Goal: Task Accomplishment & Management: Complete application form

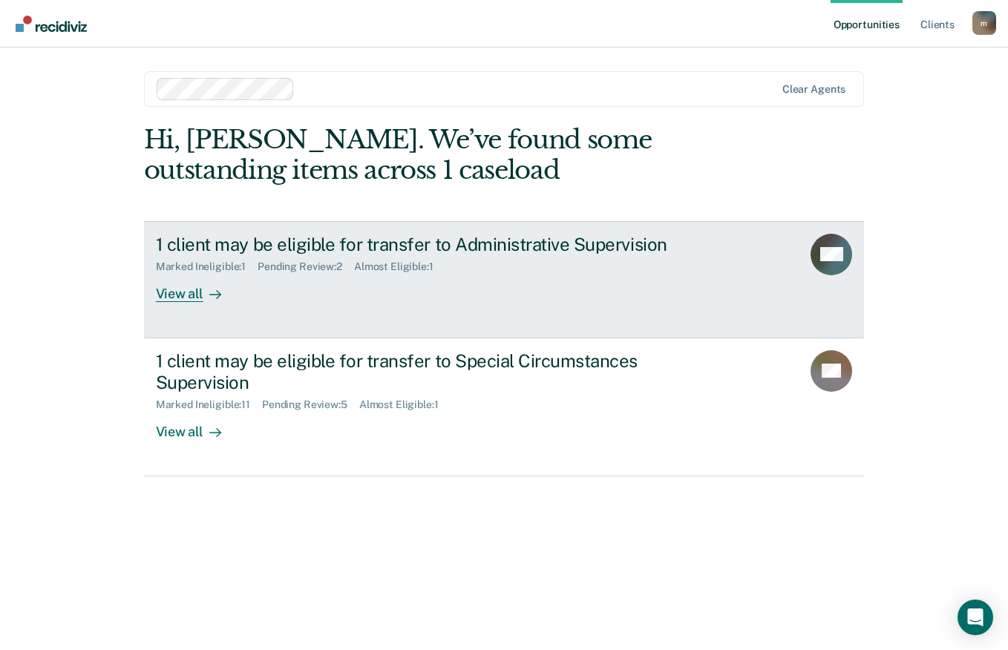
click at [214, 296] on icon at bounding box center [215, 295] width 12 height 12
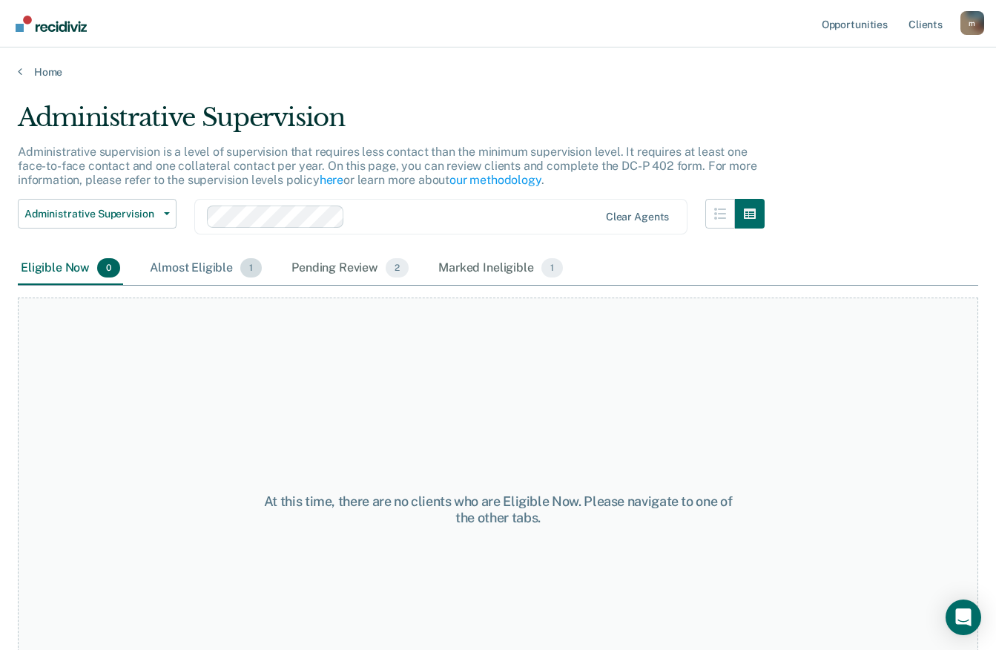
click at [243, 280] on div "Almost Eligible 1" at bounding box center [206, 268] width 118 height 33
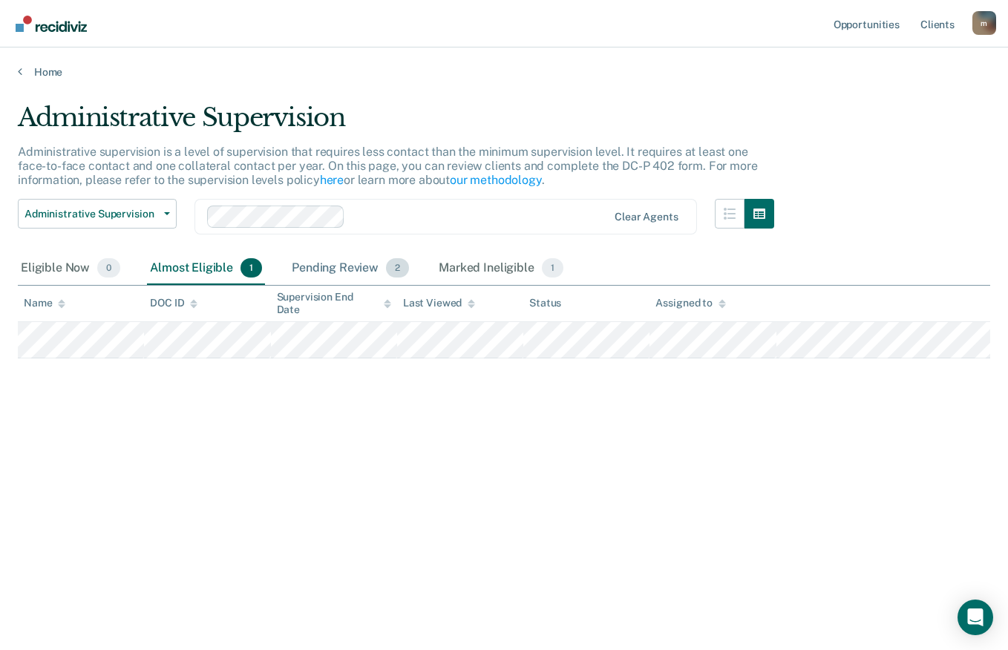
click at [351, 256] on div "Pending Review 2" at bounding box center [350, 268] width 123 height 33
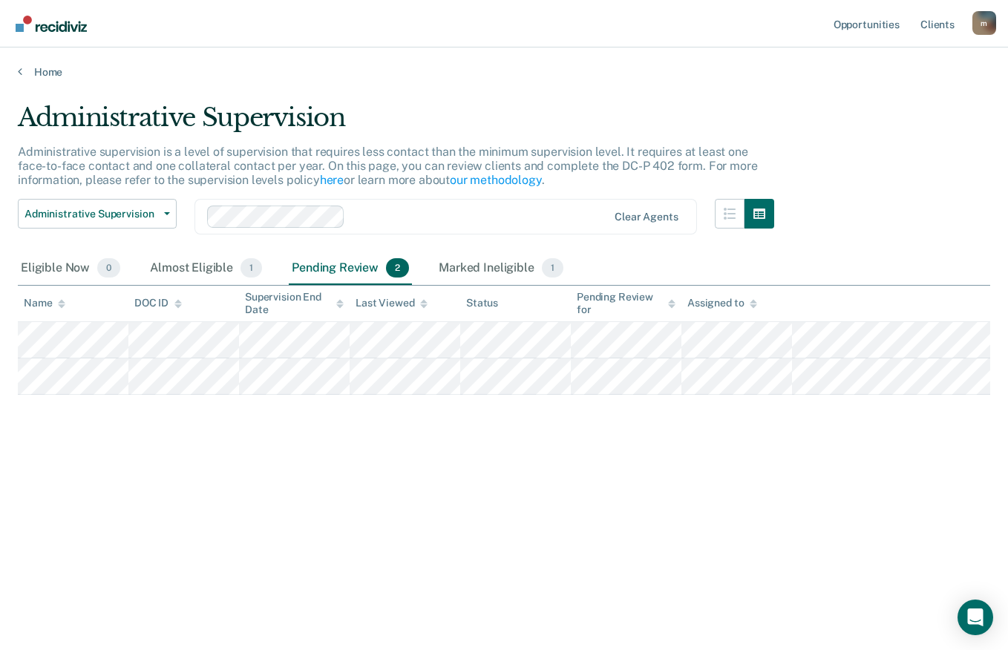
click at [43, 59] on div "Home" at bounding box center [504, 62] width 1008 height 31
click at [36, 84] on main "Administrative Supervision Administrative supervision is a level of supervision…" at bounding box center [504, 362] width 1008 height 567
click at [38, 81] on main "Administrative Supervision Administrative supervision is a level of supervision…" at bounding box center [504, 362] width 1008 height 567
click at [39, 75] on link "Home" at bounding box center [504, 71] width 972 height 13
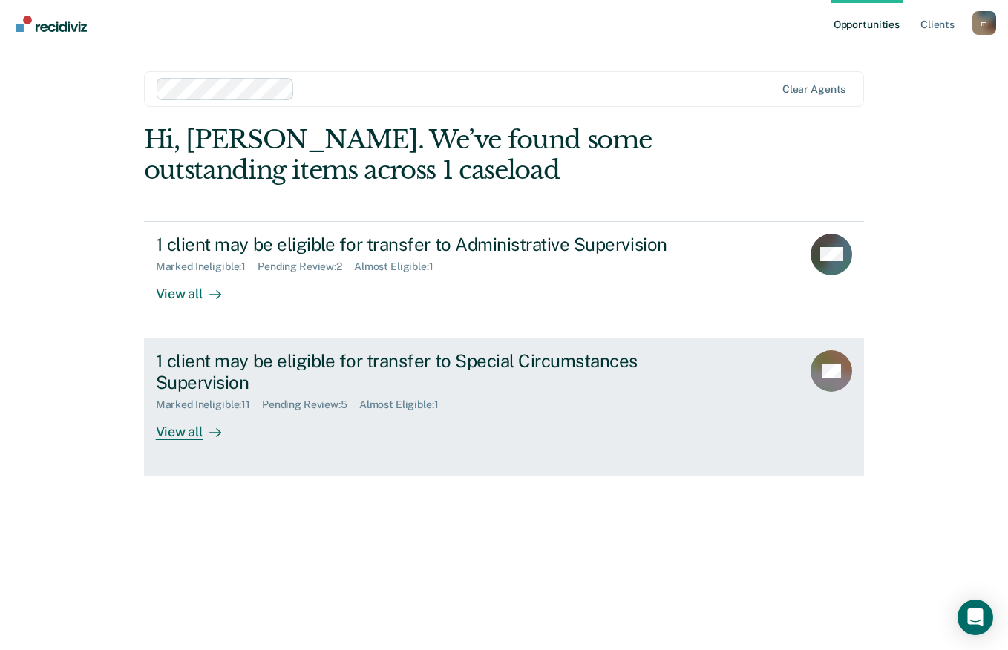
click at [277, 387] on div "1 client may be eligible for transfer to Special Circumstances Supervision" at bounding box center [416, 371] width 521 height 43
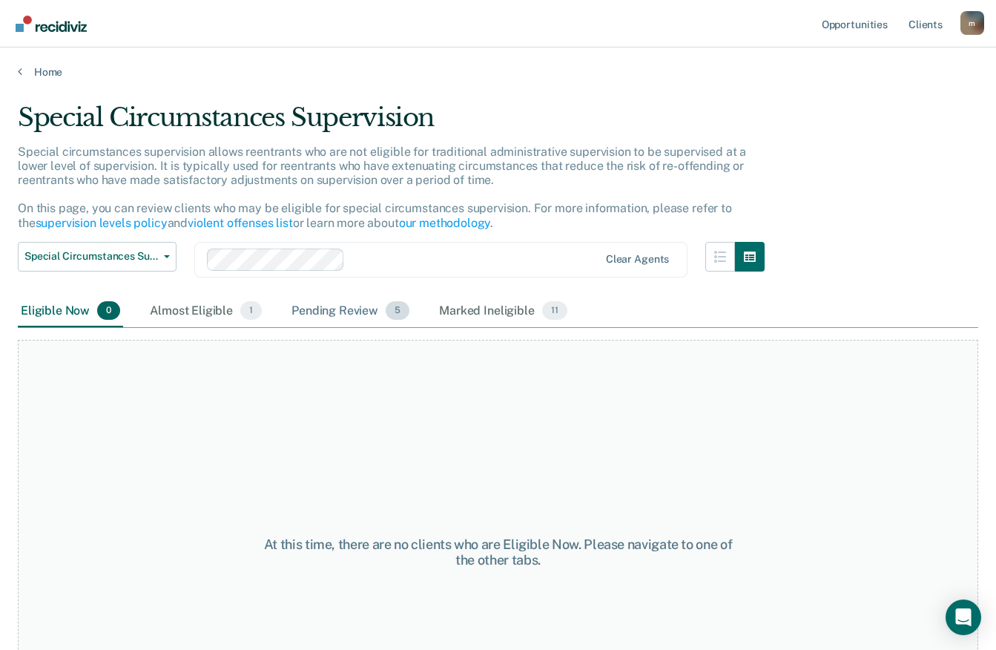
click at [363, 309] on div "Pending Review 5" at bounding box center [351, 311] width 124 height 33
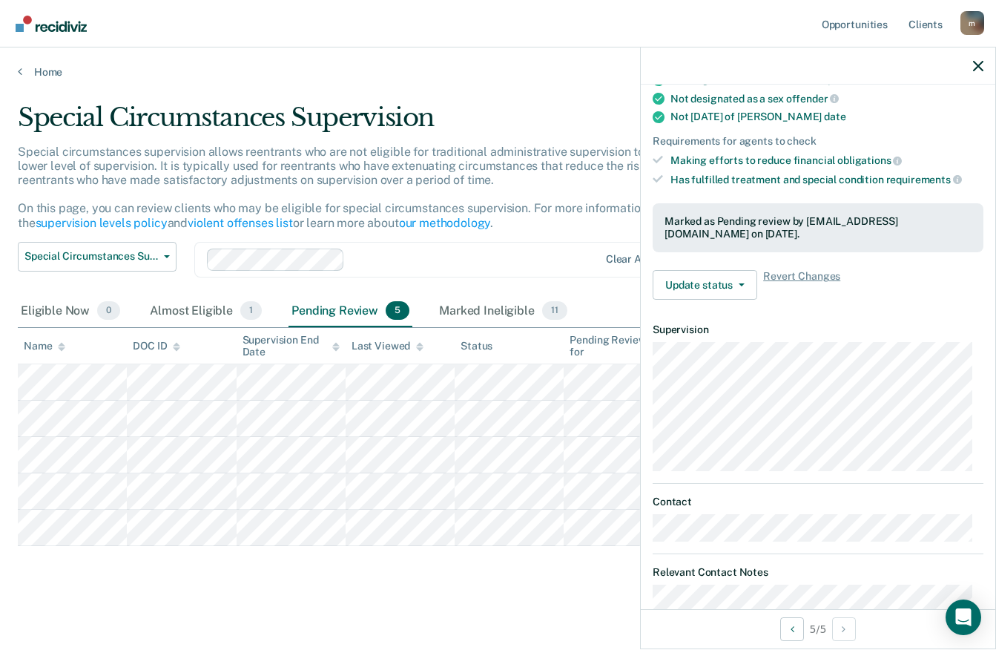
scroll to position [223, 0]
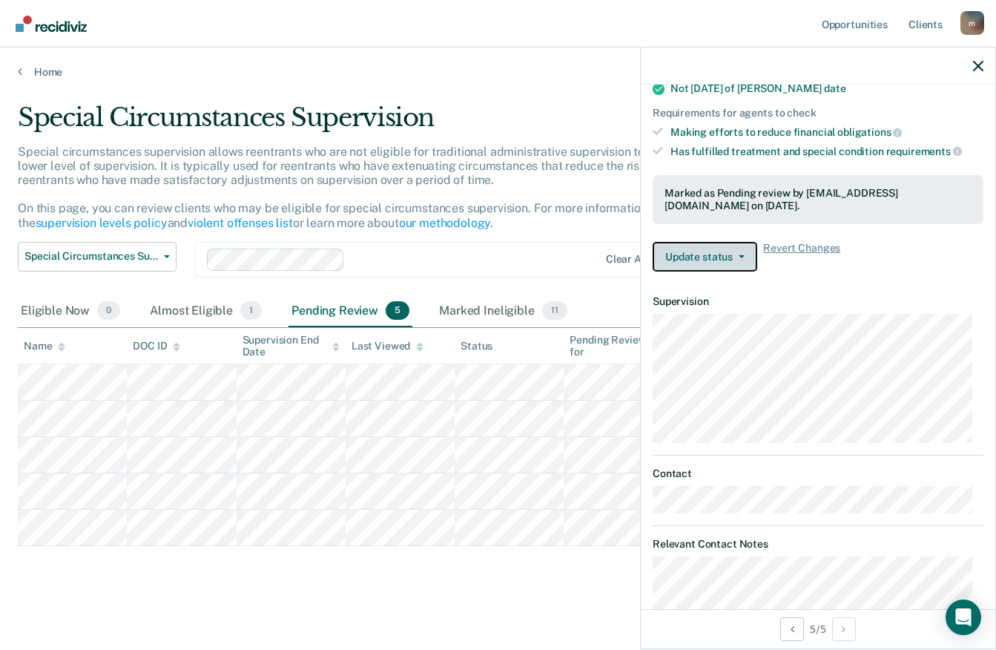
click at [735, 260] on button "Update status" at bounding box center [705, 257] width 105 height 30
click at [890, 286] on article "PF Special Circumstances Supervision Pending Review Requirements fulfilled Curr…" at bounding box center [818, 289] width 331 height 819
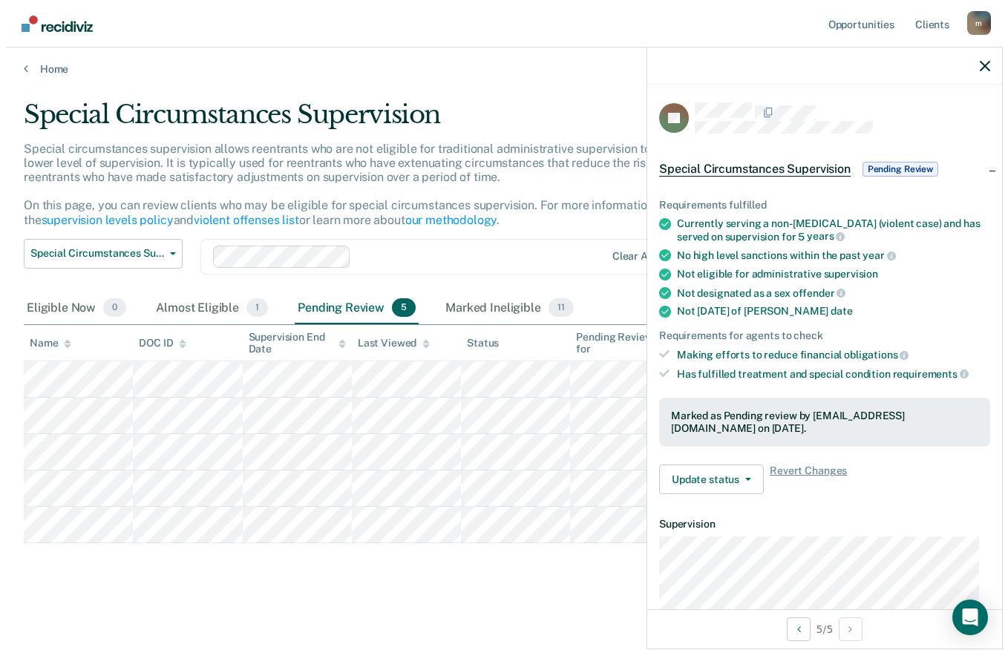
scroll to position [0, 0]
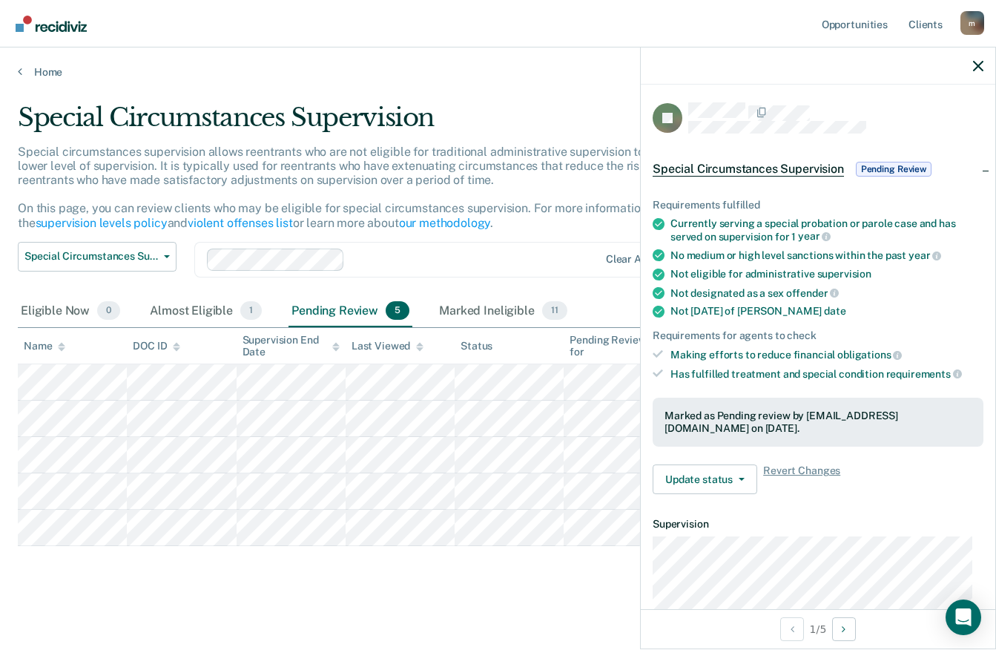
click at [560, 94] on main "Special Circumstances Supervision Special circumstances supervision allows reen…" at bounding box center [498, 364] width 996 height 570
click at [991, 70] on div at bounding box center [818, 65] width 355 height 37
click at [985, 64] on div at bounding box center [818, 65] width 355 height 37
click at [979, 68] on icon "button" at bounding box center [978, 66] width 10 height 10
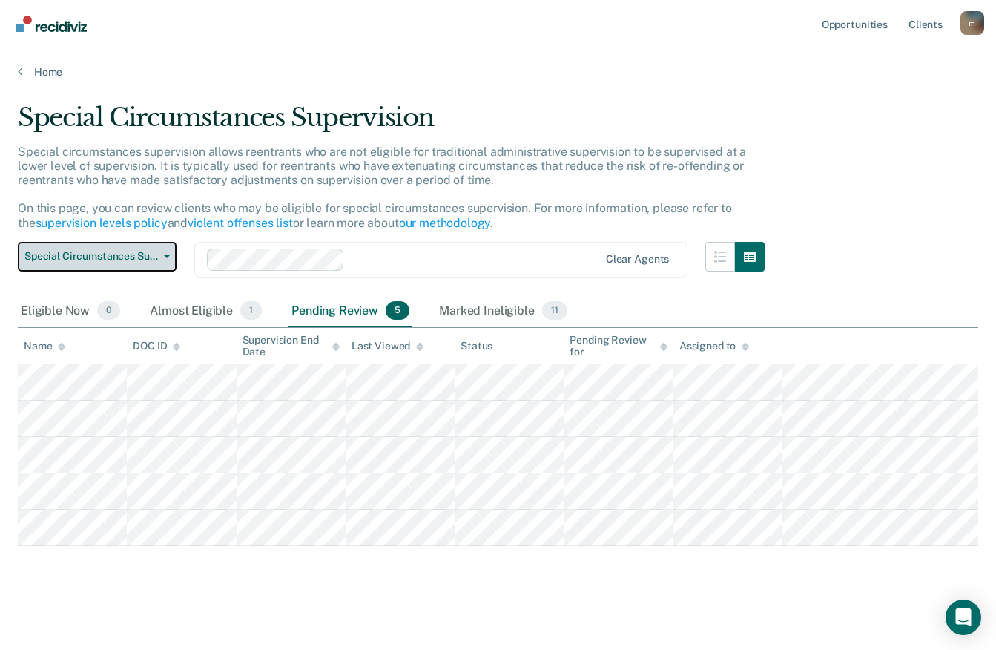
click at [165, 257] on icon "button" at bounding box center [167, 256] width 6 height 3
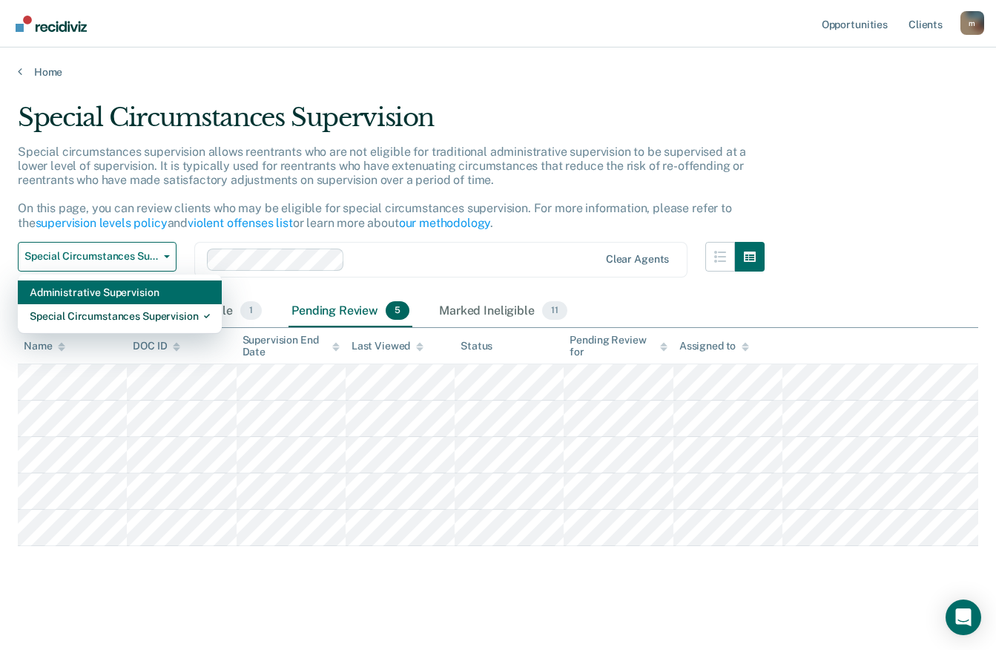
click at [142, 293] on div "Administrative Supervision" at bounding box center [120, 292] width 180 height 24
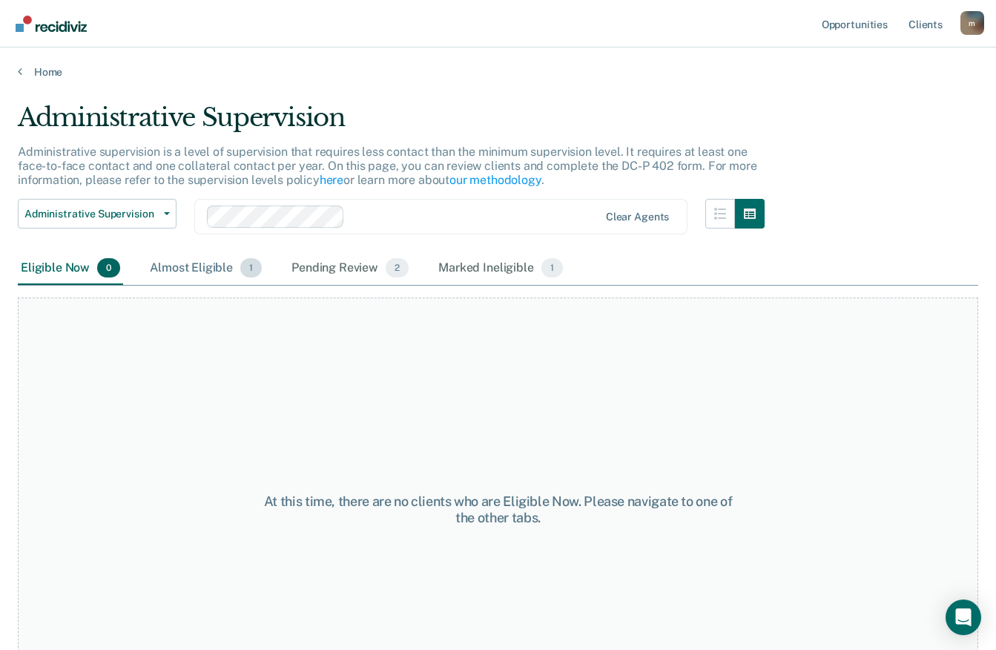
click at [211, 266] on div "Almost Eligible 1" at bounding box center [206, 268] width 118 height 33
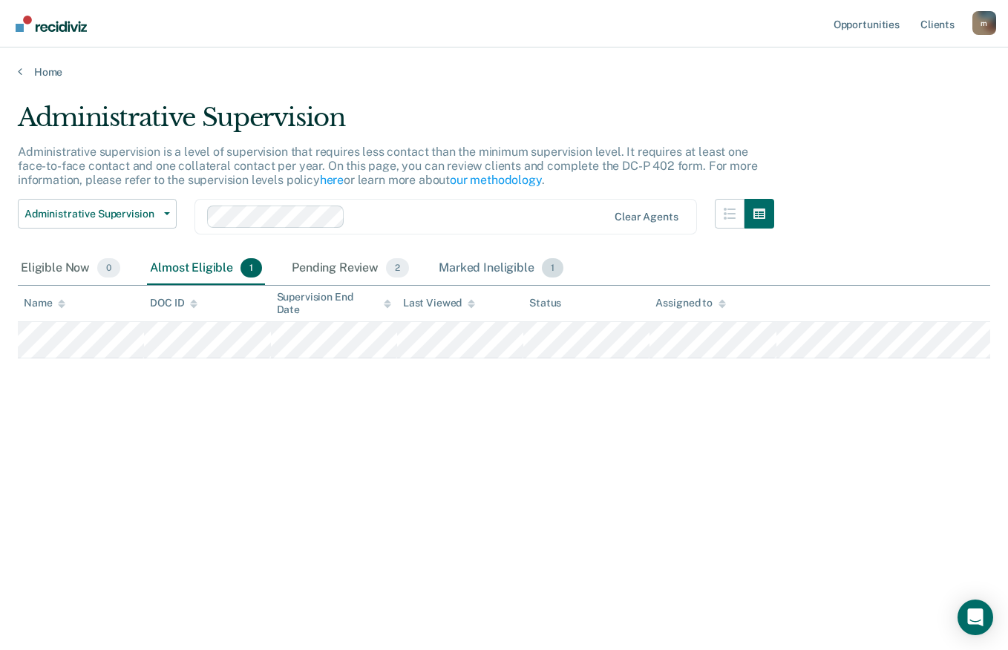
click at [518, 263] on div "Marked Ineligible 1" at bounding box center [501, 268] width 131 height 33
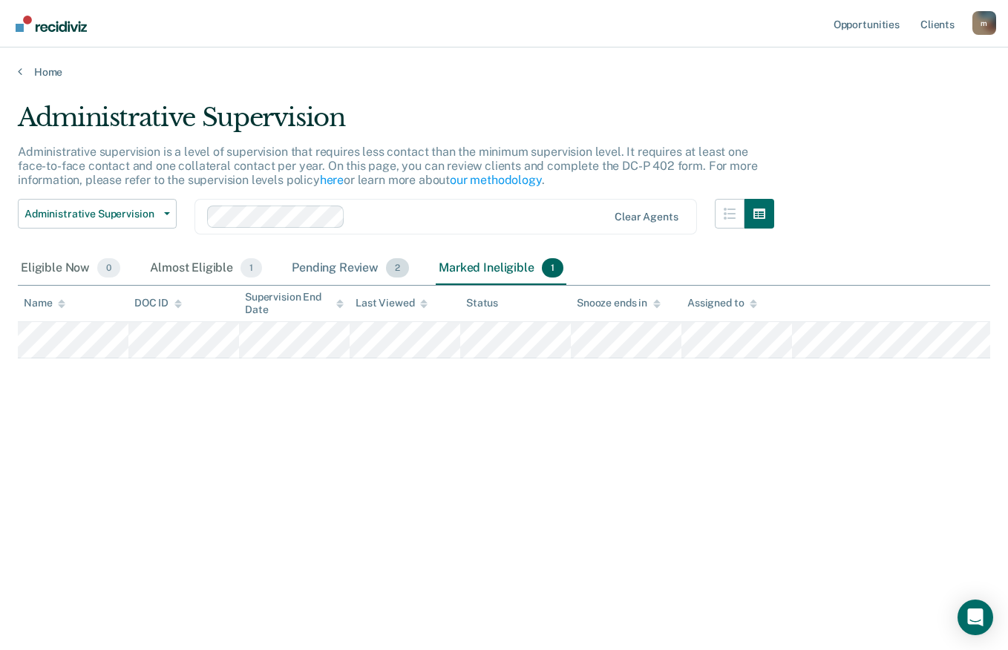
click at [354, 278] on div "Pending Review 2" at bounding box center [350, 268] width 123 height 33
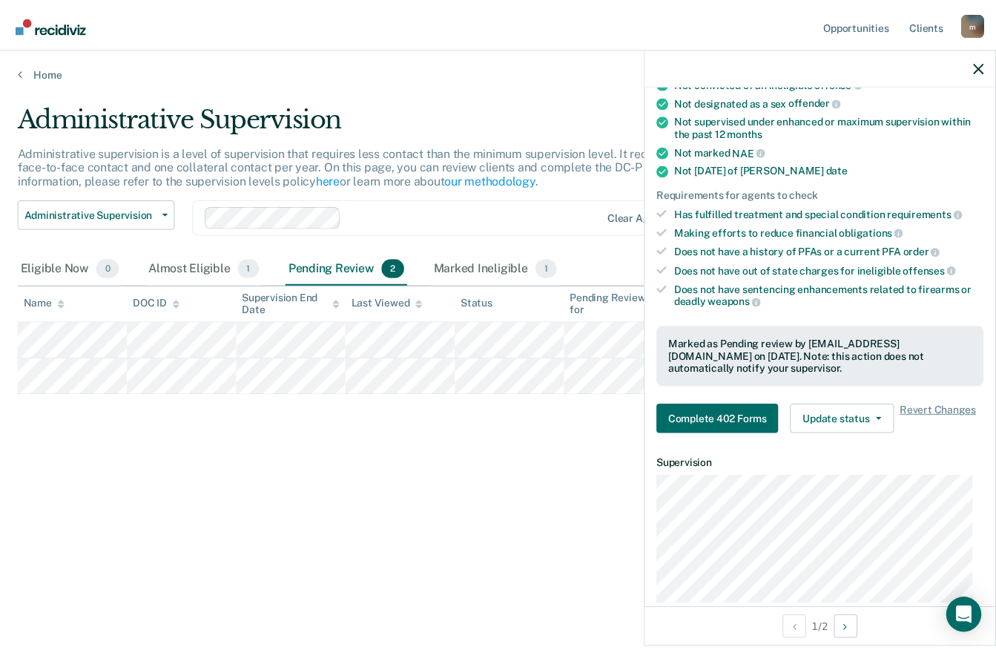
scroll to position [223, 0]
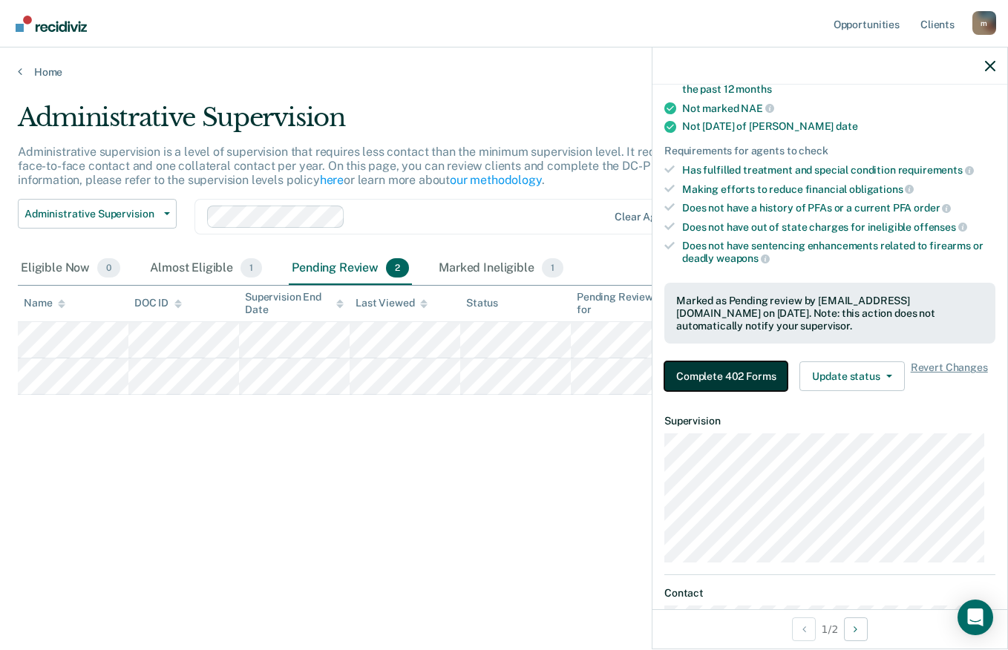
click at [755, 364] on button "Complete 402 Forms" at bounding box center [725, 376] width 123 height 30
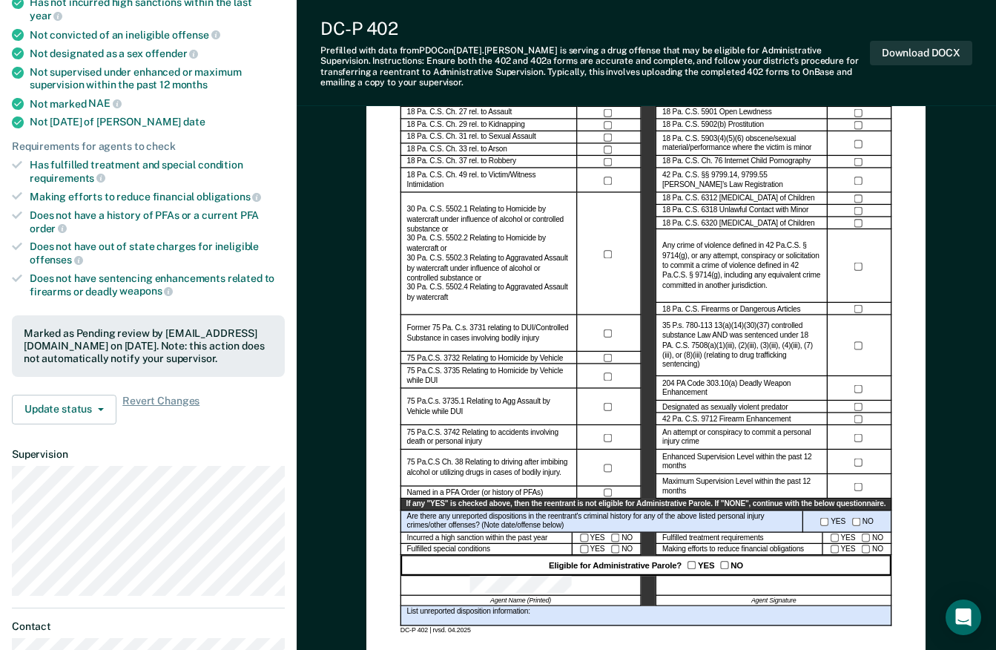
scroll to position [371, 0]
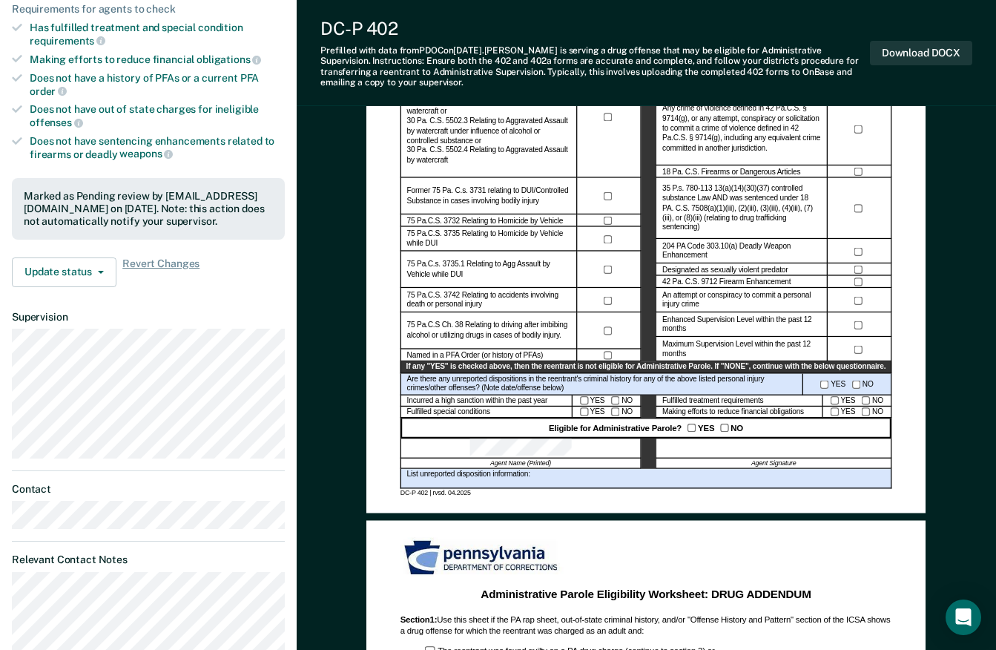
click at [591, 420] on div "Eligible for Administrative Parole? YES NO" at bounding box center [647, 428] width 492 height 20
click at [594, 407] on div "YES NO" at bounding box center [607, 413] width 69 height 12
click at [620, 400] on div "YES NO" at bounding box center [607, 401] width 69 height 12
click at [829, 412] on div "YES NO" at bounding box center [858, 413] width 69 height 12
click at [832, 409] on div "YES NO" at bounding box center [858, 413] width 69 height 12
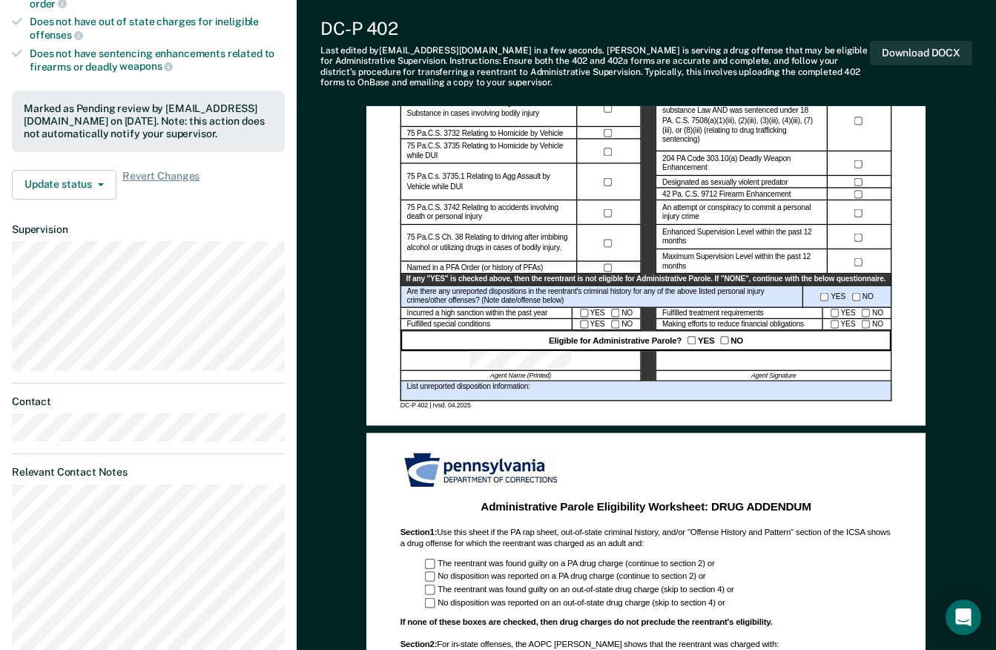
scroll to position [451, 0]
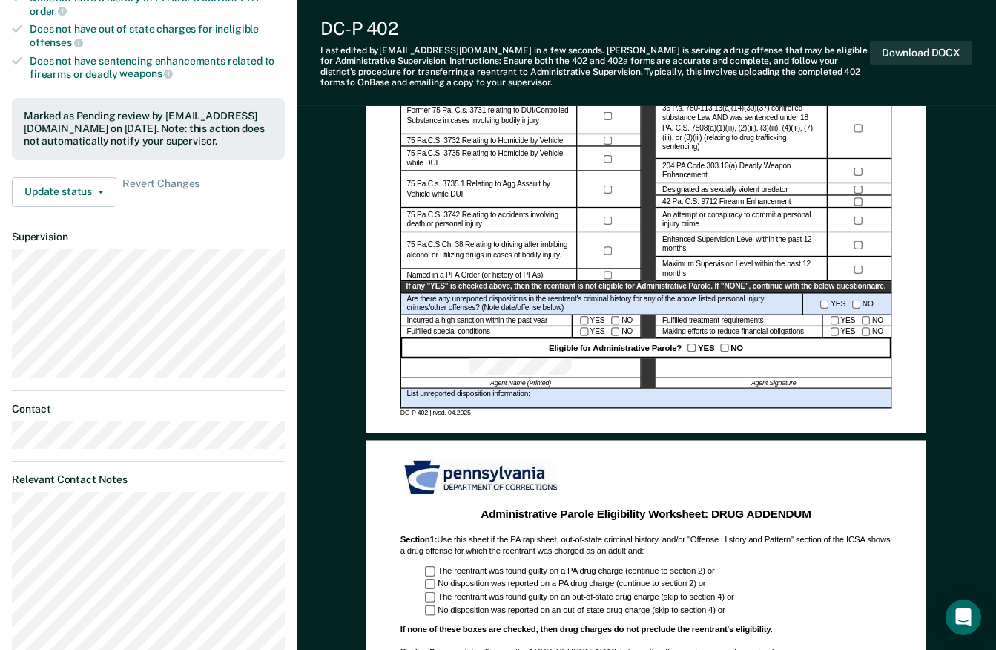
click at [683, 352] on div "Eligible for Administrative Parole? YES NO" at bounding box center [647, 348] width 492 height 20
click at [690, 349] on div "Eligible for Administrative Parole? YES NO" at bounding box center [647, 348] width 492 height 20
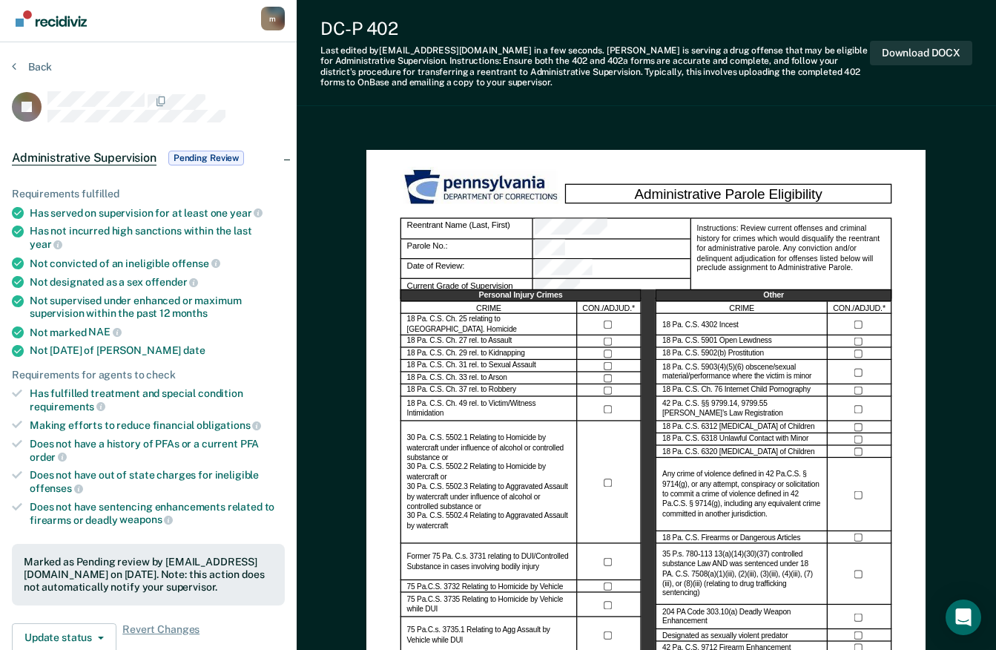
scroll to position [0, 0]
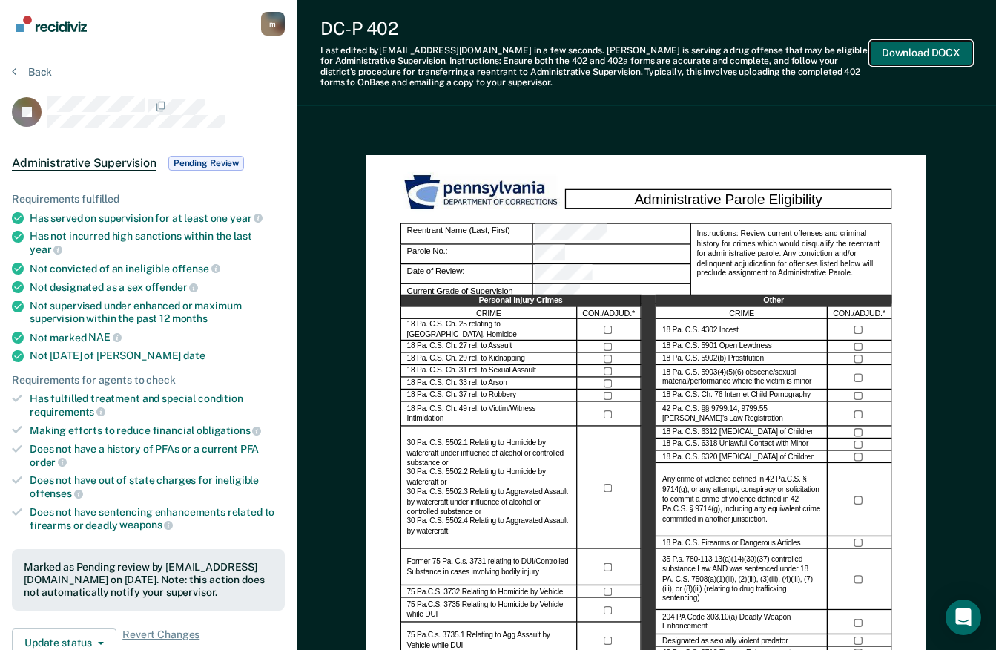
click at [911, 62] on button "Download DOCX" at bounding box center [921, 53] width 102 height 24
click at [576, 102] on div "DC-P 402 Last edited by [PERSON_NAME][EMAIL_ADDRESS][DOMAIN_NAME] in a few seco…" at bounding box center [647, 53] width 700 height 106
click at [31, 82] on div "Back" at bounding box center [148, 80] width 273 height 31
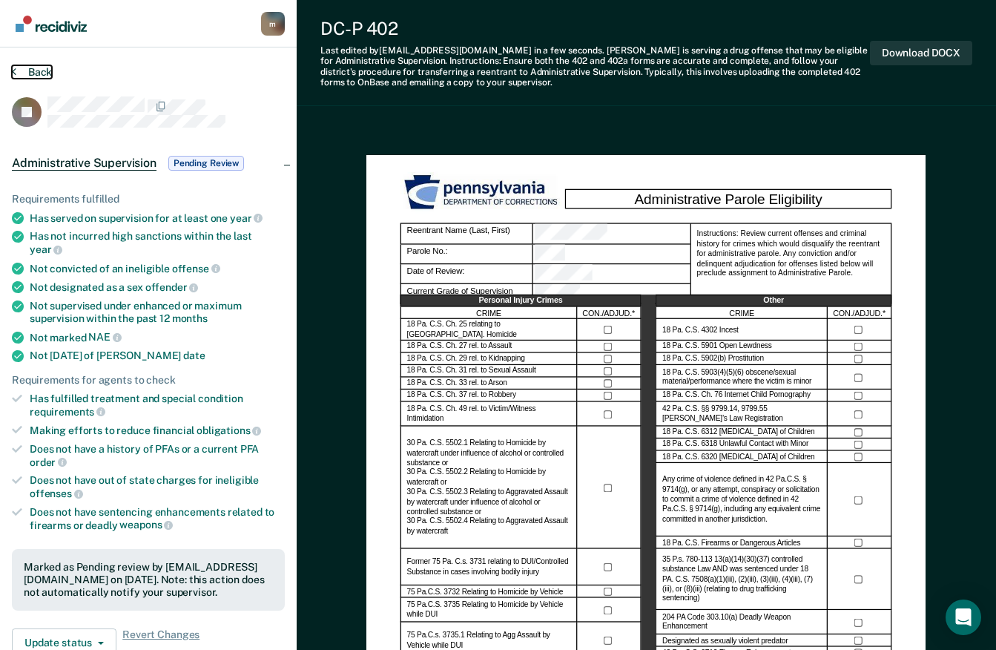
click at [40, 70] on button "Back" at bounding box center [32, 71] width 40 height 13
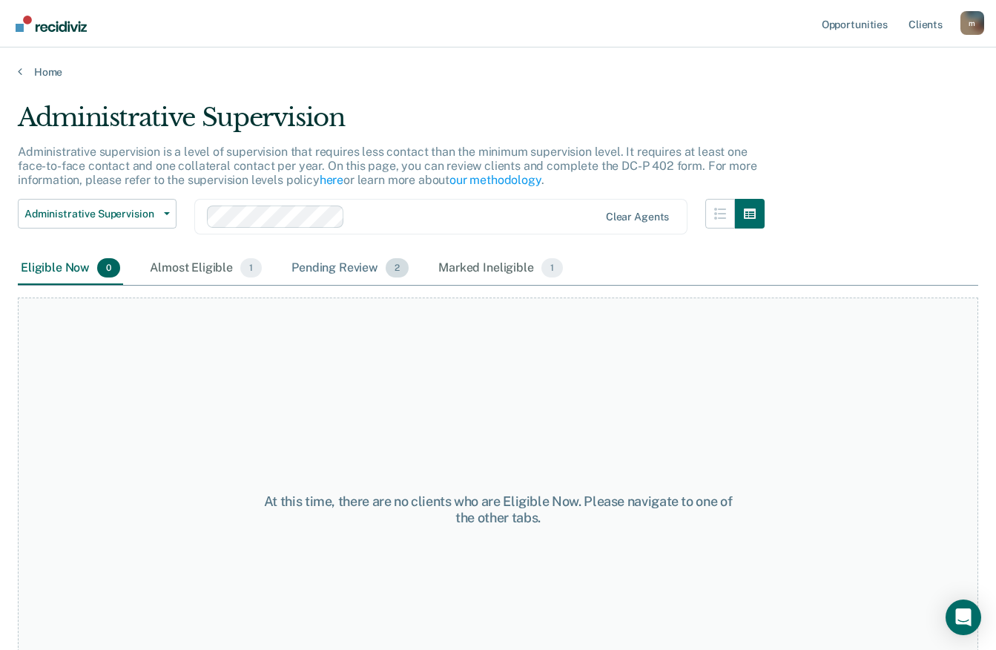
click at [358, 272] on div "Pending Review 2" at bounding box center [350, 268] width 123 height 33
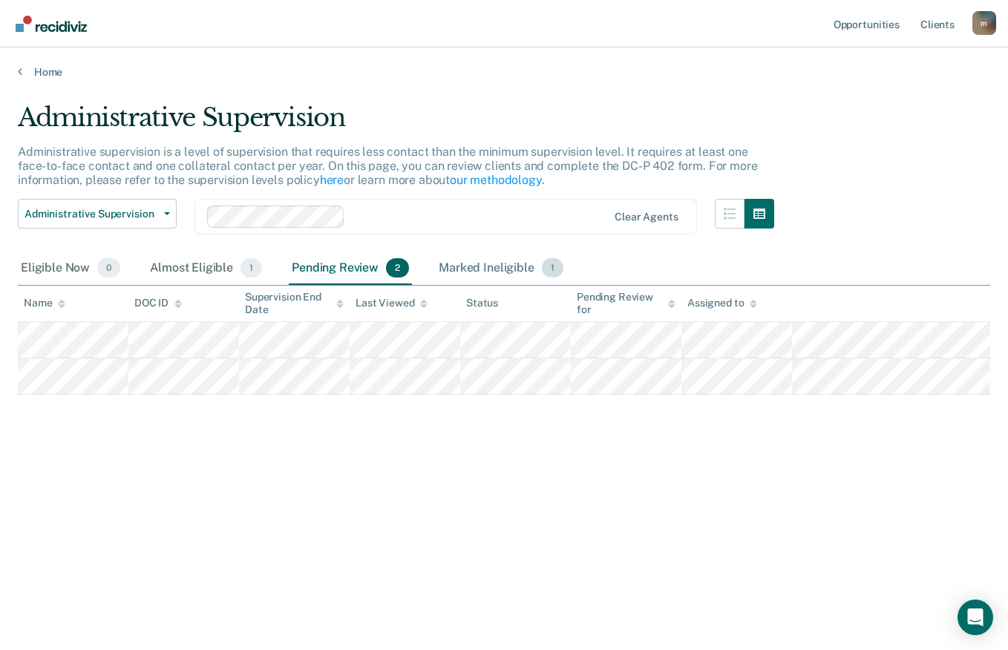
click at [523, 266] on div "Marked Ineligible 1" at bounding box center [501, 268] width 131 height 33
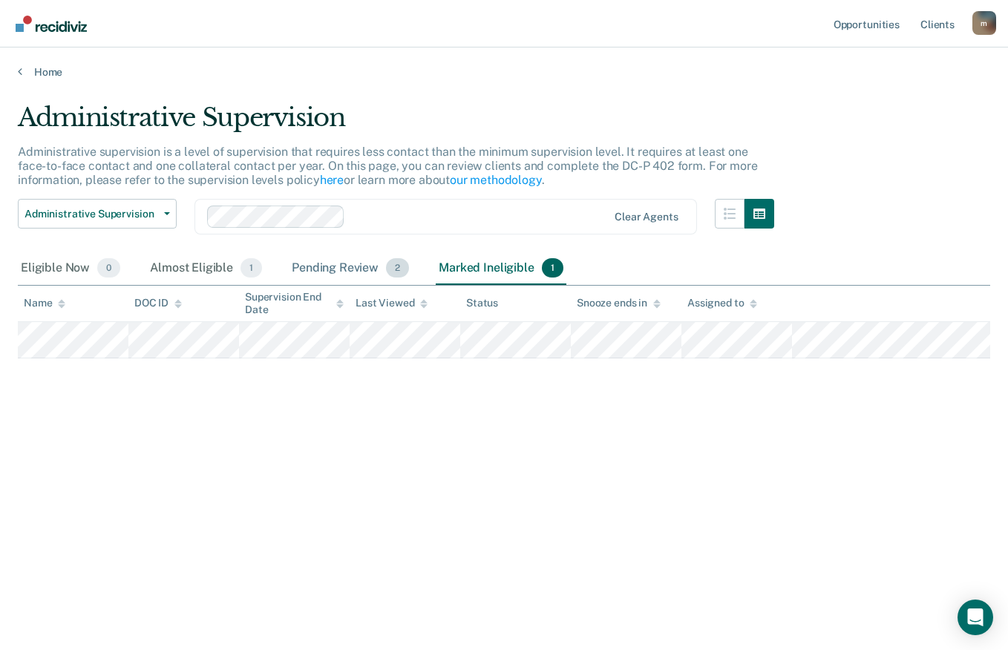
click at [353, 272] on div "Pending Review 2" at bounding box center [350, 268] width 123 height 33
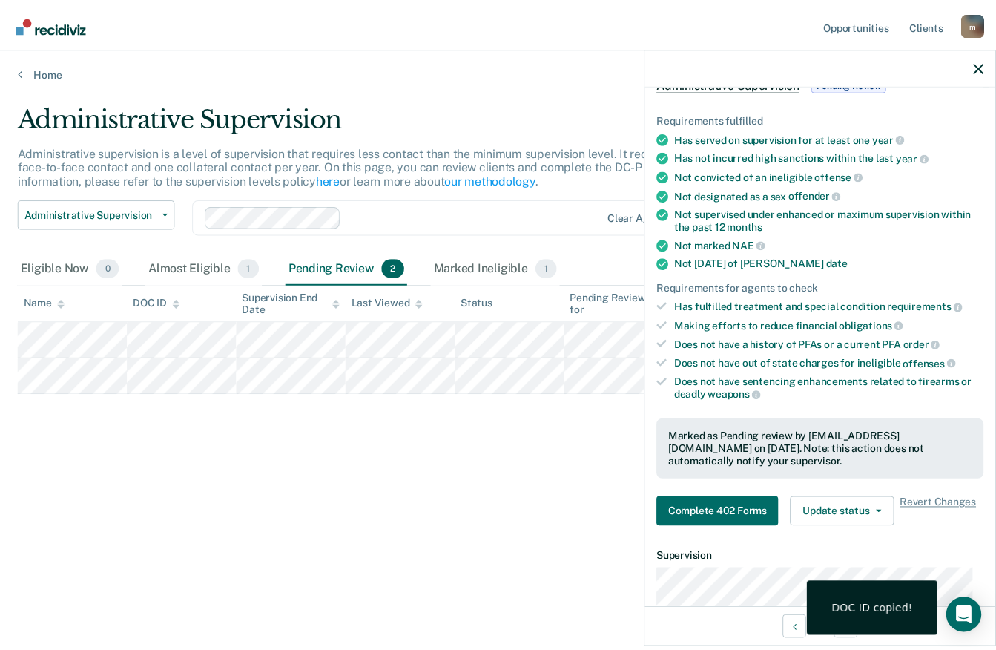
scroll to position [297, 0]
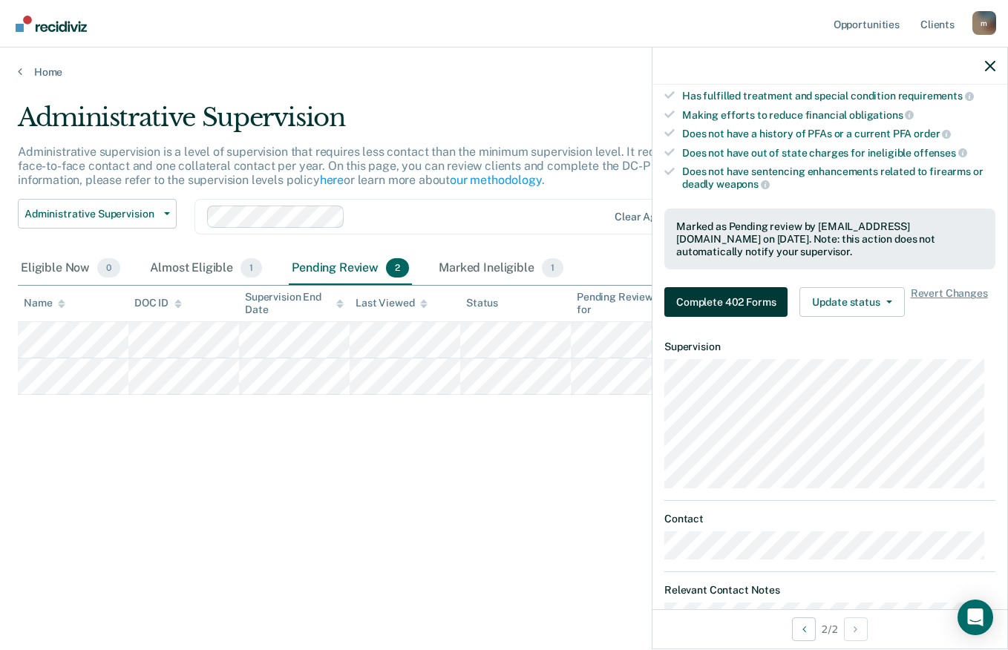
click at [724, 315] on button "Complete 402 Forms" at bounding box center [725, 302] width 123 height 30
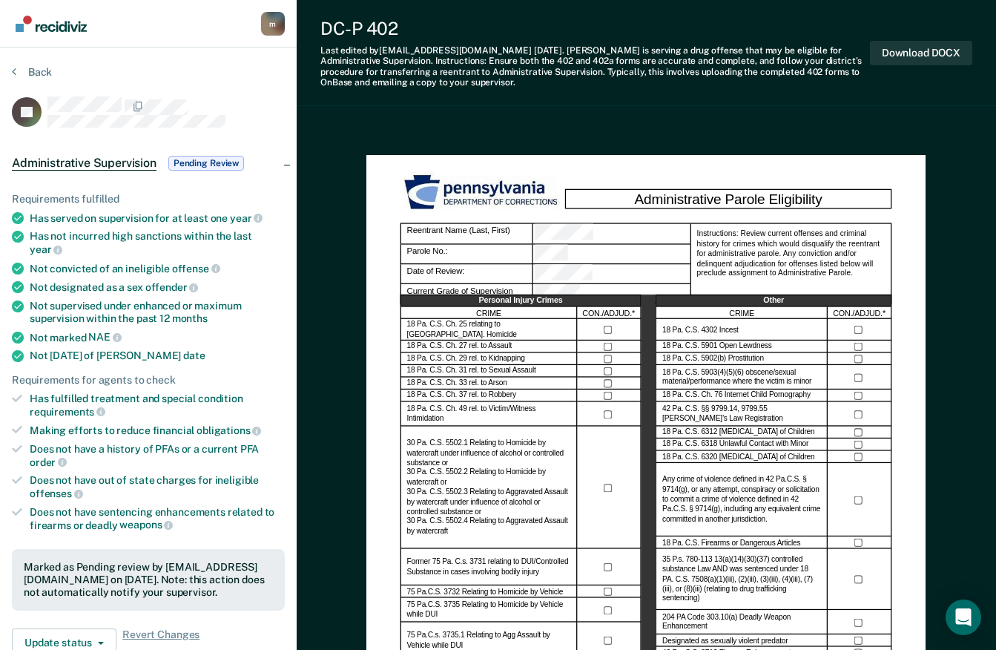
click at [719, 513] on label "Any crime of violence defined in 42 Pa.C.S. § 9714(g), or any attempt, conspira…" at bounding box center [742, 500] width 159 height 49
click at [32, 77] on button "Back" at bounding box center [32, 71] width 40 height 13
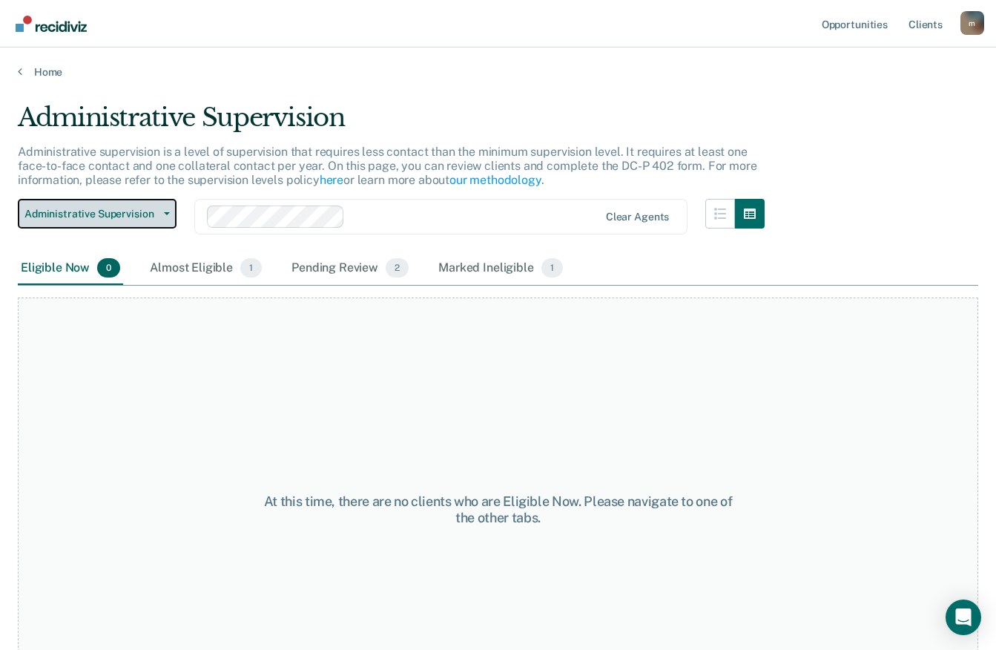
click at [162, 222] on button "Administrative Supervision" at bounding box center [97, 214] width 159 height 30
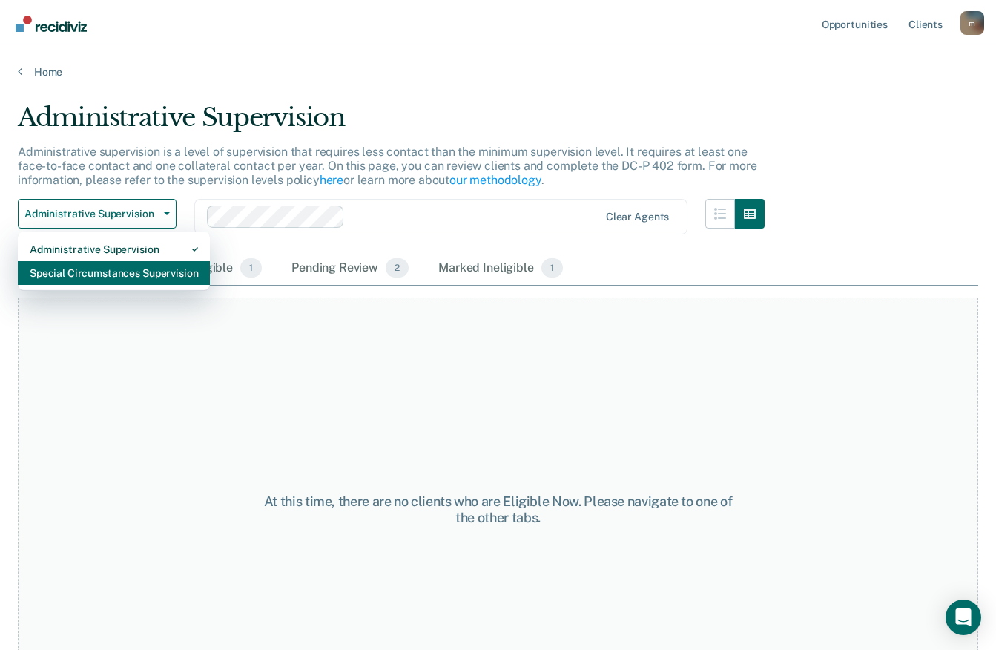
click at [156, 277] on div "Special Circumstances Supervision" at bounding box center [114, 273] width 168 height 24
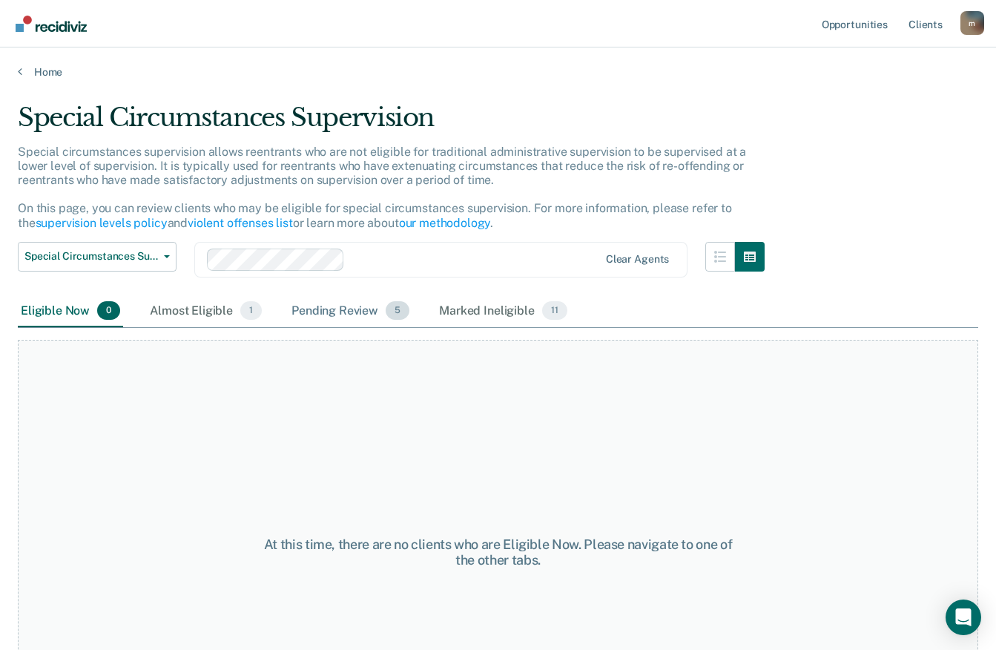
click at [373, 301] on div "Pending Review 5" at bounding box center [351, 311] width 124 height 33
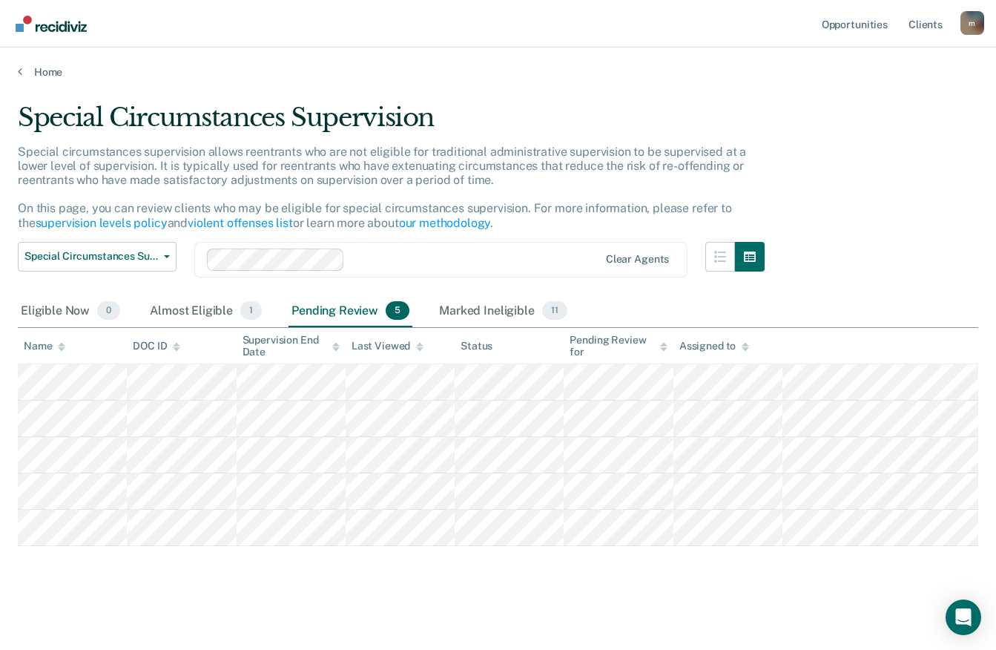
click at [67, 589] on div "Special Circumstances Supervision Special circumstances supervision allows reen…" at bounding box center [498, 345] width 961 height 487
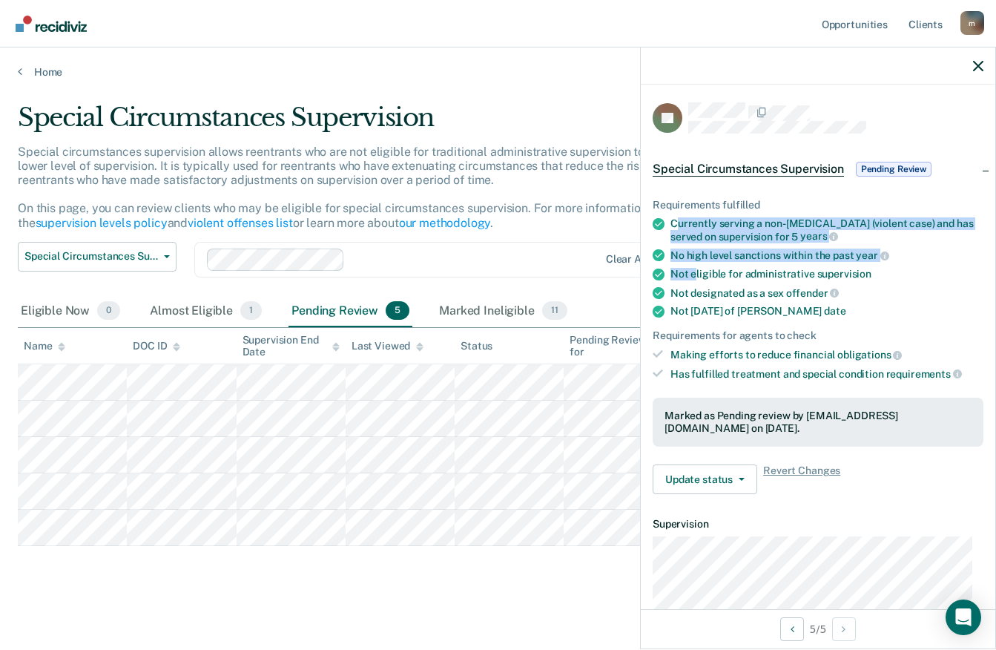
drag, startPoint x: 674, startPoint y: 217, endPoint x: 697, endPoint y: 266, distance: 54.1
click at [697, 266] on ul "Requirements fulfilled Currently serving a non-[MEDICAL_DATA] (violent case) an…" at bounding box center [818, 289] width 331 height 181
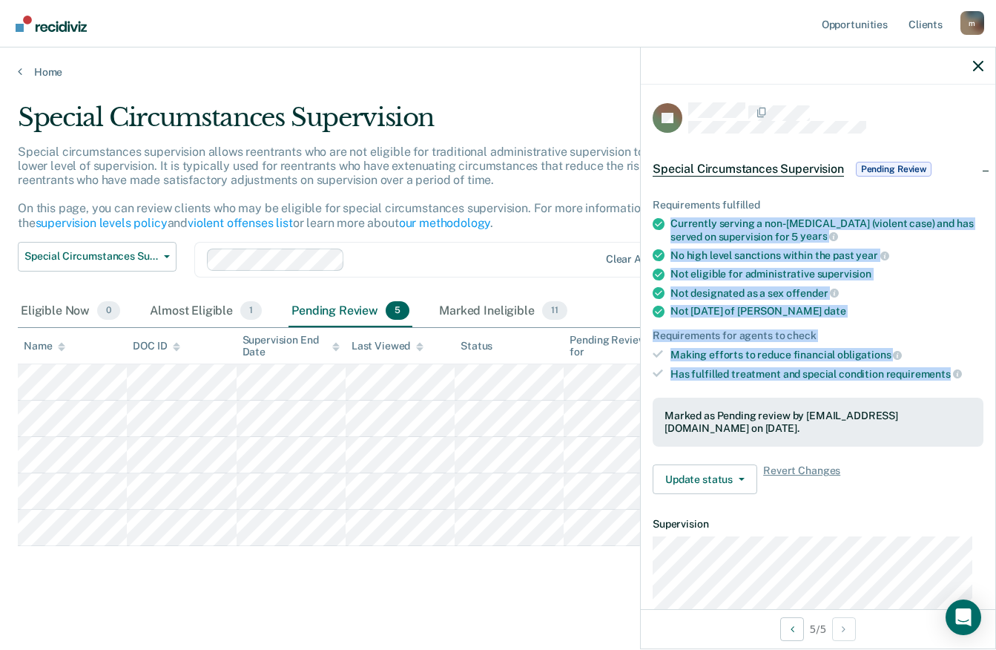
drag, startPoint x: 697, startPoint y: 266, endPoint x: 947, endPoint y: 373, distance: 272.2
click at [947, 373] on ul "Requirements fulfilled Currently serving a non-[MEDICAL_DATA] (violent case) an…" at bounding box center [818, 289] width 331 height 181
copy ul "Currently serving a non-[MEDICAL_DATA] (violent case) and has served on supervi…"
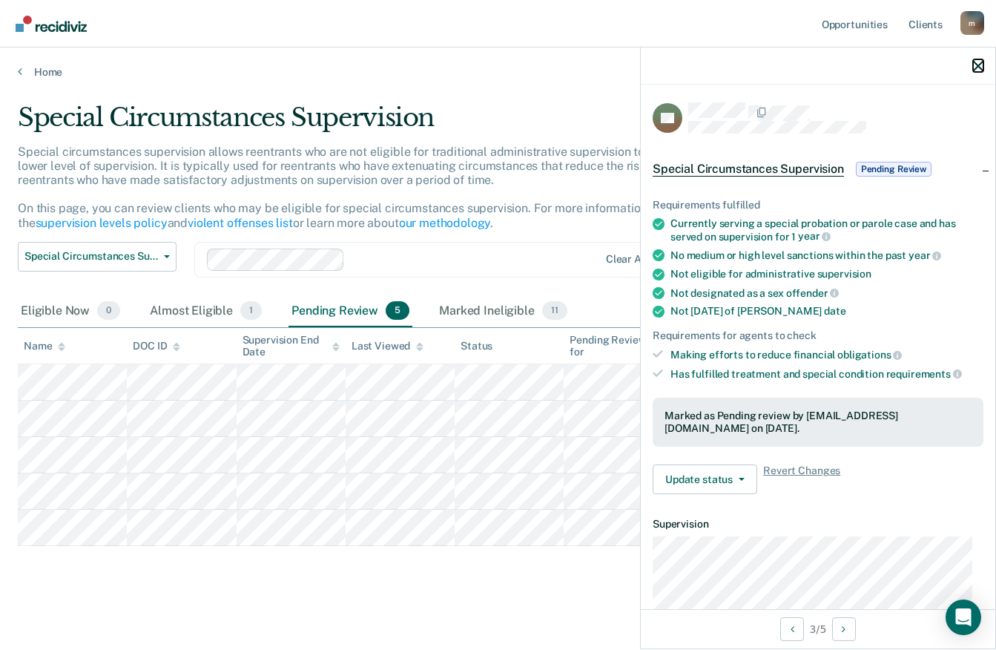
click at [979, 69] on icon "button" at bounding box center [978, 66] width 10 height 10
click at [739, 489] on button "Update status" at bounding box center [705, 479] width 105 height 30
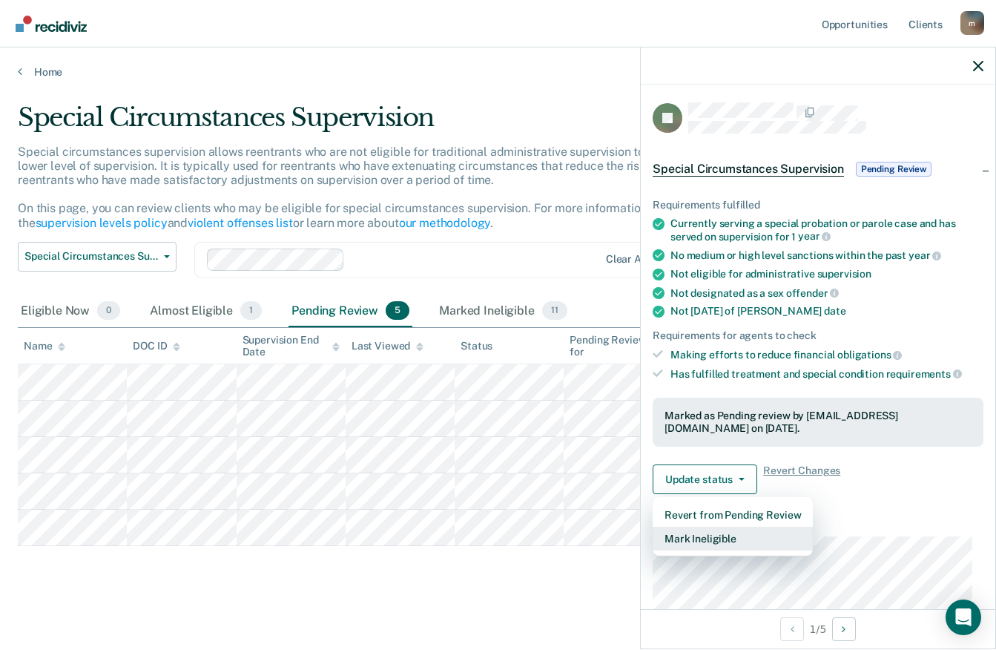
click at [691, 548] on button "Mark Ineligible" at bounding box center [733, 539] width 160 height 24
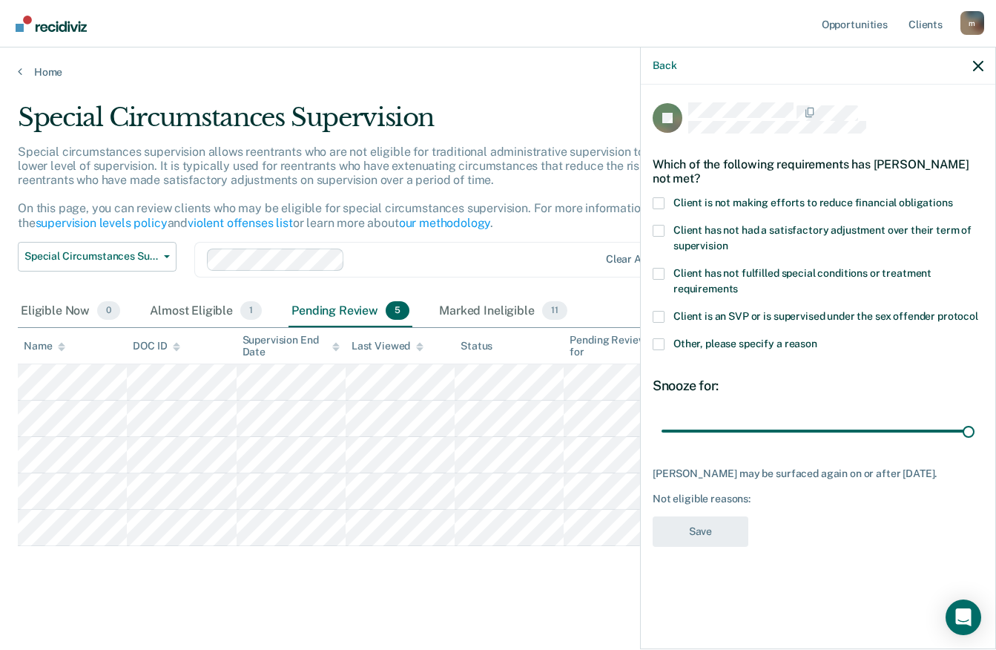
drag, startPoint x: 724, startPoint y: 439, endPoint x: 1007, endPoint y: 446, distance: 282.8
type input "180"
click at [975, 444] on input "range" at bounding box center [818, 431] width 313 height 26
click at [657, 210] on label "Client is not making efforts to reduce financial obligations" at bounding box center [818, 205] width 331 height 16
click at [953, 197] on input "Client is not making efforts to reduce financial obligations" at bounding box center [953, 197] width 0 height 0
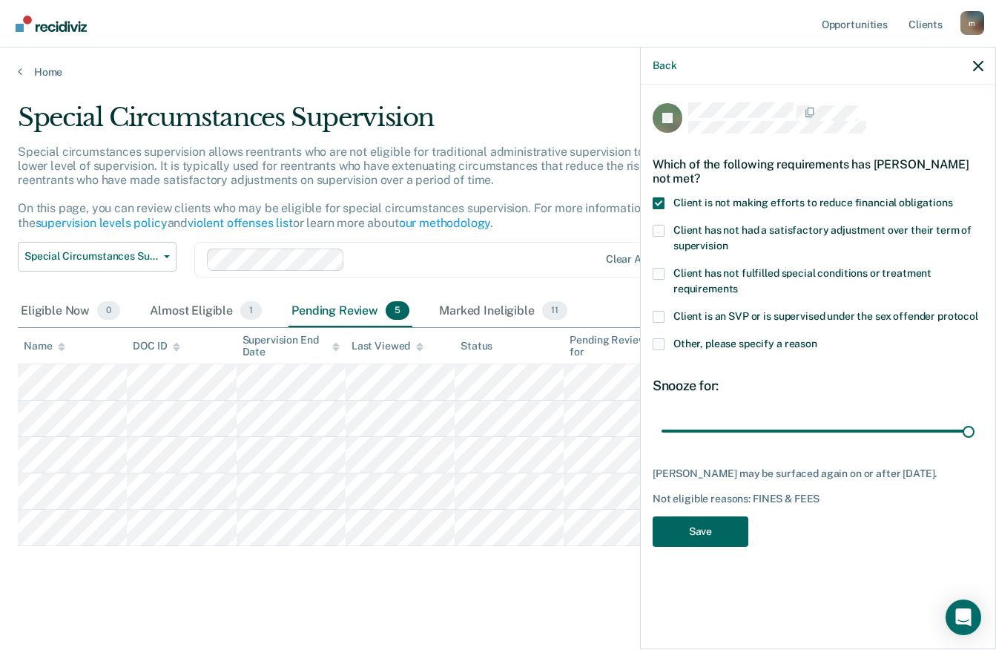
click at [690, 526] on button "Save" at bounding box center [701, 531] width 96 height 30
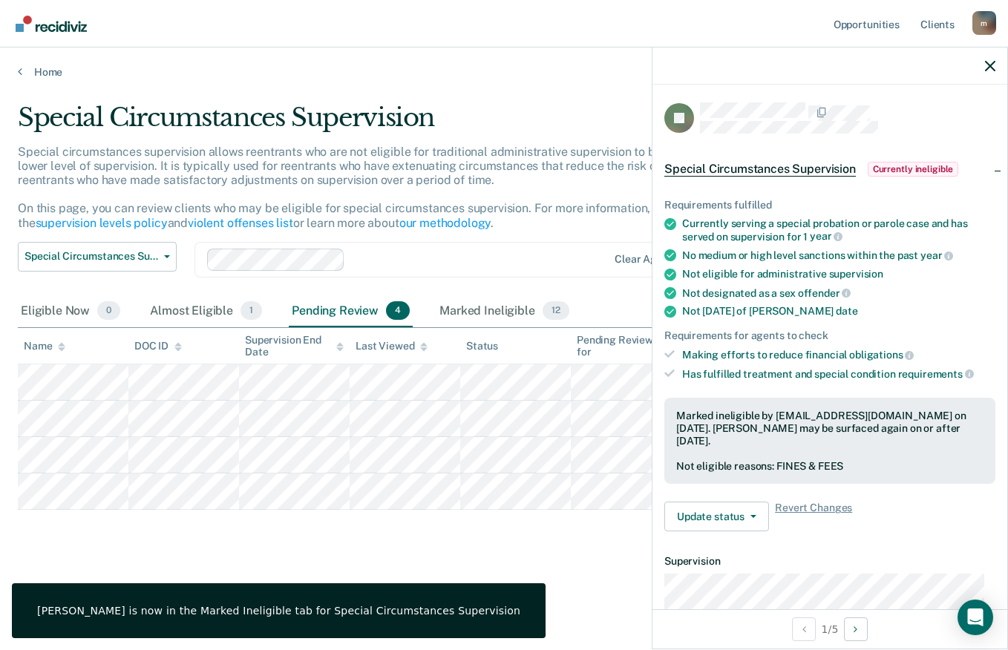
click at [119, 553] on div "Special Circumstances Supervision Special circumstances supervision allows reen…" at bounding box center [504, 344] width 972 height 484
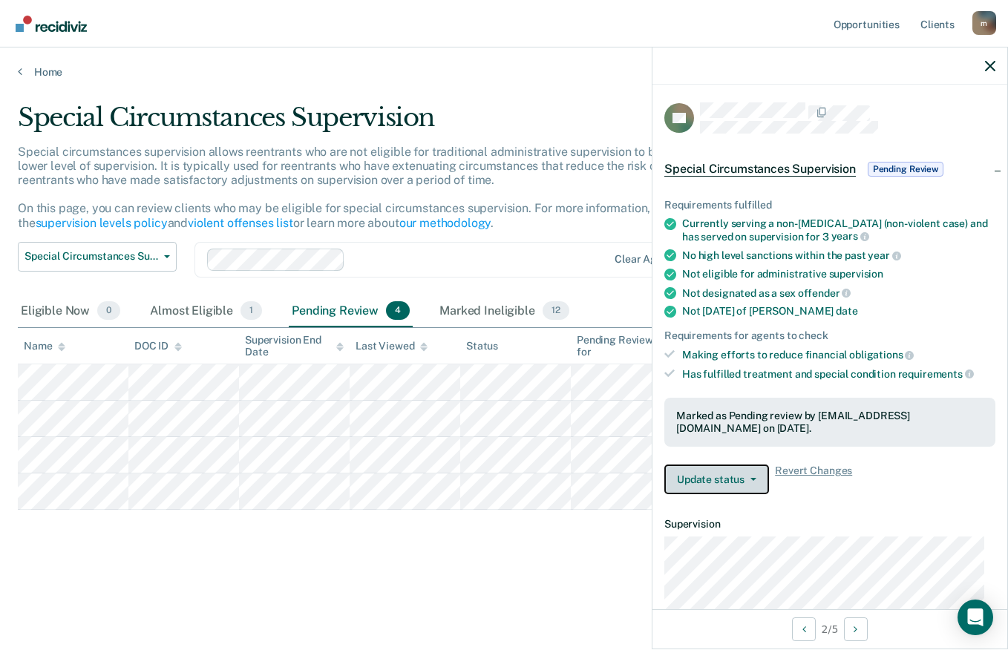
click at [720, 487] on button "Update status" at bounding box center [716, 479] width 105 height 30
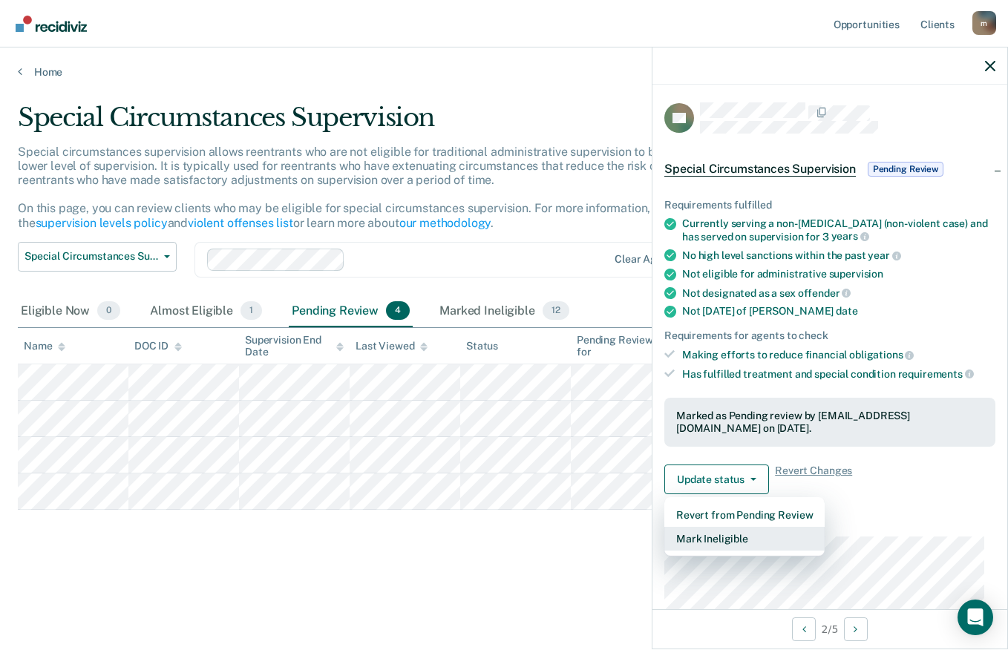
click at [712, 539] on button "Mark Ineligible" at bounding box center [744, 539] width 160 height 24
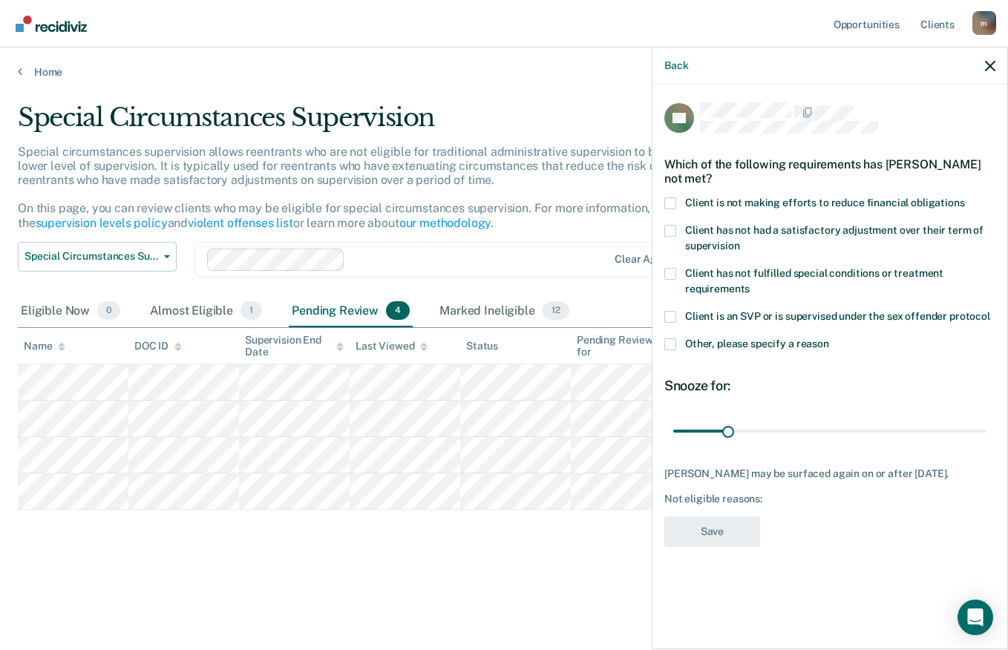
click at [677, 204] on label "Client is not making efforts to reduce financial obligations" at bounding box center [829, 205] width 331 height 16
click at [965, 197] on input "Client is not making efforts to reduce financial obligations" at bounding box center [965, 197] width 0 height 0
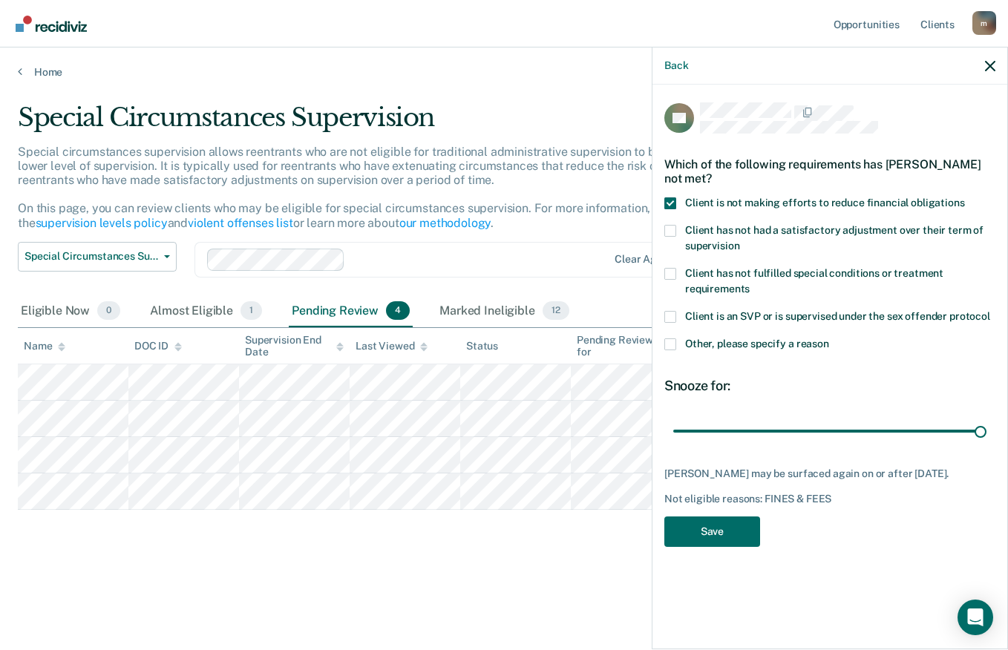
drag, startPoint x: 720, startPoint y: 429, endPoint x: 1007, endPoint y: 447, distance: 287.0
type input "180"
click at [986, 444] on input "range" at bounding box center [829, 431] width 313 height 26
click at [703, 524] on button "Save" at bounding box center [712, 531] width 96 height 30
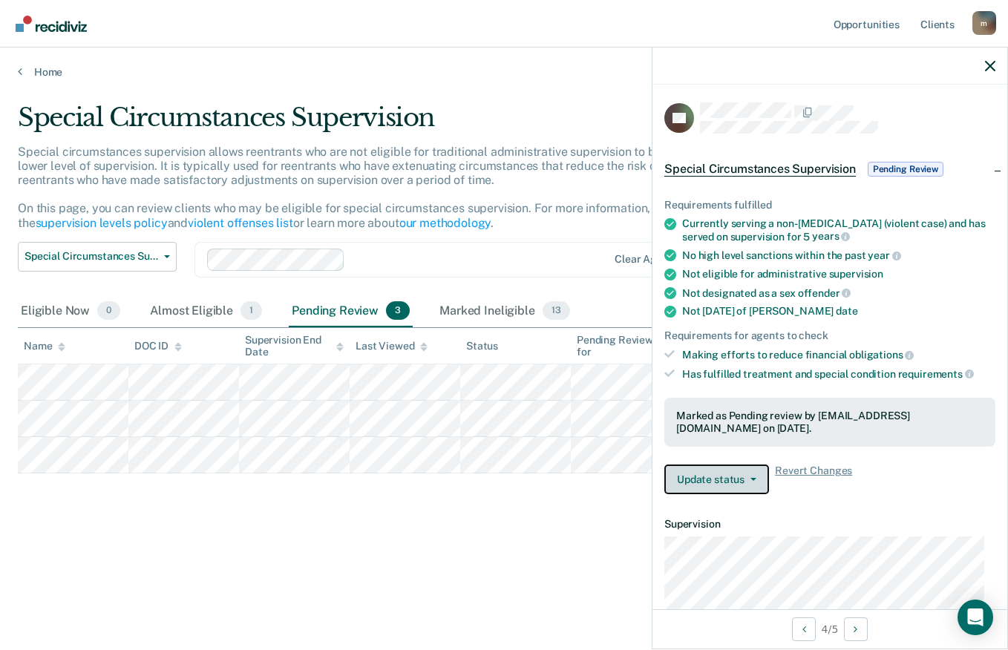
click at [750, 478] on icon "button" at bounding box center [753, 479] width 6 height 3
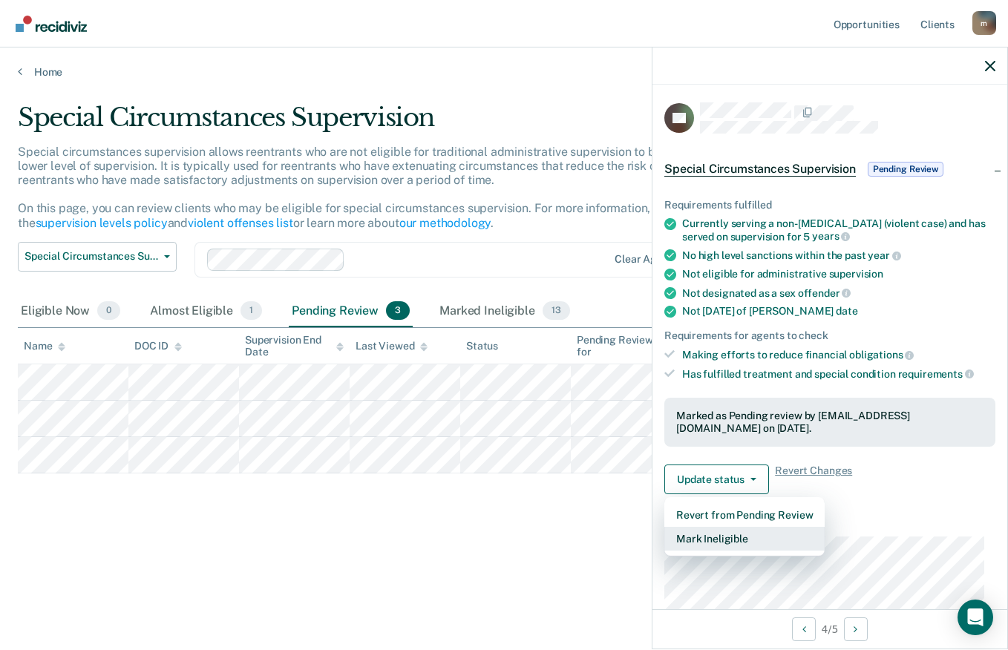
click at [742, 544] on button "Mark Ineligible" at bounding box center [744, 539] width 160 height 24
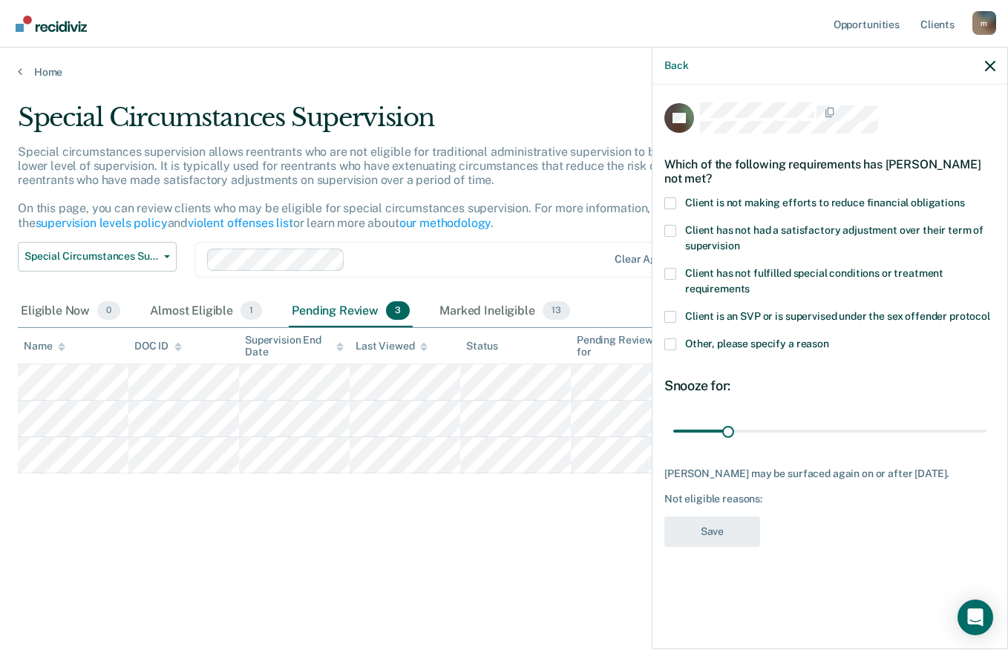
click at [673, 204] on span at bounding box center [670, 203] width 12 height 12
click at [965, 197] on input "Client is not making efforts to reduce financial obligations" at bounding box center [965, 197] width 0 height 0
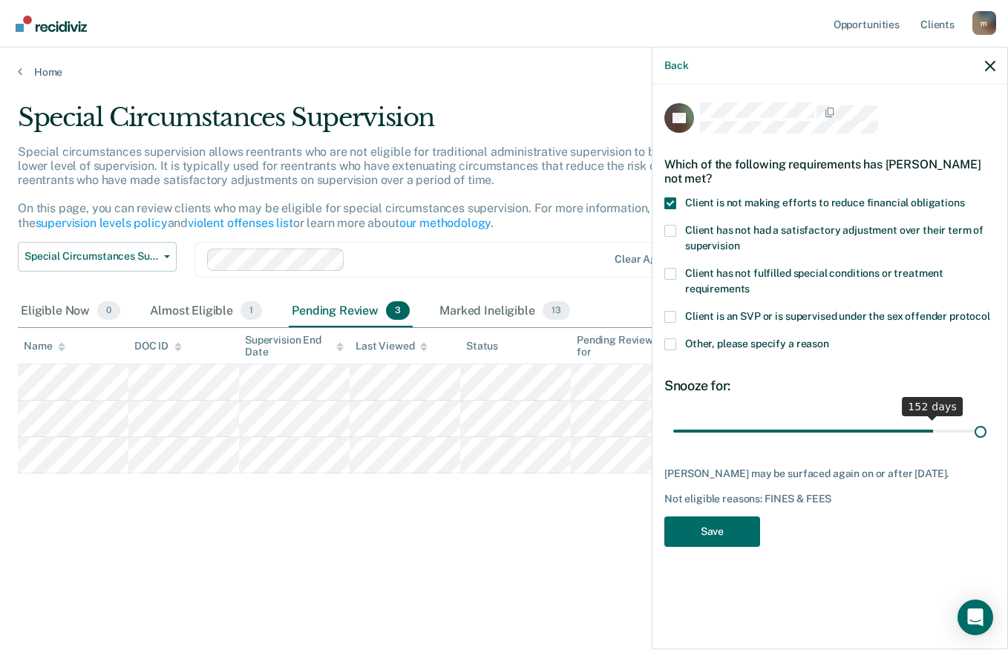
drag, startPoint x: 785, startPoint y: 430, endPoint x: 1009, endPoint y: 428, distance: 224.1
type input "180"
click at [986, 428] on input "range" at bounding box center [829, 431] width 313 height 26
click at [721, 545] on button "Save" at bounding box center [712, 531] width 96 height 30
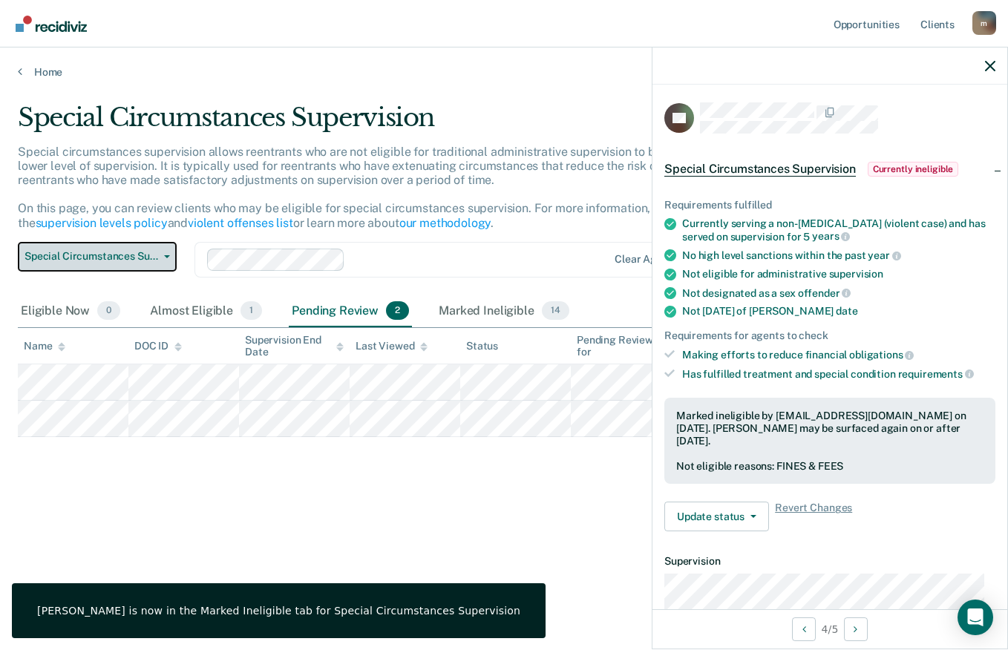
click at [152, 252] on span "Special Circumstances Supervision" at bounding box center [91, 256] width 134 height 13
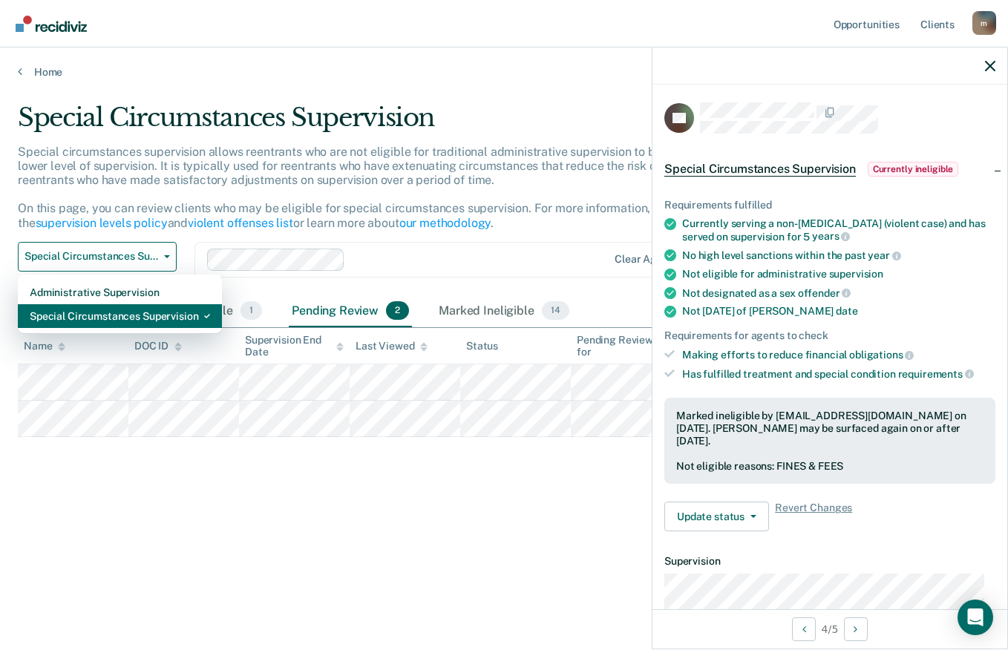
click at [50, 315] on div "Special Circumstances Supervision" at bounding box center [120, 316] width 180 height 24
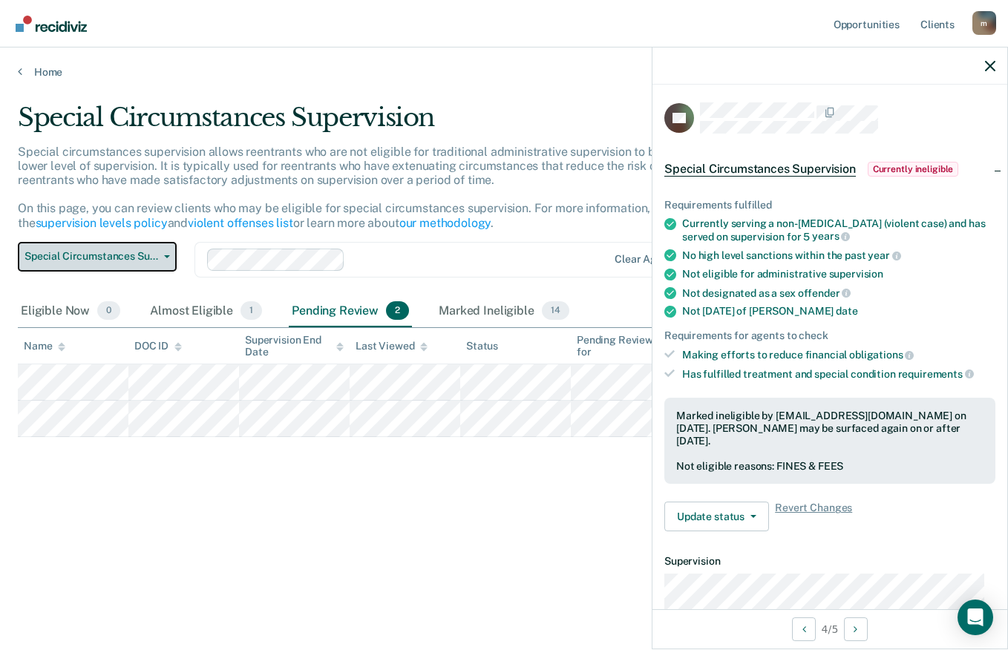
click at [158, 253] on button "Special Circumstances Supervision" at bounding box center [97, 257] width 159 height 30
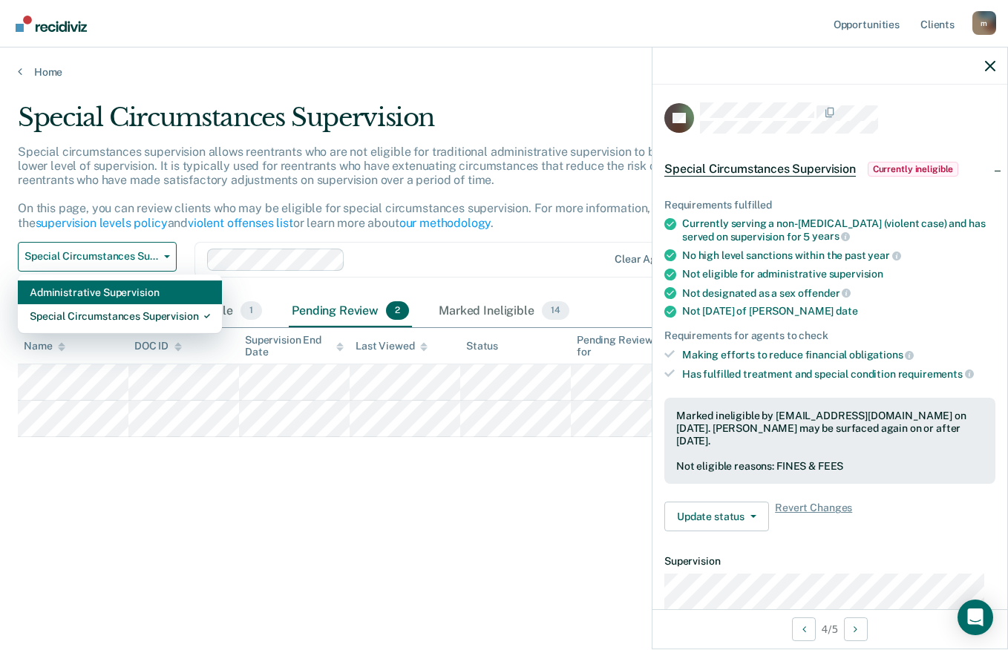
click at [47, 292] on div "Administrative Supervision" at bounding box center [120, 292] width 180 height 24
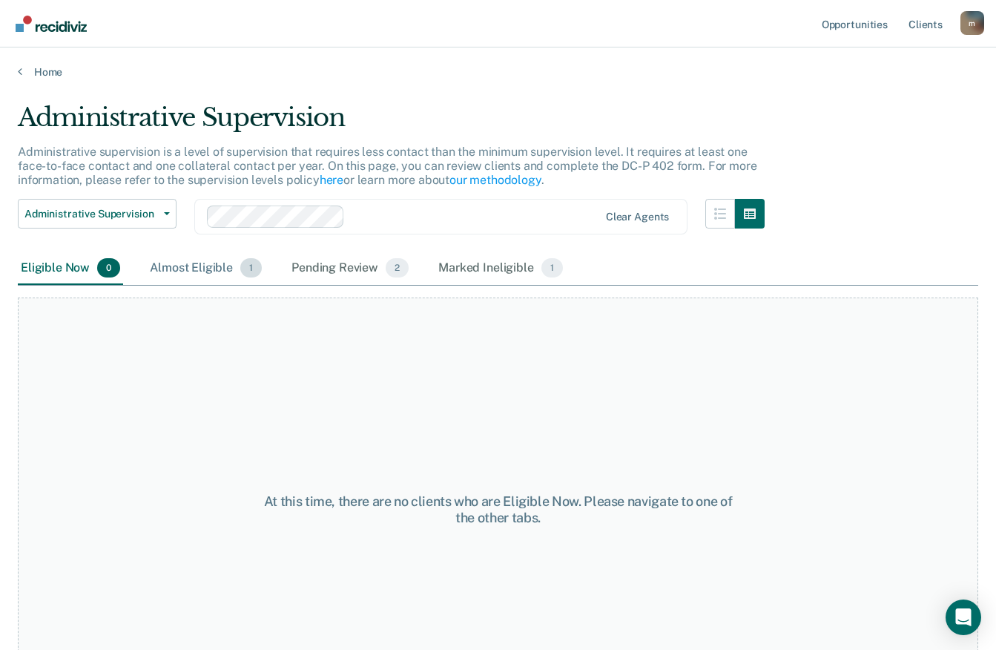
click at [190, 260] on div "Almost Eligible 1" at bounding box center [206, 268] width 118 height 33
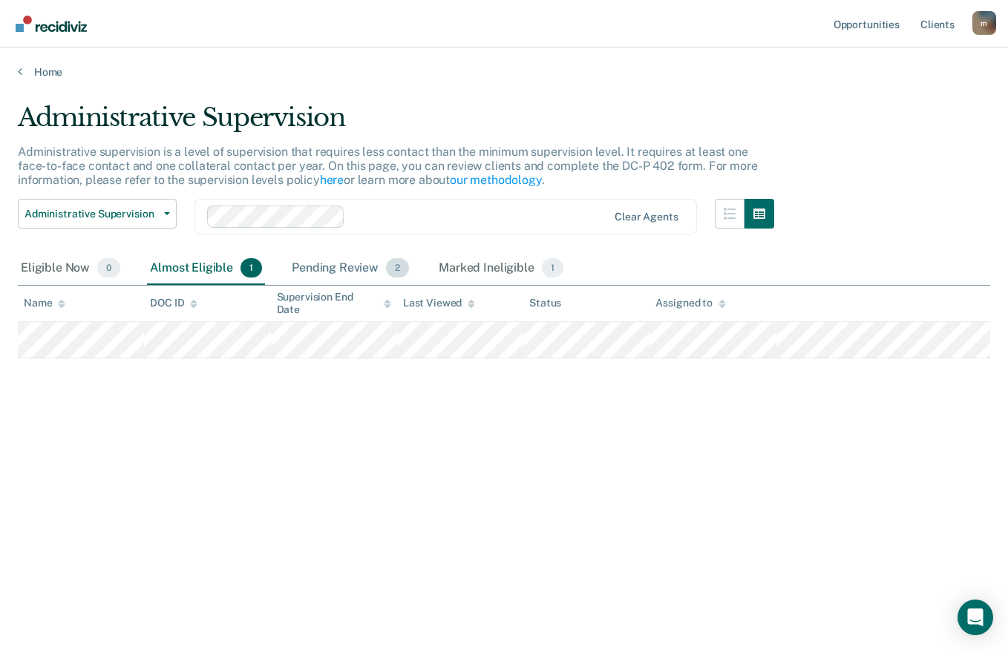
click at [319, 254] on div "Pending Review 2" at bounding box center [350, 268] width 123 height 33
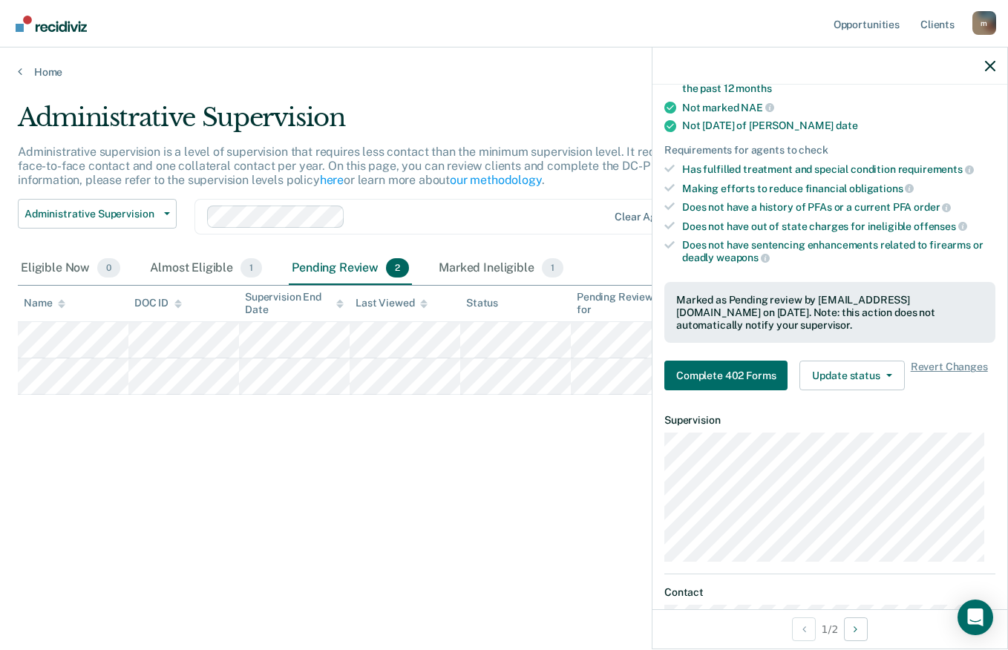
scroll to position [223, 0]
click at [877, 375] on button "Update status" at bounding box center [851, 376] width 105 height 30
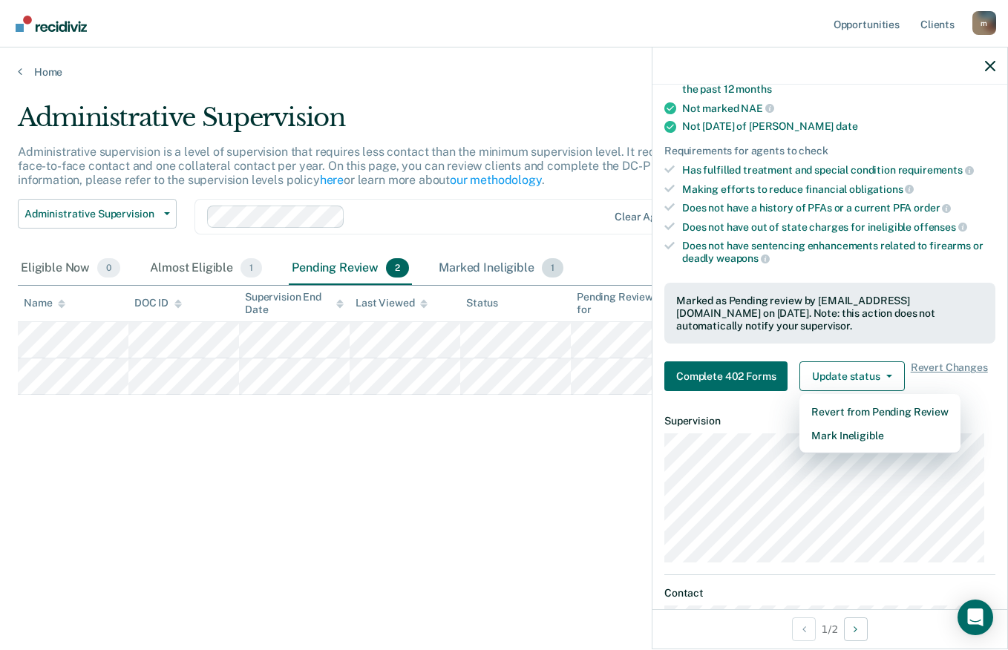
click at [491, 272] on div "Marked Ineligible 1" at bounding box center [501, 268] width 131 height 33
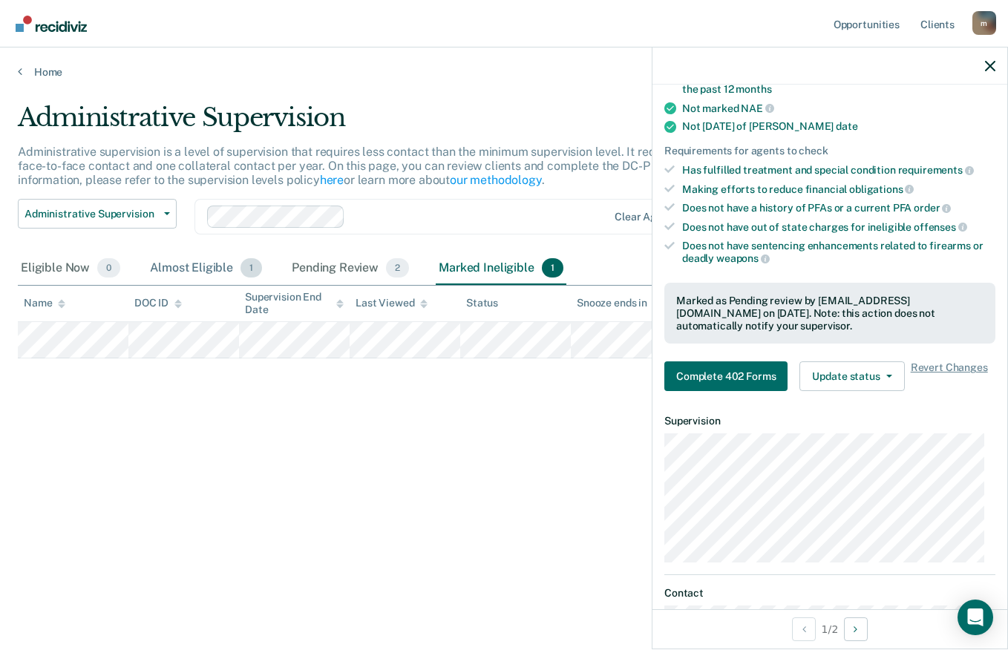
click at [197, 267] on div "Almost Eligible 1" at bounding box center [206, 268] width 118 height 33
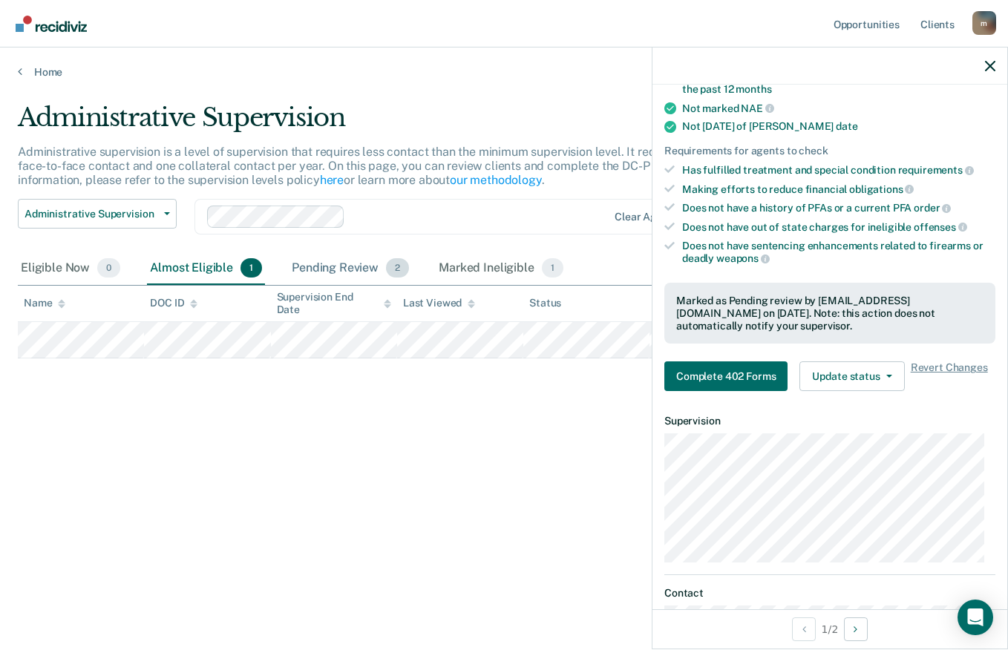
click at [335, 260] on div "Pending Review 2" at bounding box center [350, 268] width 123 height 33
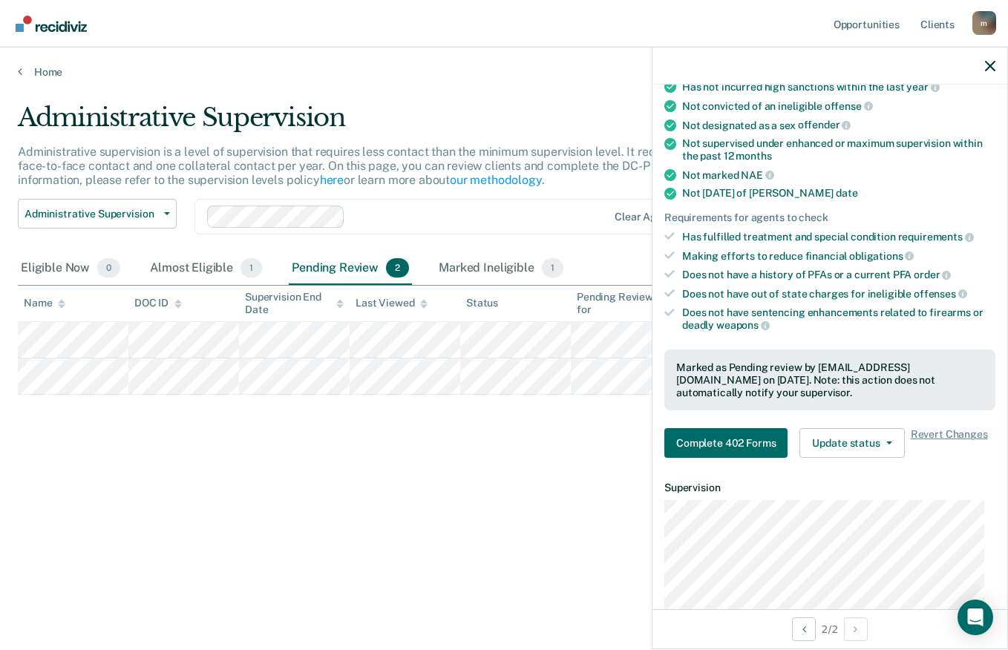
scroll to position [297, 0]
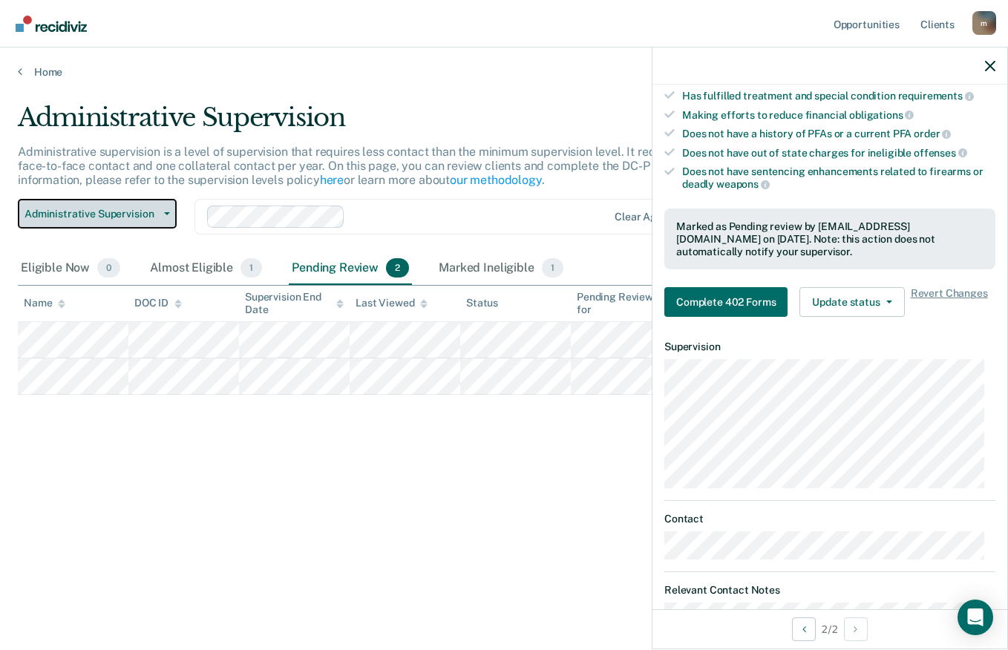
click at [76, 220] on span "Administrative Supervision" at bounding box center [91, 214] width 134 height 13
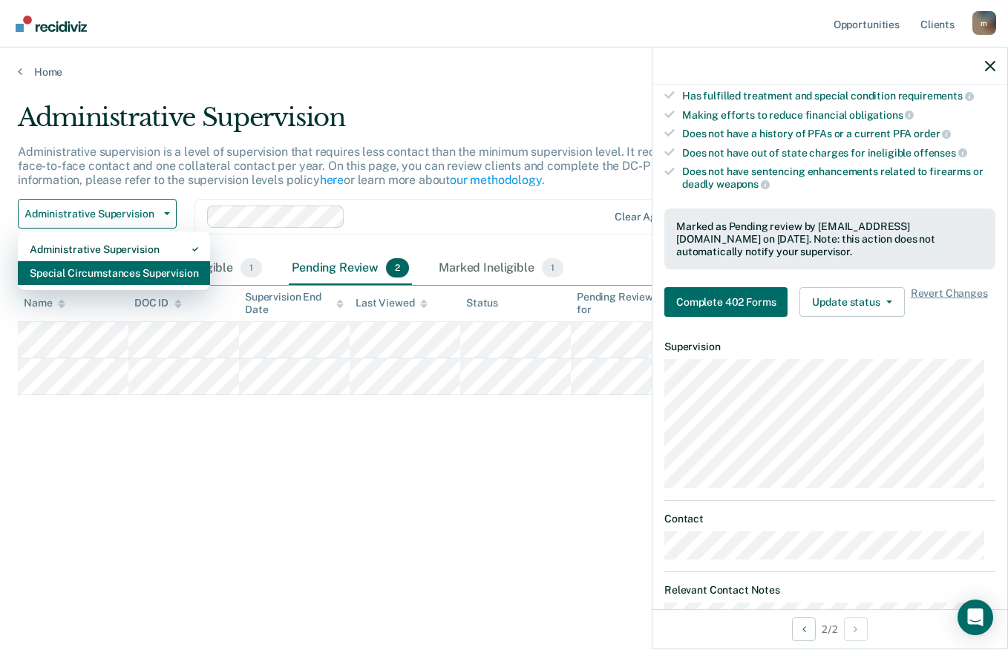
click at [54, 274] on div "Special Circumstances Supervision" at bounding box center [114, 273] width 168 height 24
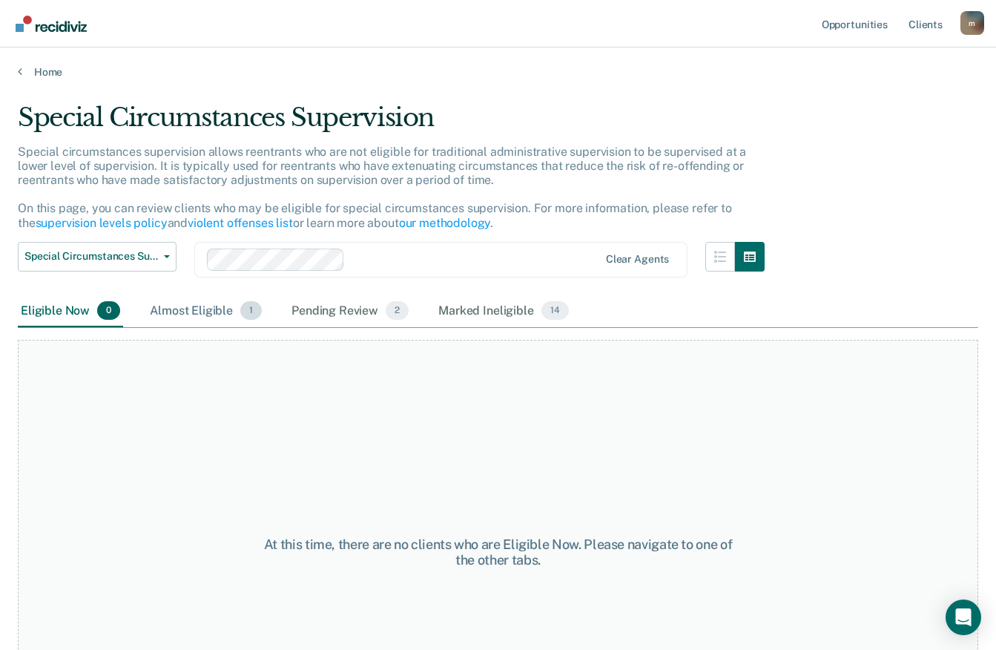
click at [185, 323] on div "Almost Eligible 1" at bounding box center [206, 311] width 118 height 33
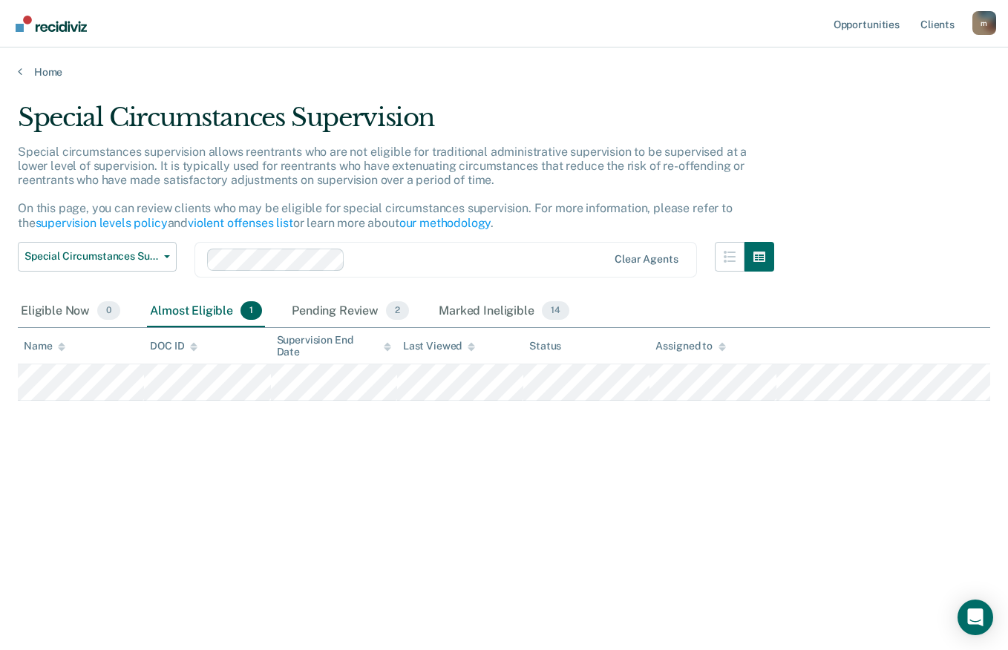
click at [185, 323] on div "Almost Eligible 1" at bounding box center [206, 311] width 118 height 33
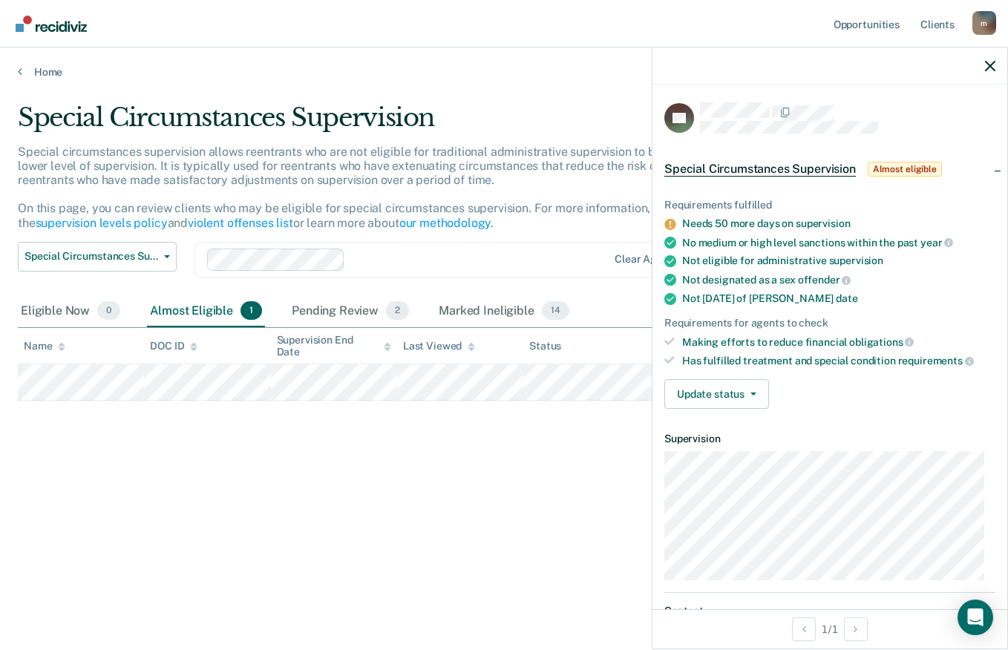
click at [171, 436] on div "Special Circumstances Supervision Special circumstances supervision allows reen…" at bounding box center [504, 320] width 972 height 436
click at [189, 476] on div "Special Circumstances Supervision Special circumstances supervision allows reen…" at bounding box center [504, 320] width 972 height 436
click at [119, 108] on div "Special Circumstances Supervision" at bounding box center [396, 123] width 756 height 42
click at [112, 80] on main "Special Circumstances Supervision Special circumstances supervision allows reen…" at bounding box center [504, 362] width 1008 height 567
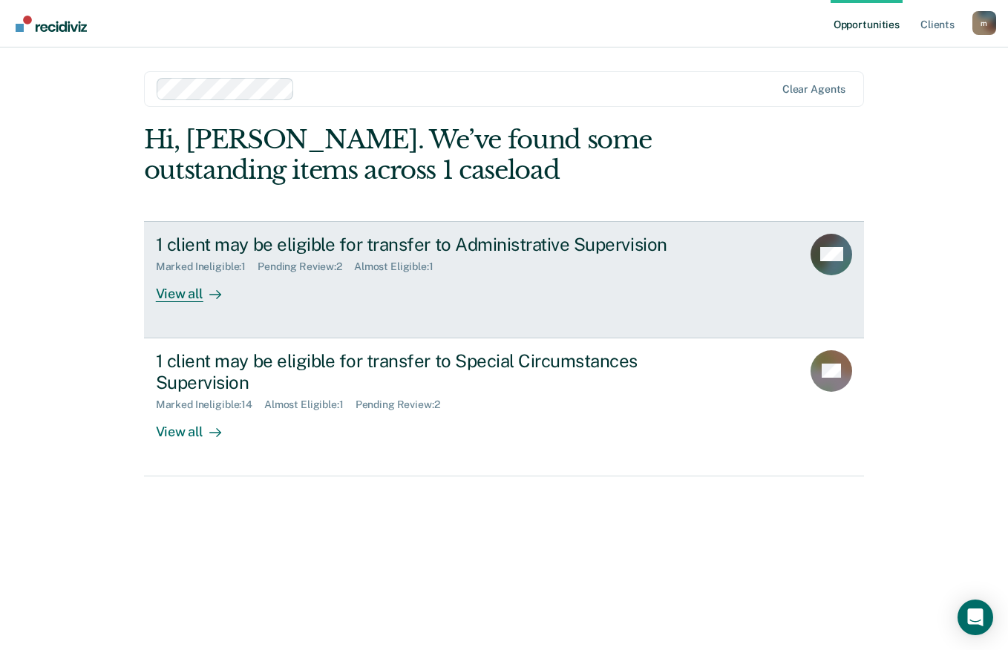
click at [206, 295] on div at bounding box center [212, 293] width 18 height 17
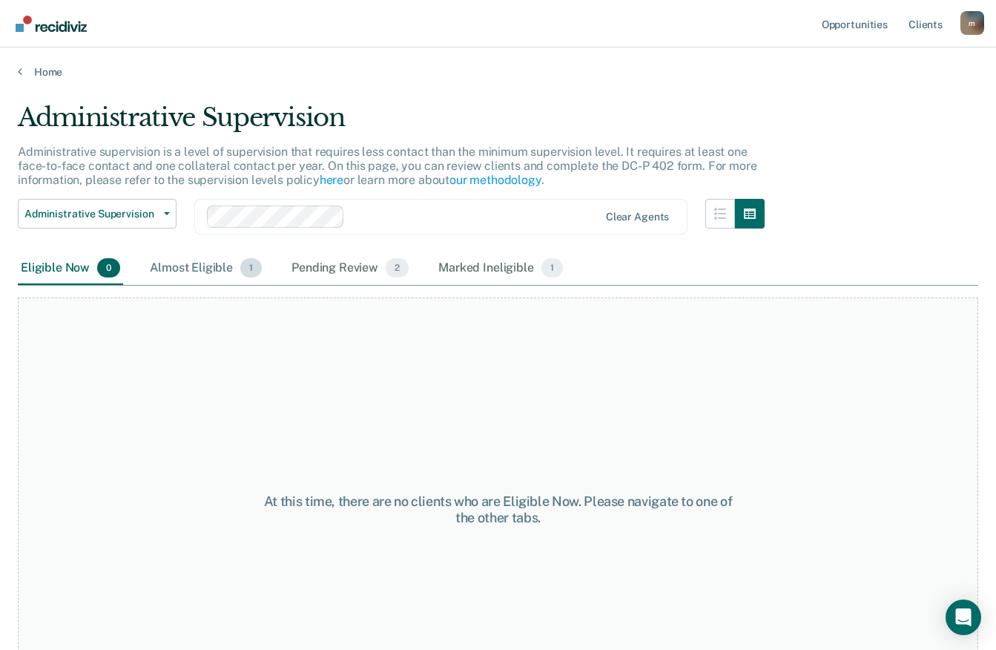
click at [221, 275] on div "Almost Eligible 1" at bounding box center [206, 268] width 118 height 33
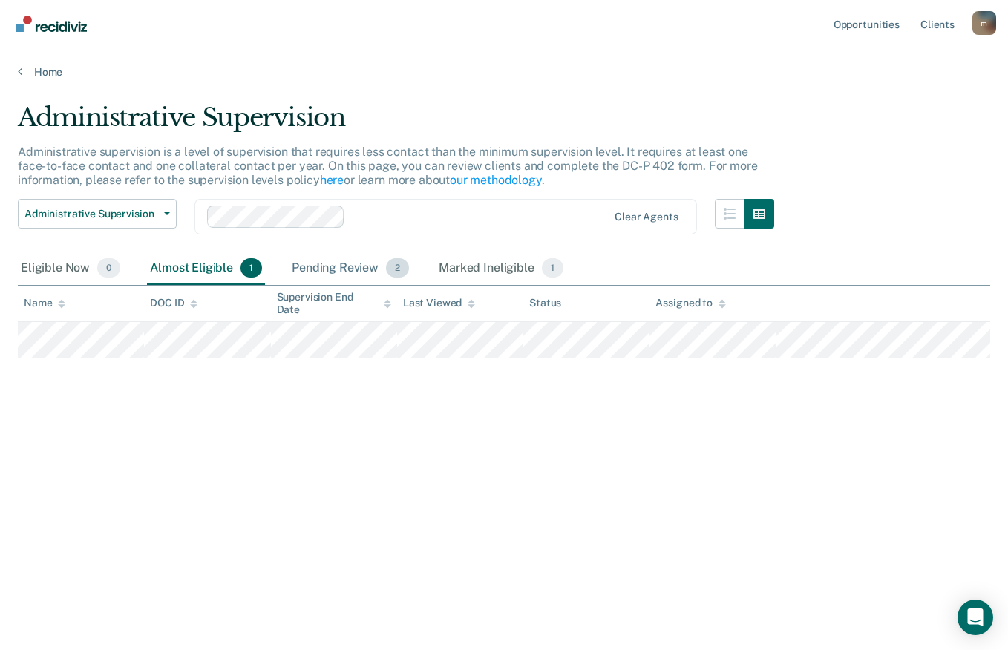
click at [358, 260] on div "Pending Review 2" at bounding box center [350, 268] width 123 height 33
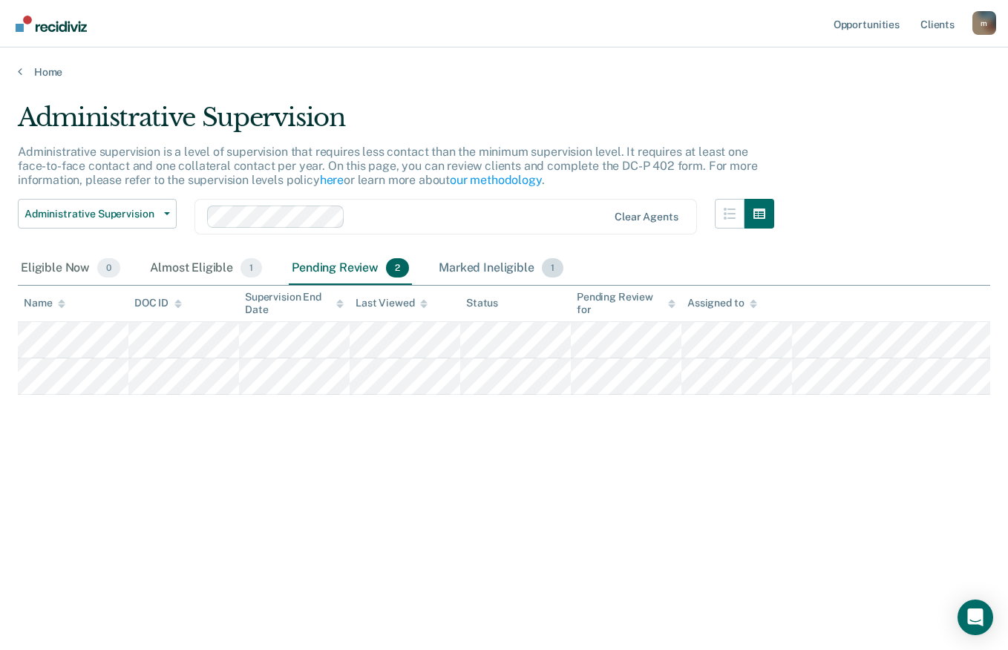
click at [515, 275] on div "Marked Ineligible 1" at bounding box center [501, 268] width 131 height 33
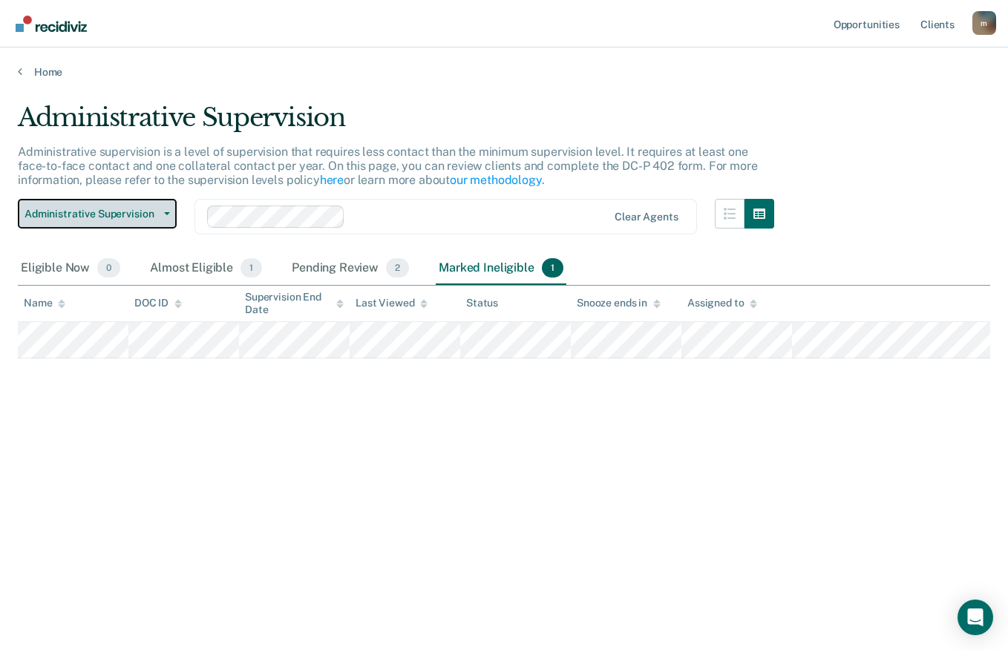
click at [161, 208] on button "Administrative Supervision" at bounding box center [97, 214] width 159 height 30
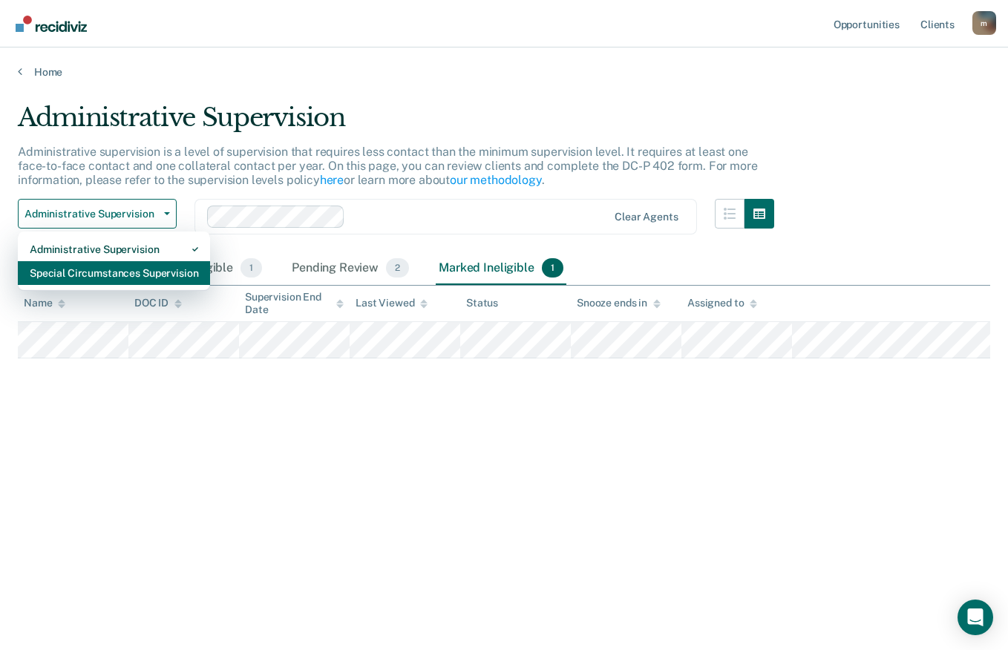
click at [157, 275] on div "Special Circumstances Supervision" at bounding box center [114, 273] width 168 height 24
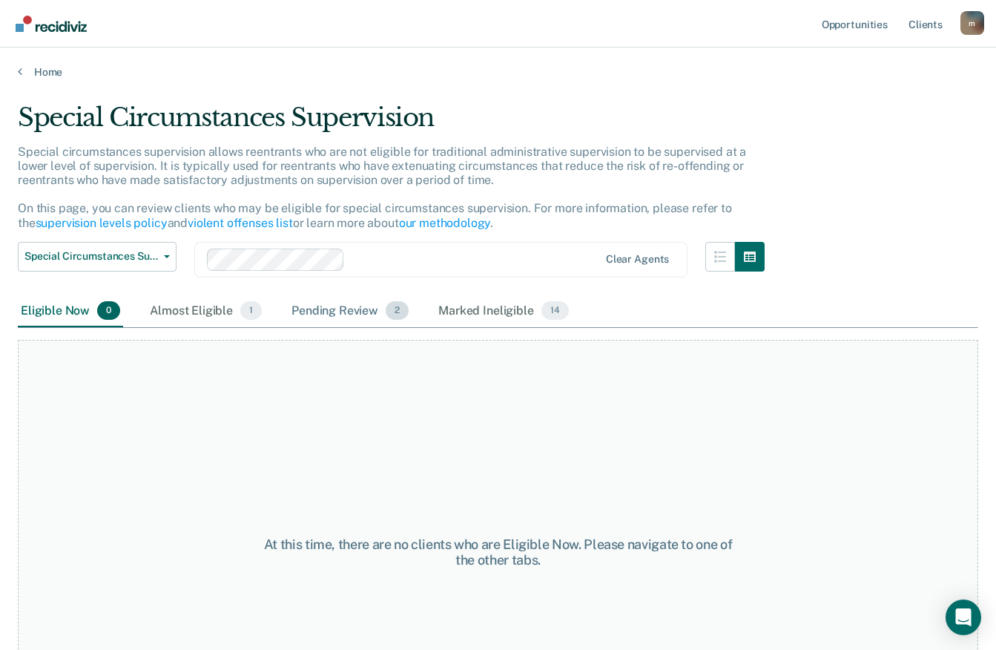
click at [347, 310] on div "Pending Review 2" at bounding box center [350, 311] width 123 height 33
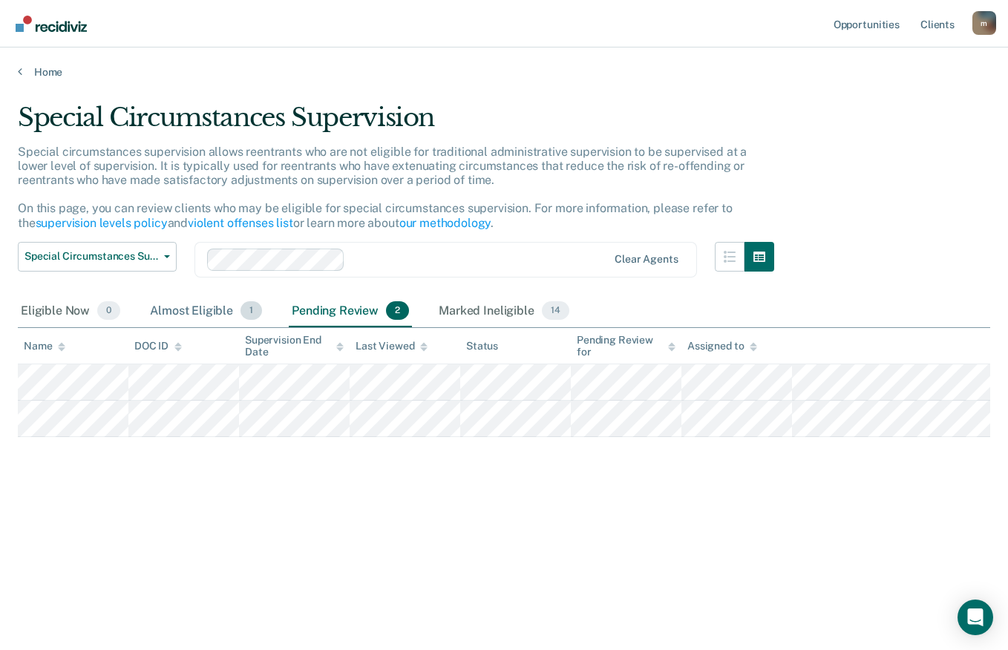
click at [231, 315] on div "Almost Eligible 1" at bounding box center [206, 311] width 118 height 33
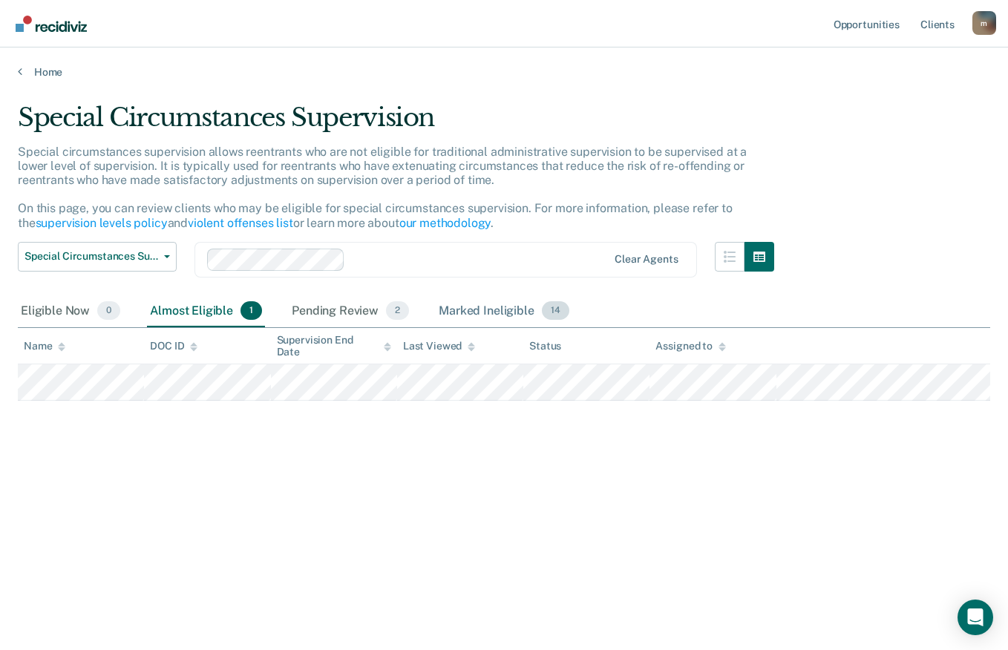
click at [505, 323] on div "Marked Ineligible 14" at bounding box center [504, 311] width 136 height 33
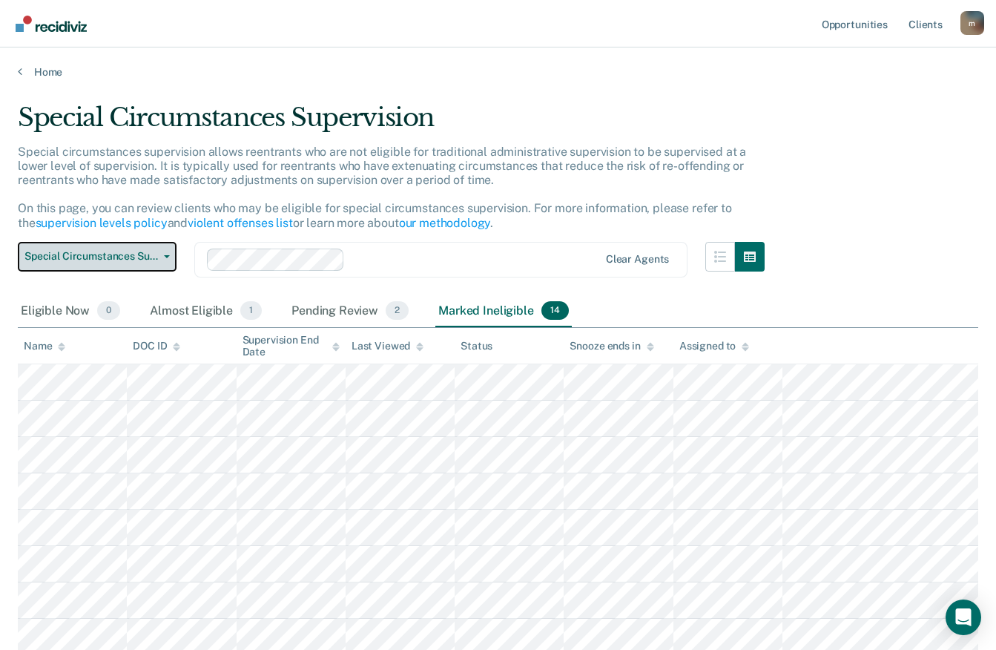
click at [160, 257] on span "button" at bounding box center [164, 256] width 12 height 3
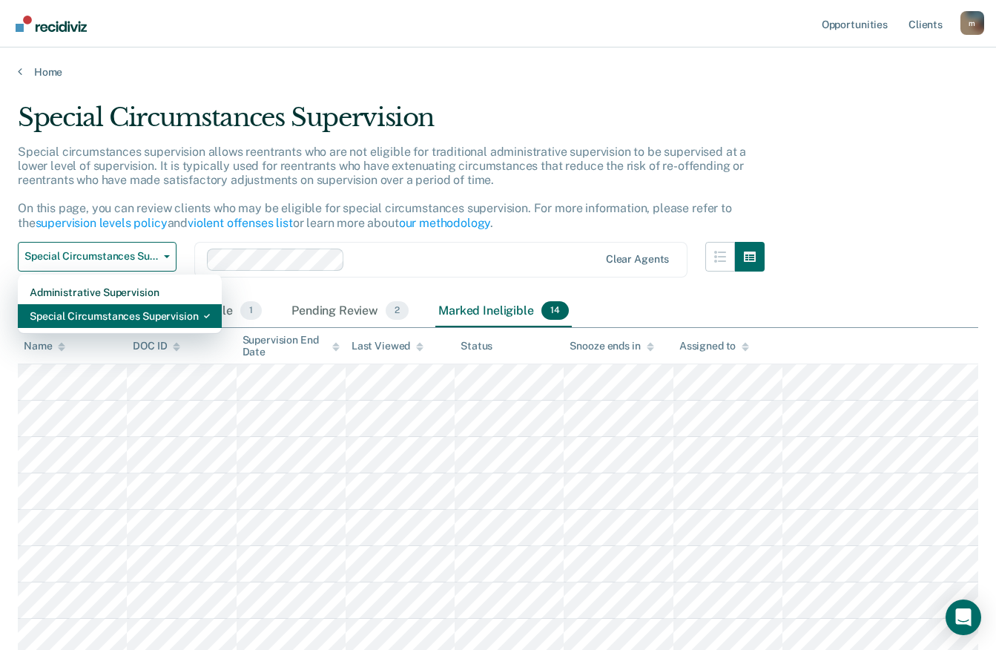
click at [136, 321] on div "Special Circumstances Supervision" at bounding box center [120, 316] width 180 height 24
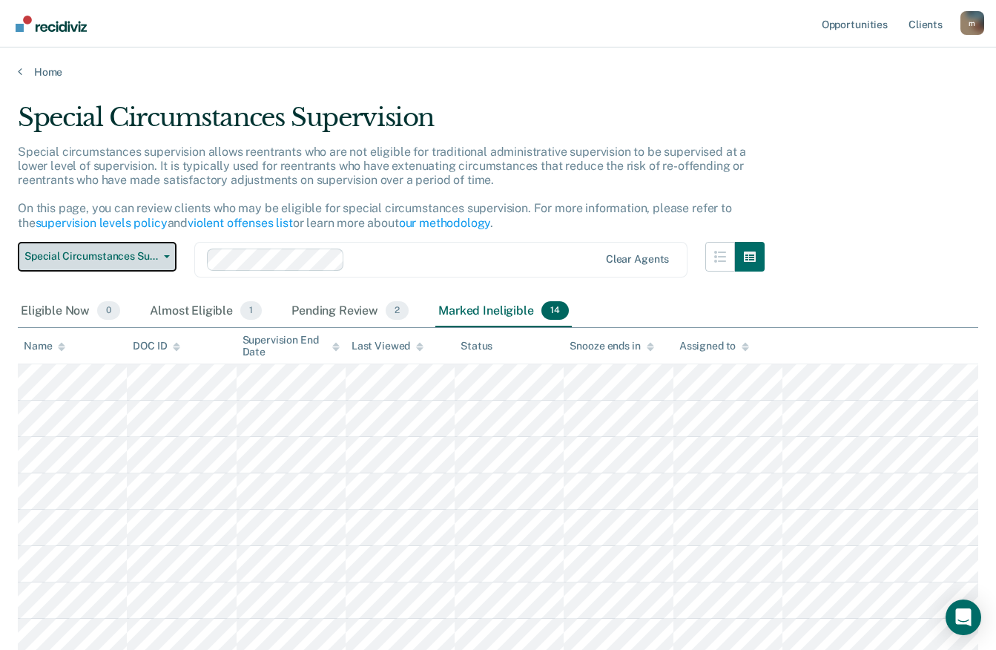
click at [171, 251] on button "Special Circumstances Supervision" at bounding box center [97, 257] width 159 height 30
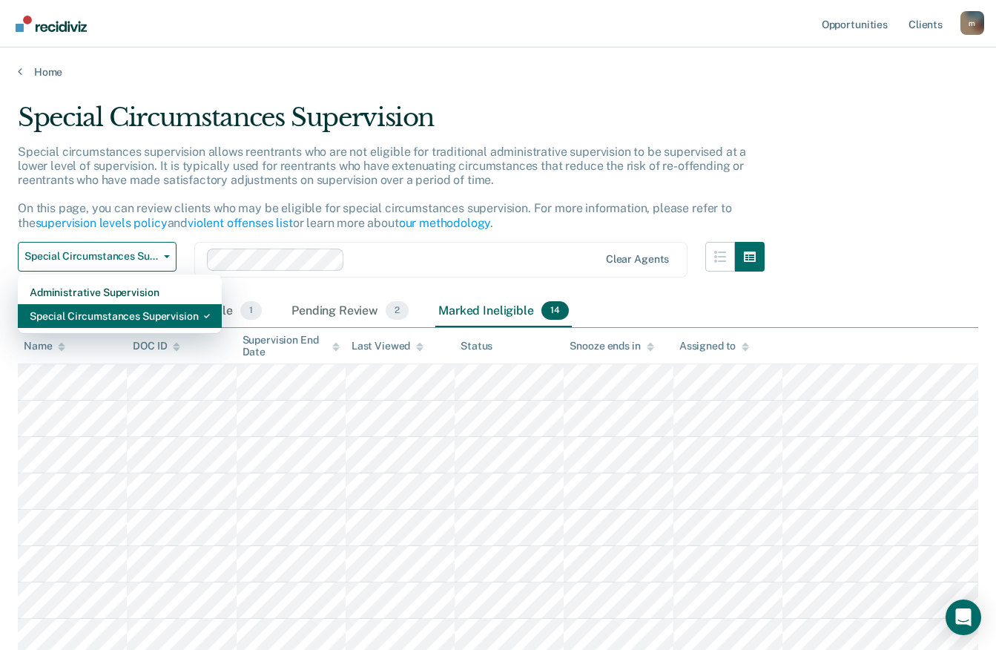
click at [131, 314] on div "Special Circumstances Supervision" at bounding box center [120, 316] width 180 height 24
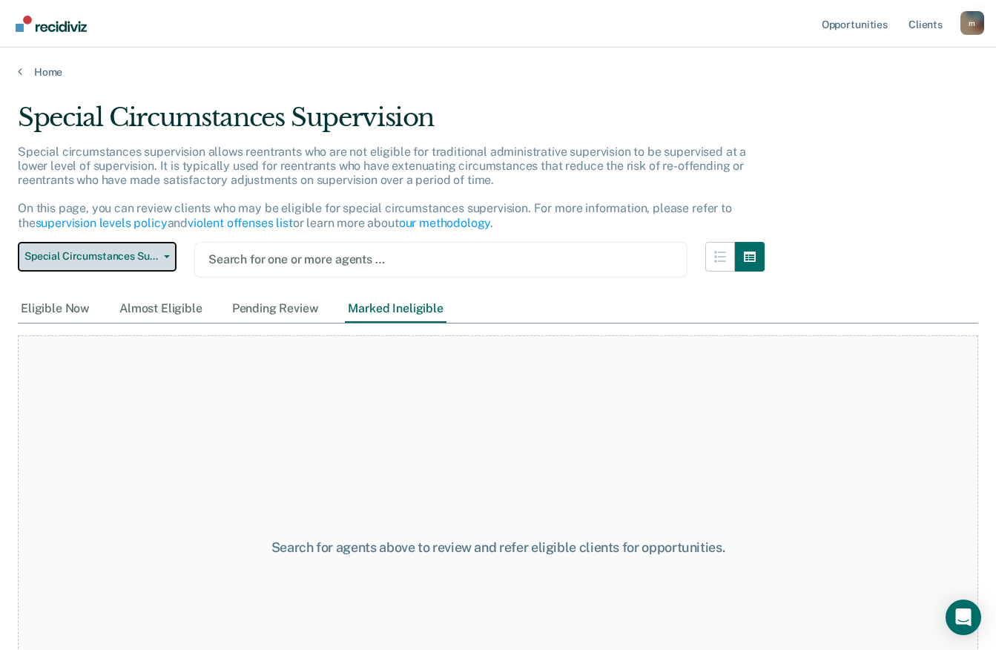
click at [154, 263] on button "Special Circumstances Supervision" at bounding box center [97, 257] width 159 height 30
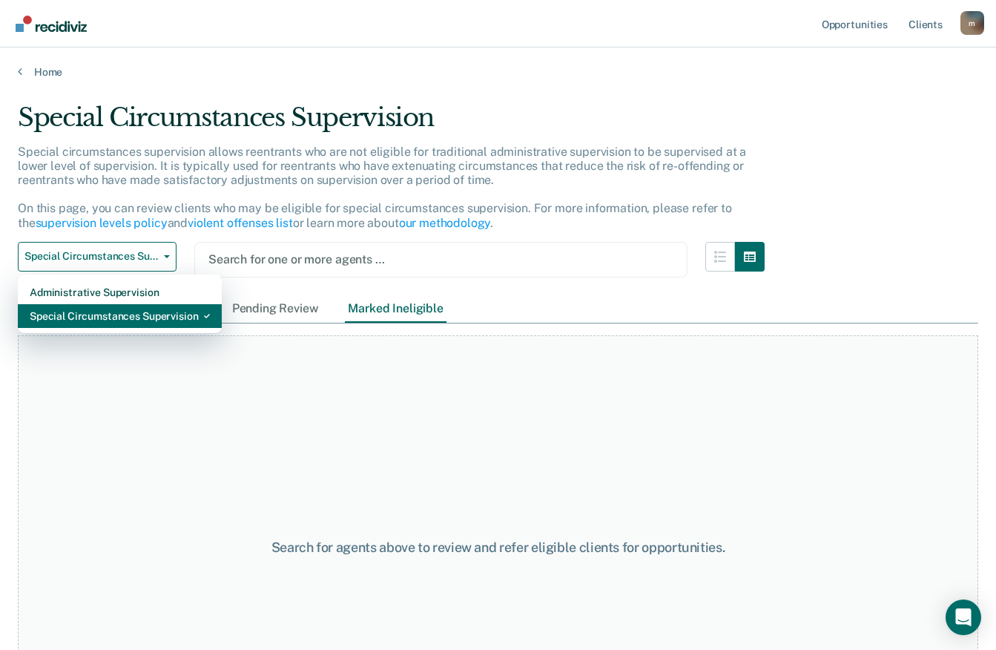
click at [154, 317] on div "Special Circumstances Supervision" at bounding box center [120, 316] width 180 height 24
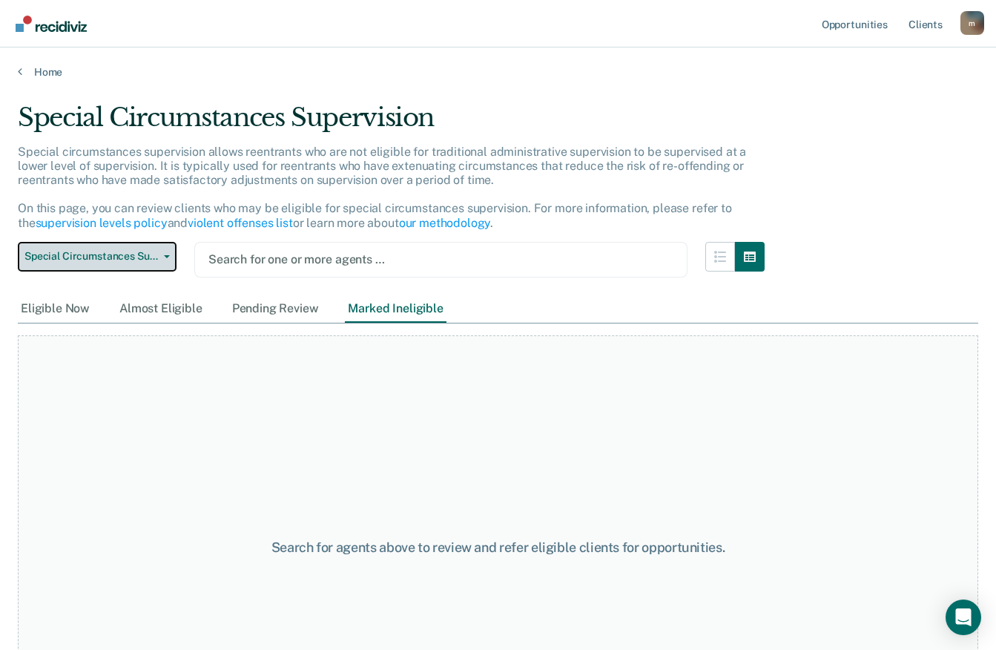
click at [154, 264] on button "Special Circumstances Supervision" at bounding box center [97, 257] width 159 height 30
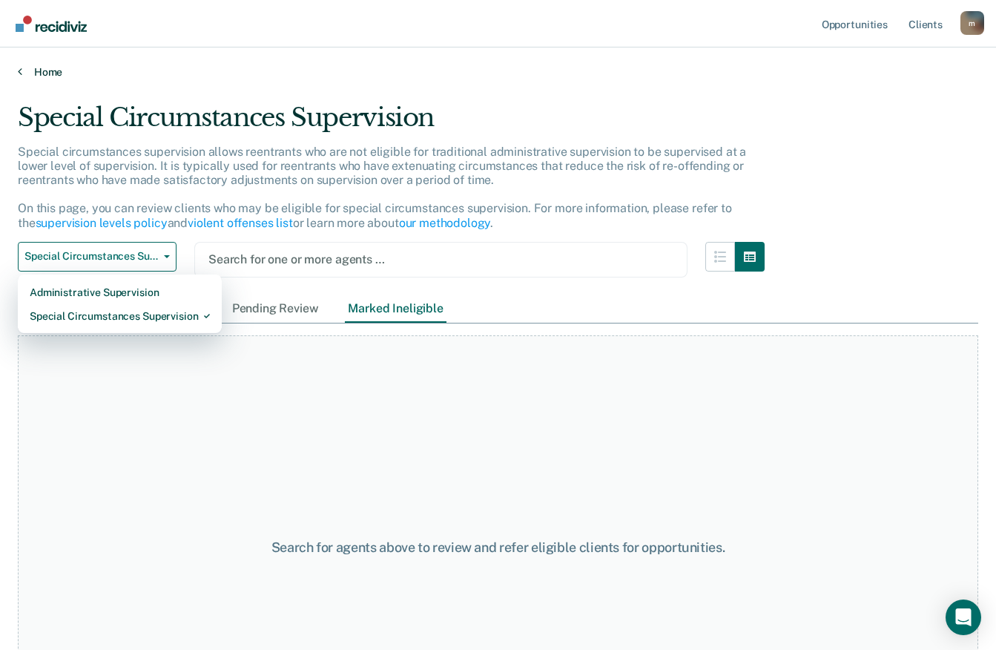
click at [49, 69] on link "Home" at bounding box center [498, 71] width 961 height 13
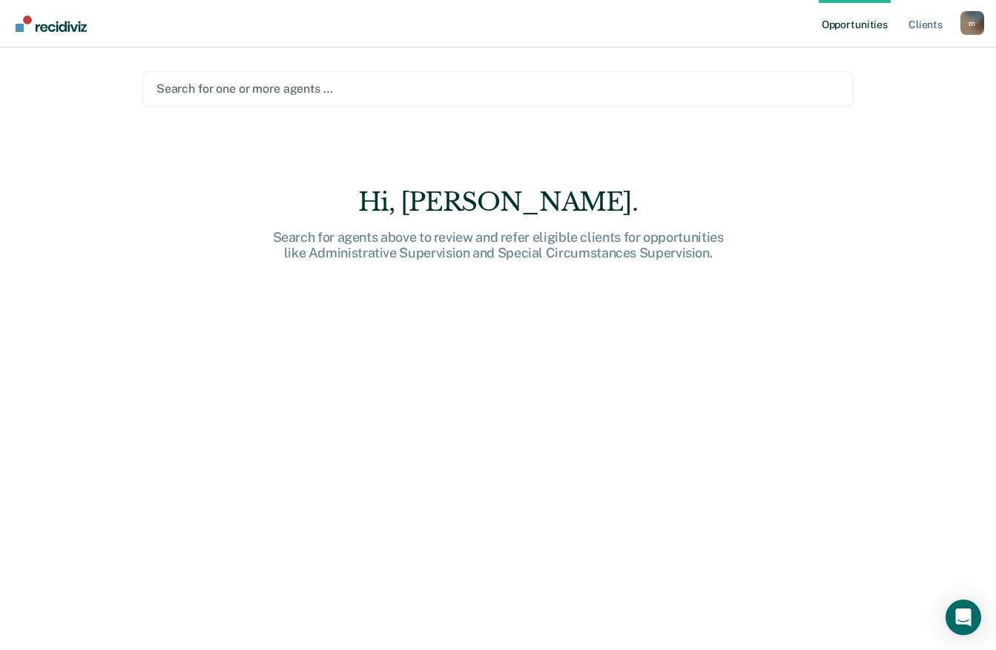
click at [318, 88] on div at bounding box center [498, 88] width 683 height 17
click at [938, 19] on link "Client s" at bounding box center [926, 23] width 40 height 47
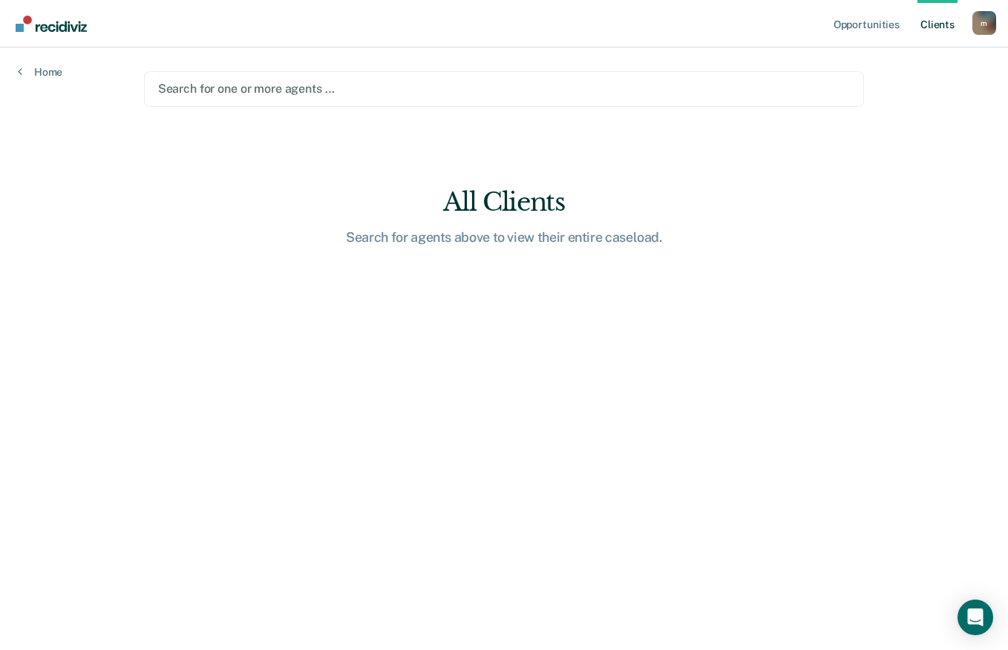
click at [988, 22] on div "m" at bounding box center [984, 23] width 24 height 24
click at [894, 62] on link "Profile" at bounding box center [923, 60] width 119 height 13
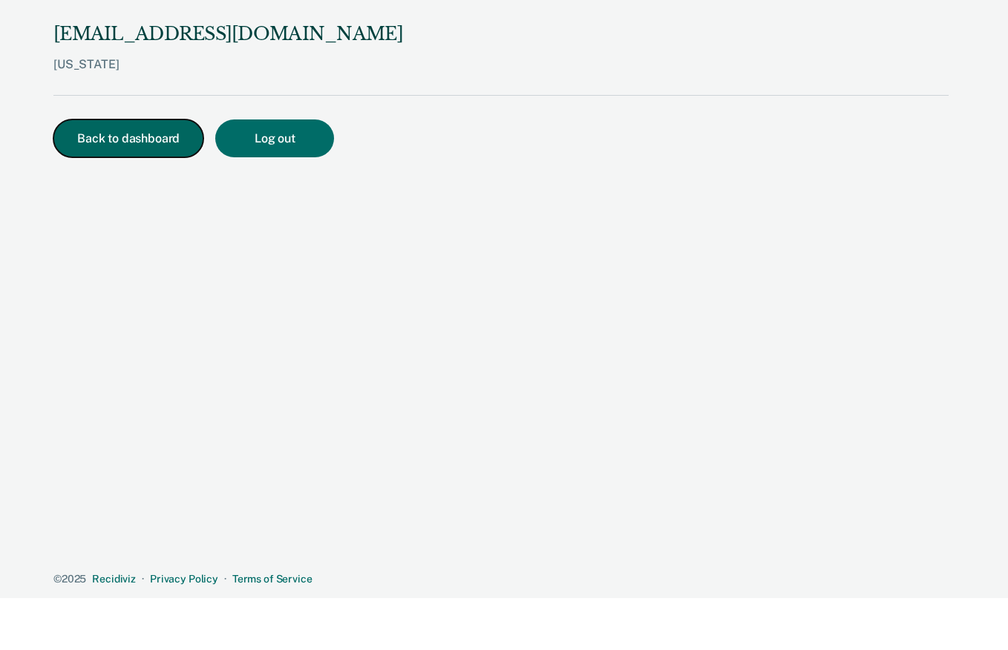
click at [165, 136] on button "Back to dashboard" at bounding box center [128, 138] width 150 height 38
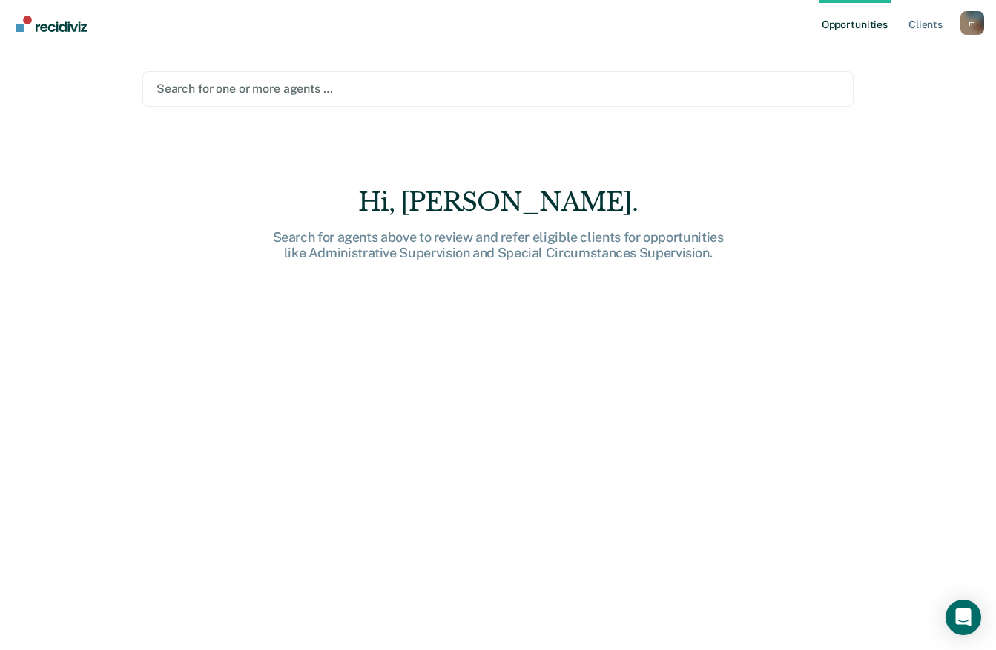
click at [504, 218] on div "Hi, Matthew. Search for agents above to review and refer eligible clients for o…" at bounding box center [498, 224] width 475 height 74
click at [70, 24] on img "Go to Recidiviz Home" at bounding box center [51, 24] width 71 height 16
click at [926, 24] on link "Client s" at bounding box center [926, 23] width 40 height 47
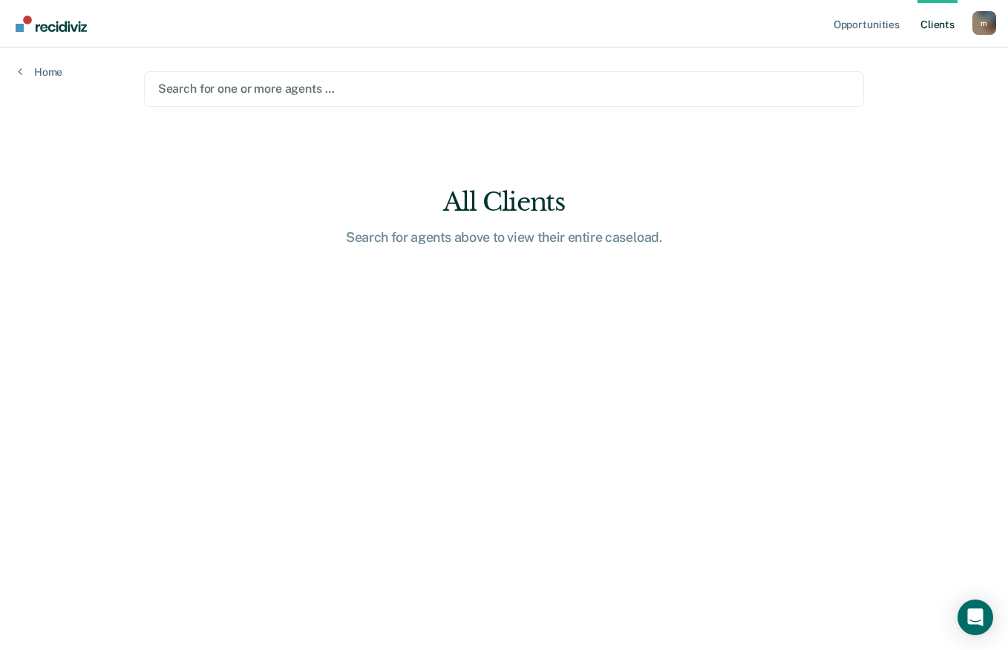
click at [448, 93] on div at bounding box center [504, 88] width 692 height 17
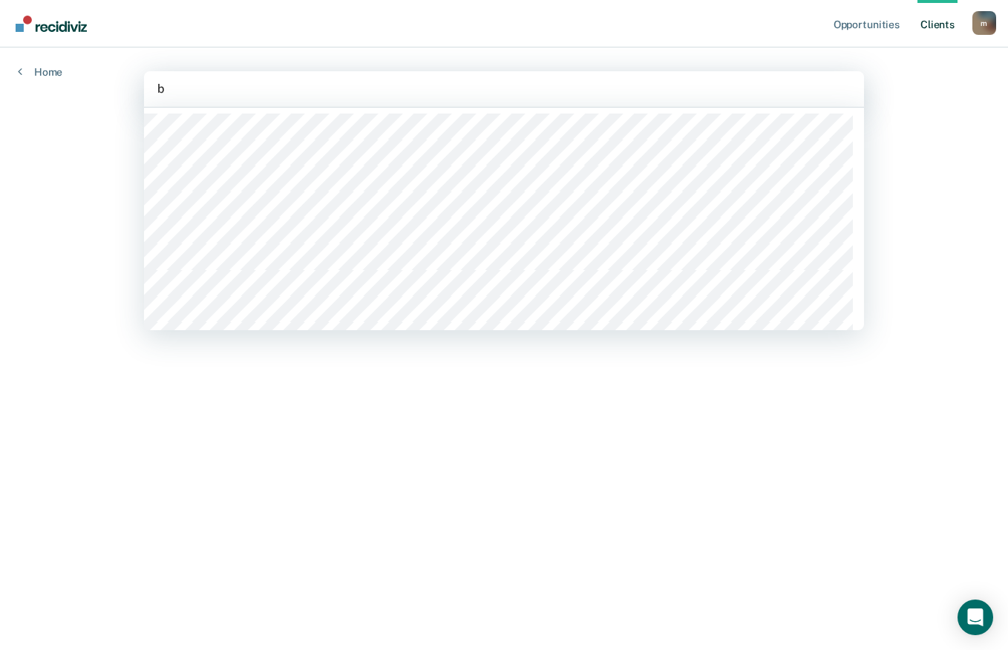
type input "bo"
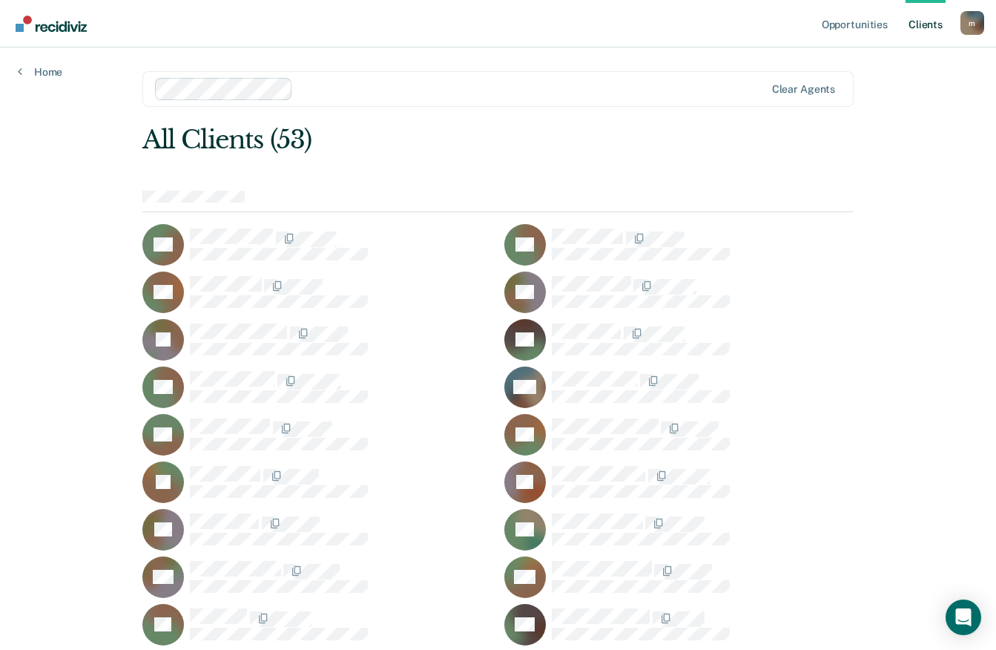
click at [976, 21] on div "m" at bounding box center [973, 23] width 24 height 24
click at [947, 80] on link "How it works" at bounding box center [912, 79] width 119 height 13
click at [49, 76] on link "Home" at bounding box center [40, 71] width 45 height 13
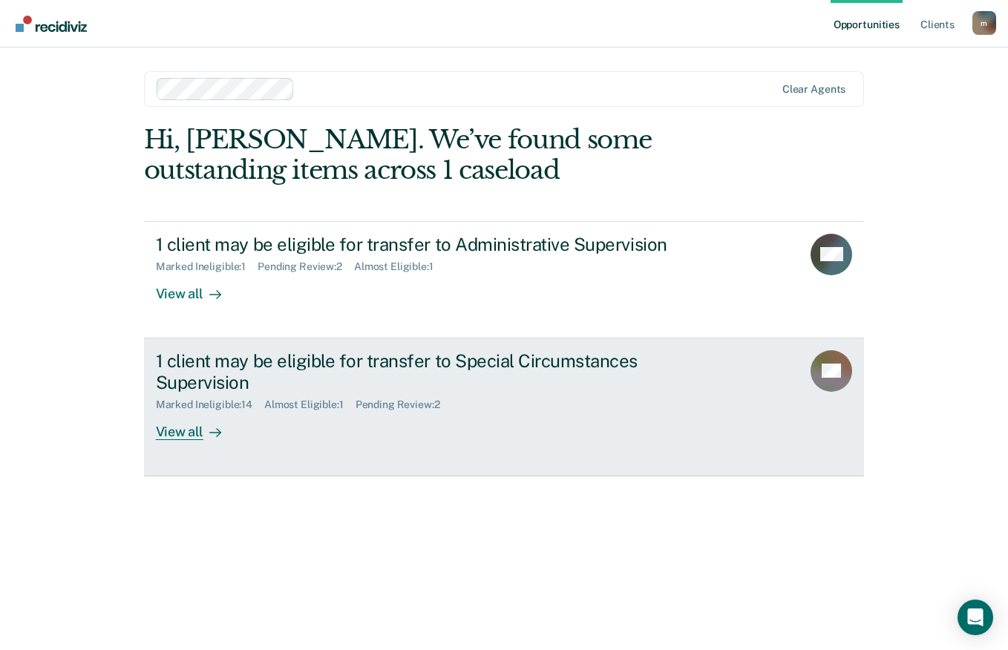
click at [193, 431] on div "View all" at bounding box center [197, 425] width 83 height 29
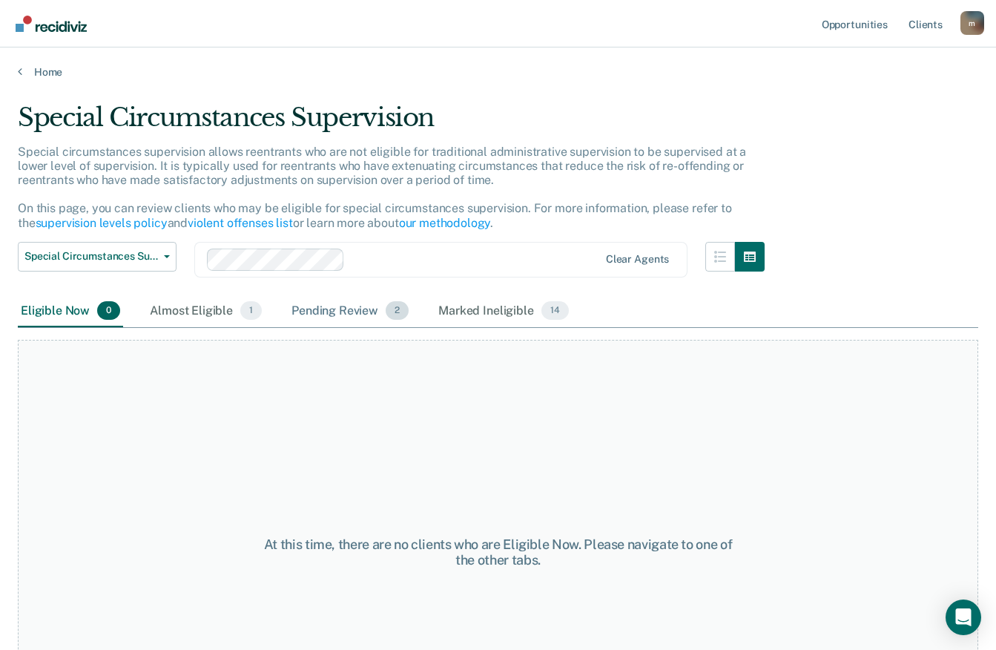
click at [361, 312] on div "Pending Review 2" at bounding box center [350, 311] width 123 height 33
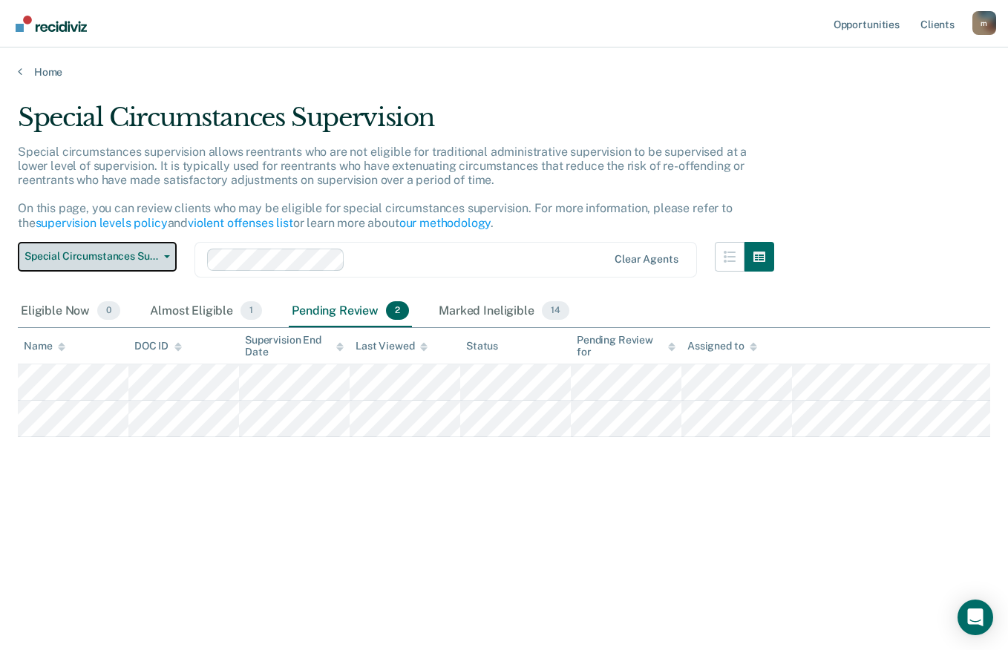
click at [153, 252] on span "Special Circumstances Supervision" at bounding box center [91, 256] width 134 height 13
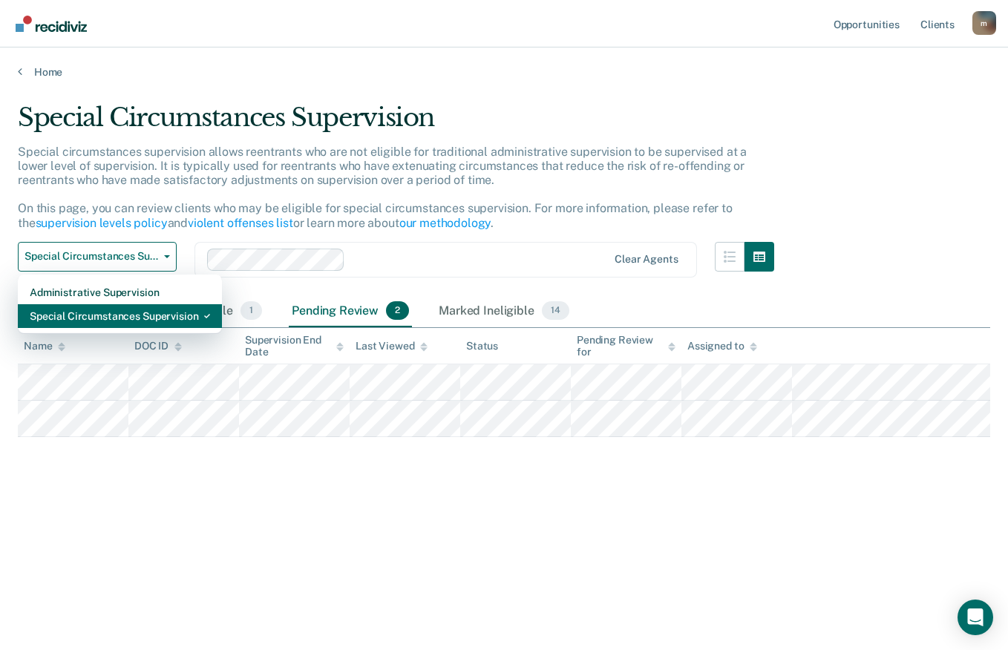
click at [152, 320] on div "Special Circumstances Supervision" at bounding box center [120, 316] width 180 height 24
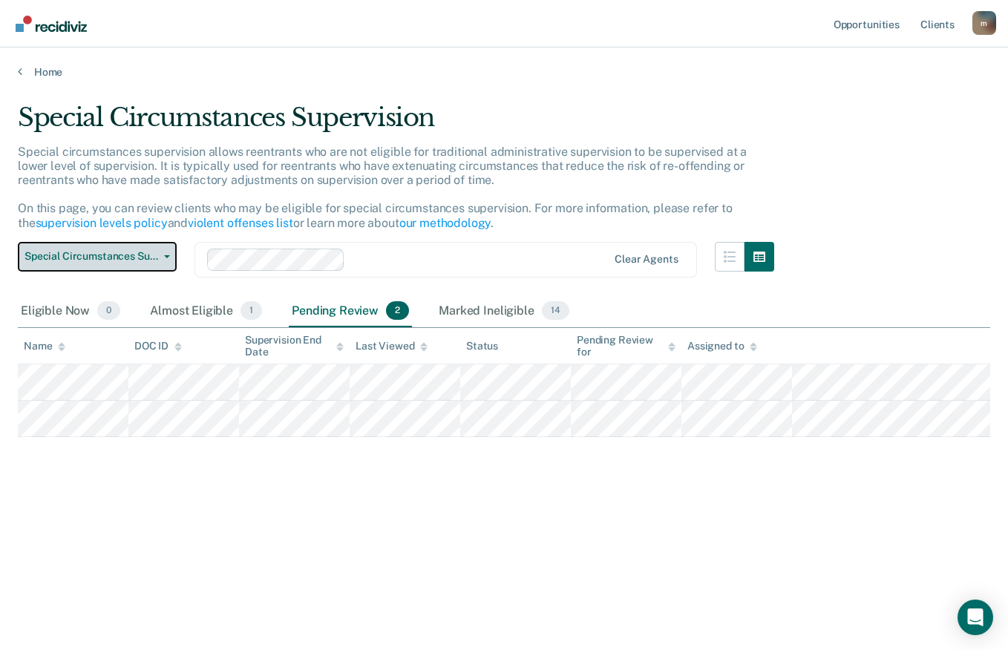
click at [160, 249] on button "Special Circumstances Supervision" at bounding box center [97, 257] width 159 height 30
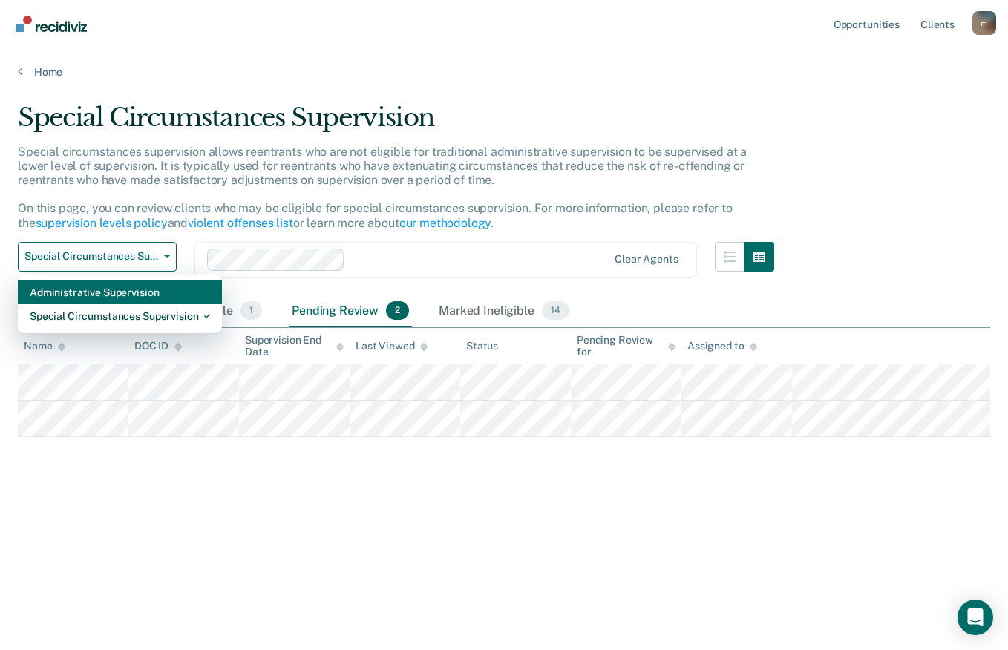
click at [152, 295] on div "Administrative Supervision" at bounding box center [120, 292] width 180 height 24
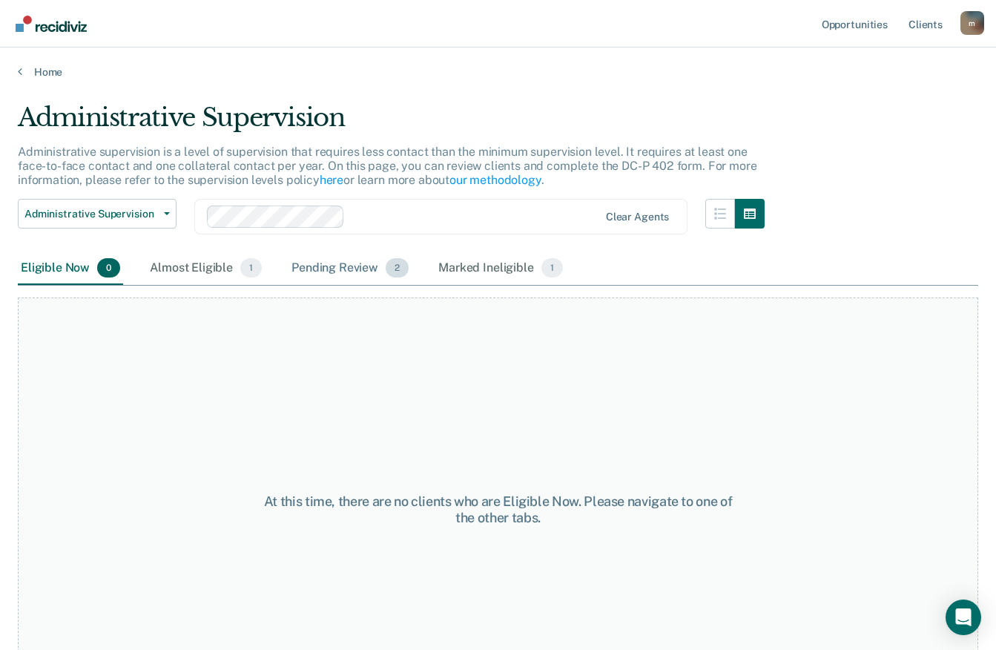
click at [364, 266] on div "Pending Review 2" at bounding box center [350, 268] width 123 height 33
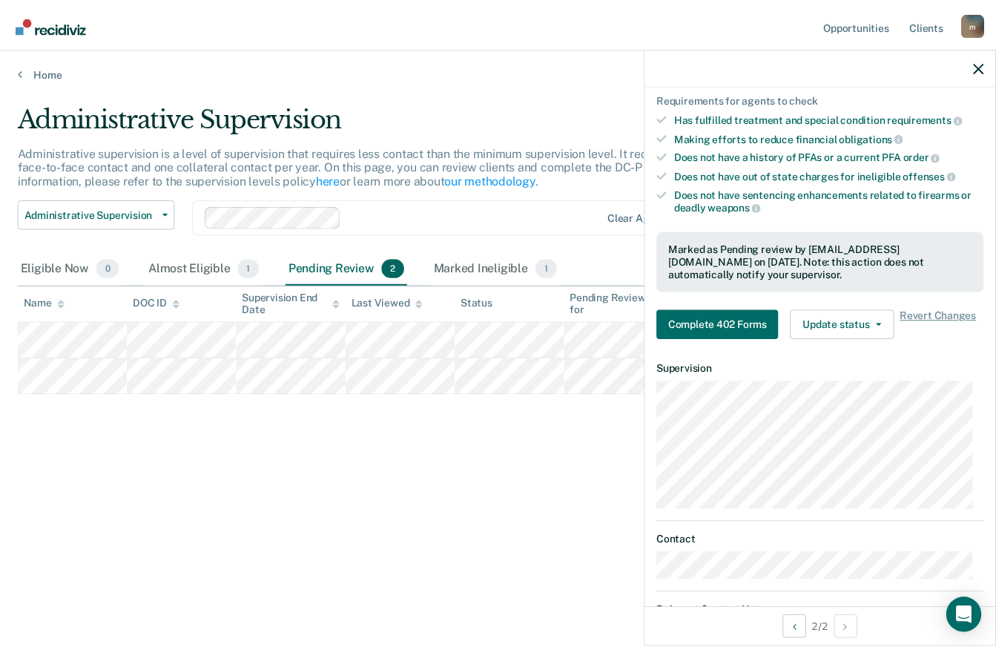
scroll to position [297, 0]
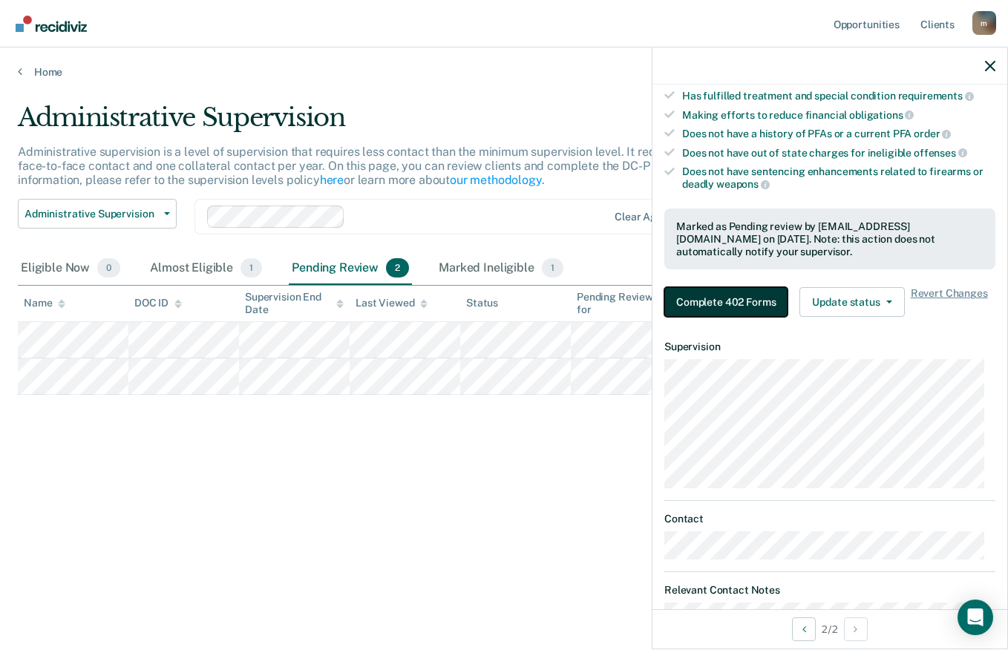
click at [733, 303] on button "Complete 402 Forms" at bounding box center [725, 302] width 123 height 30
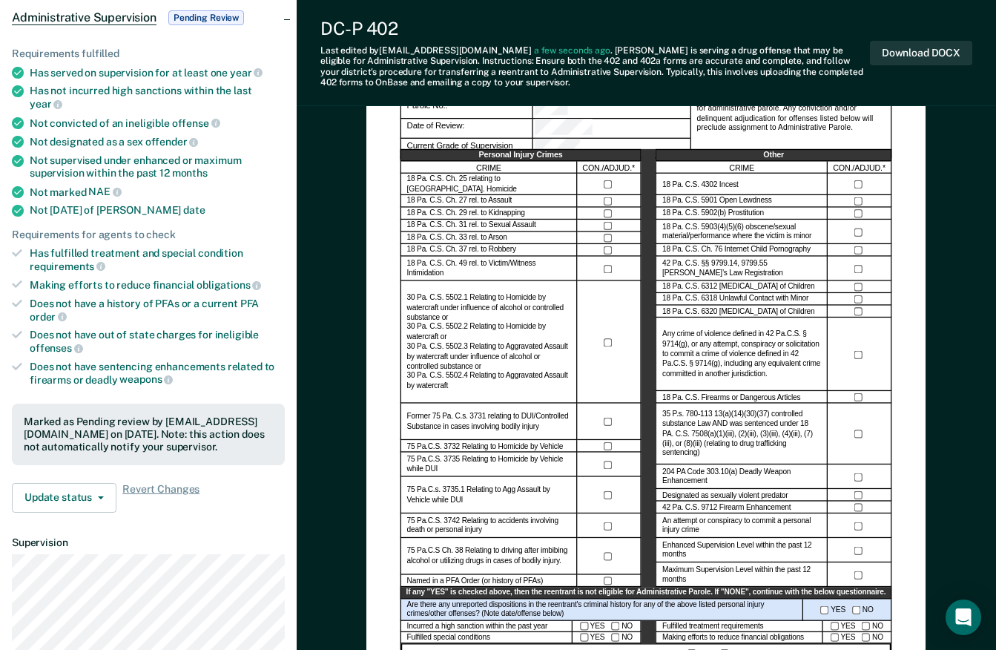
scroll to position [74, 0]
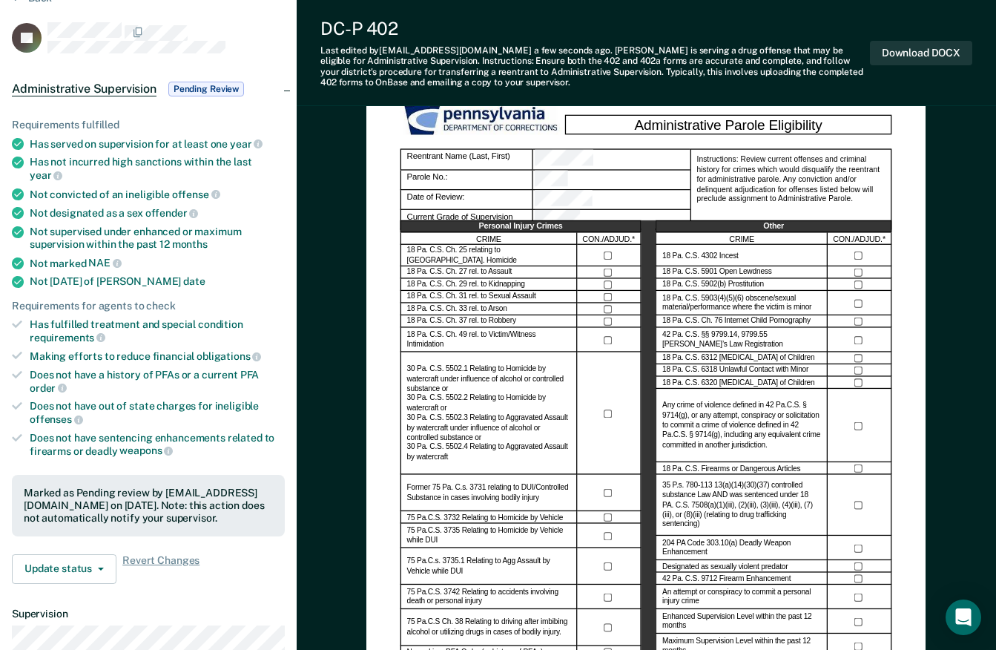
click at [867, 422] on div at bounding box center [860, 426] width 52 height 8
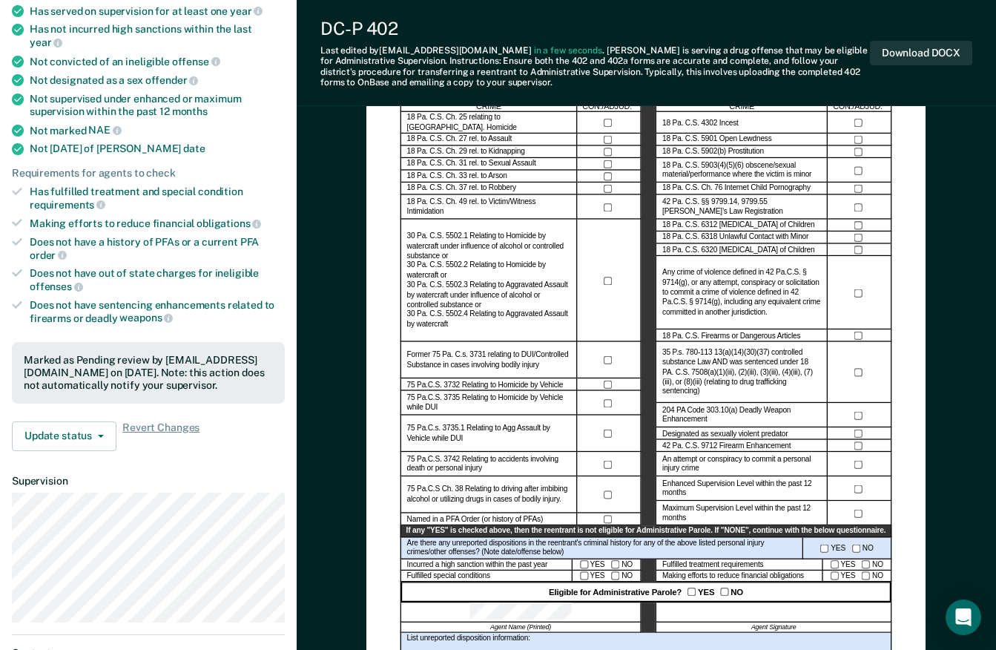
scroll to position [223, 0]
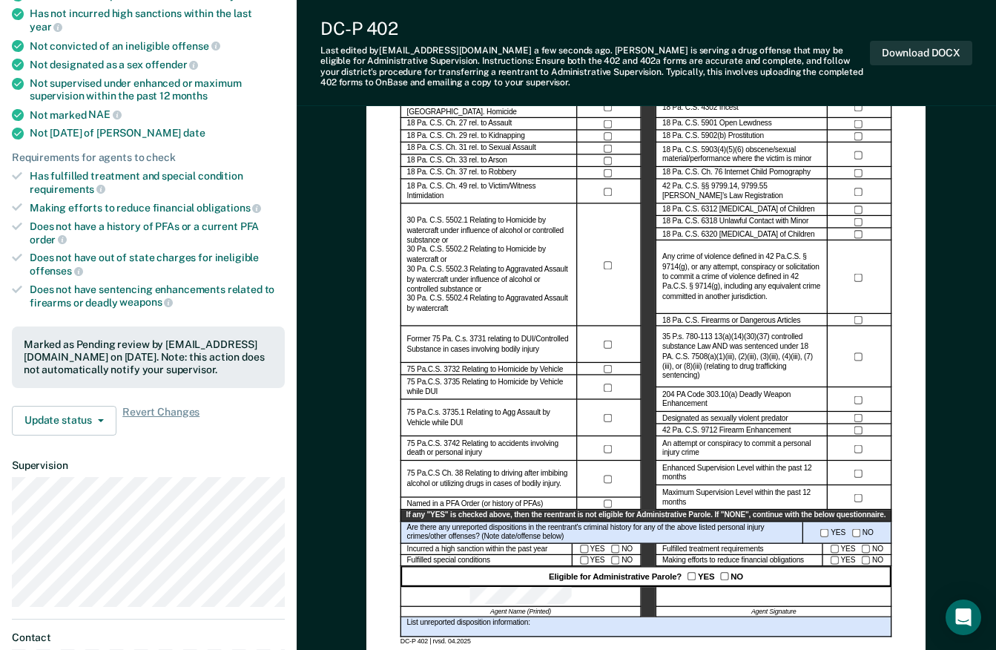
click at [368, 381] on div "Administrative Parole Eligibility Reentrant Name (Last, First) Parole No.: Date…" at bounding box center [646, 296] width 559 height 729
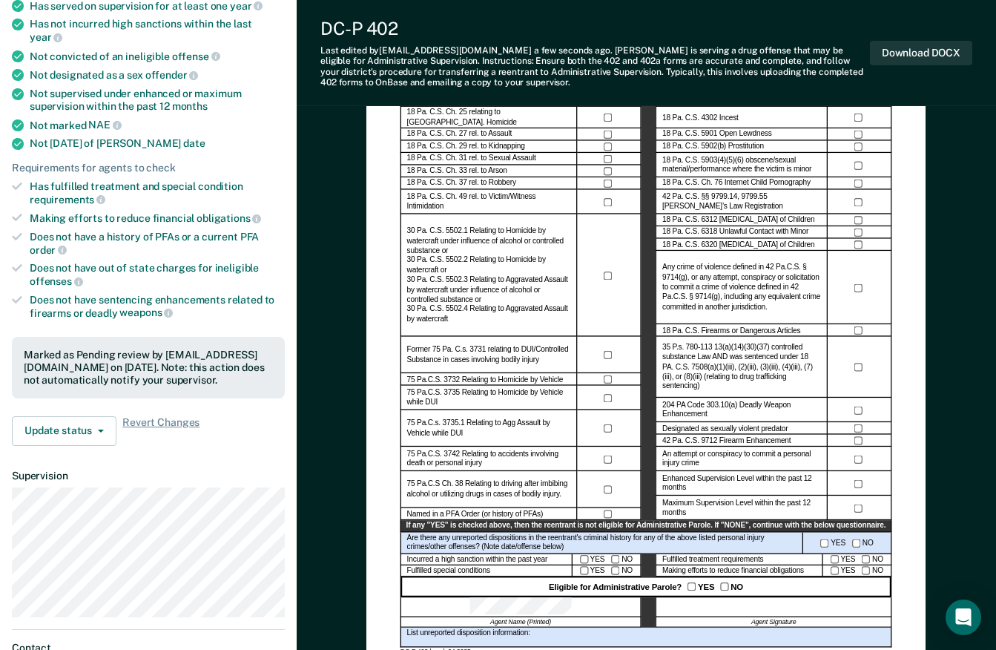
scroll to position [297, 0]
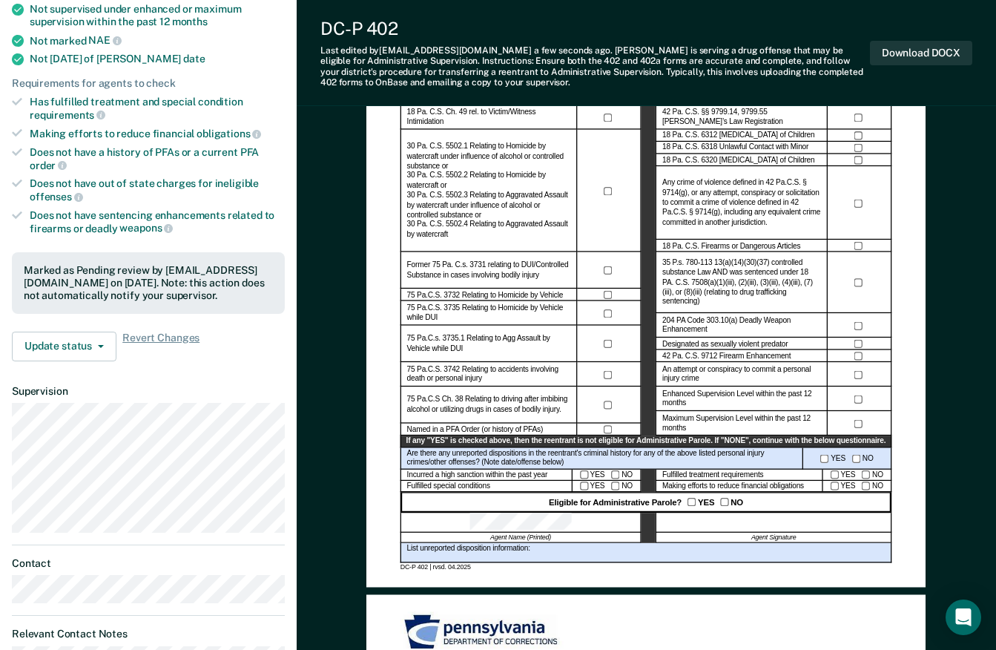
click at [855, 285] on div at bounding box center [860, 283] width 64 height 62
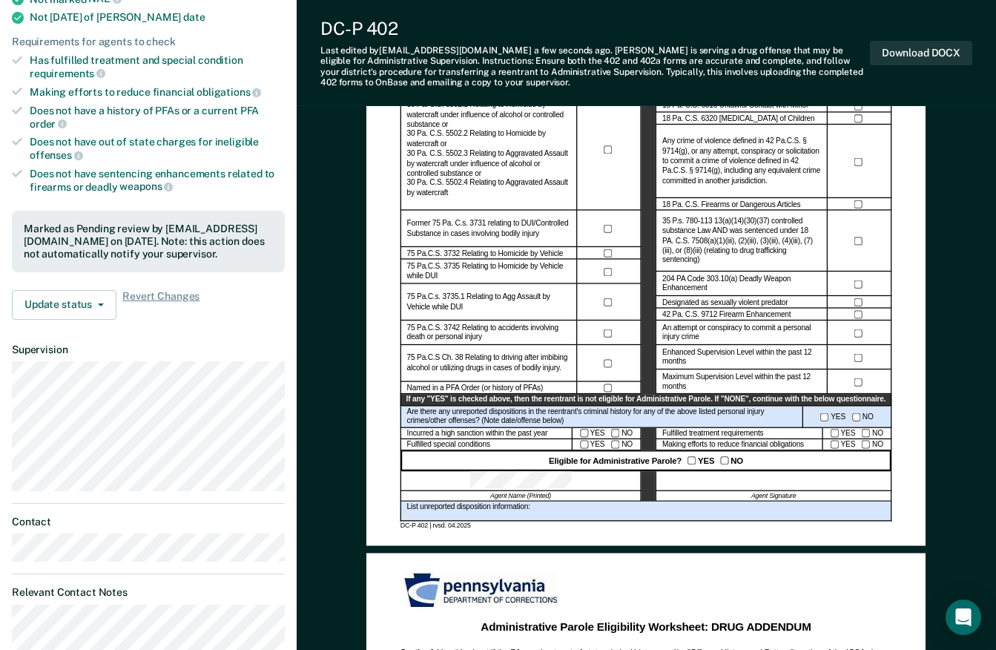
scroll to position [445, 0]
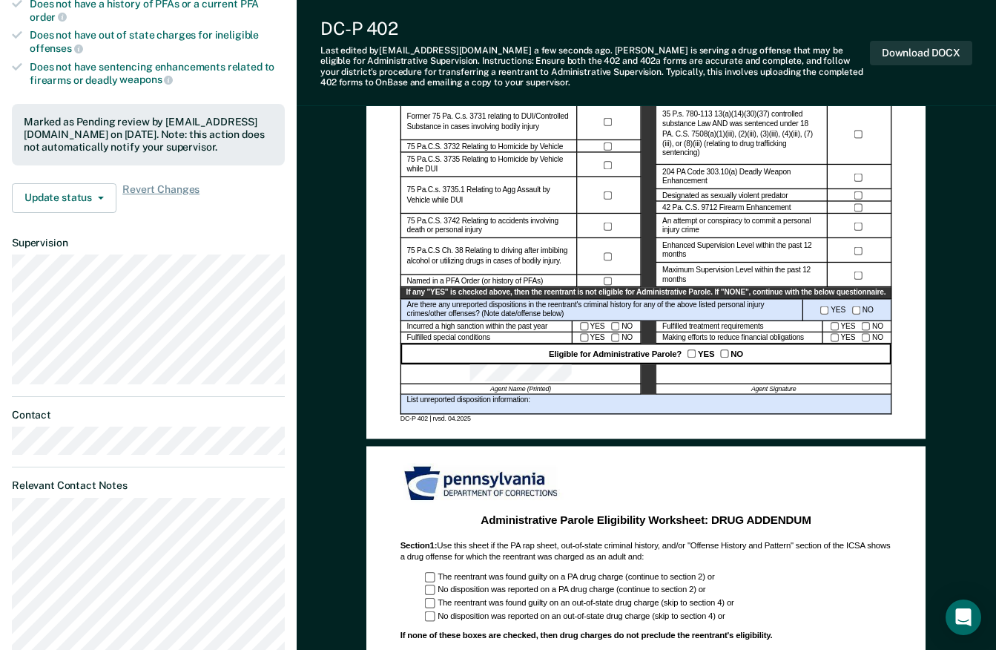
click at [835, 330] on div "YES NO" at bounding box center [858, 327] width 69 height 12
click at [835, 347] on div "Eligible for Administrative Parole? YES NO" at bounding box center [647, 354] width 492 height 20
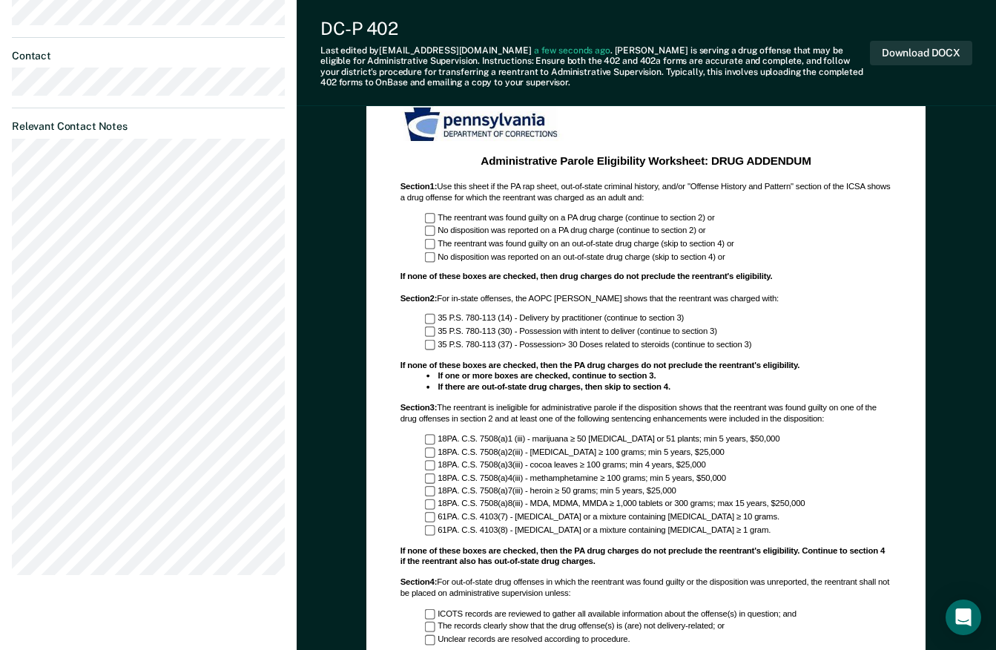
scroll to position [816, 0]
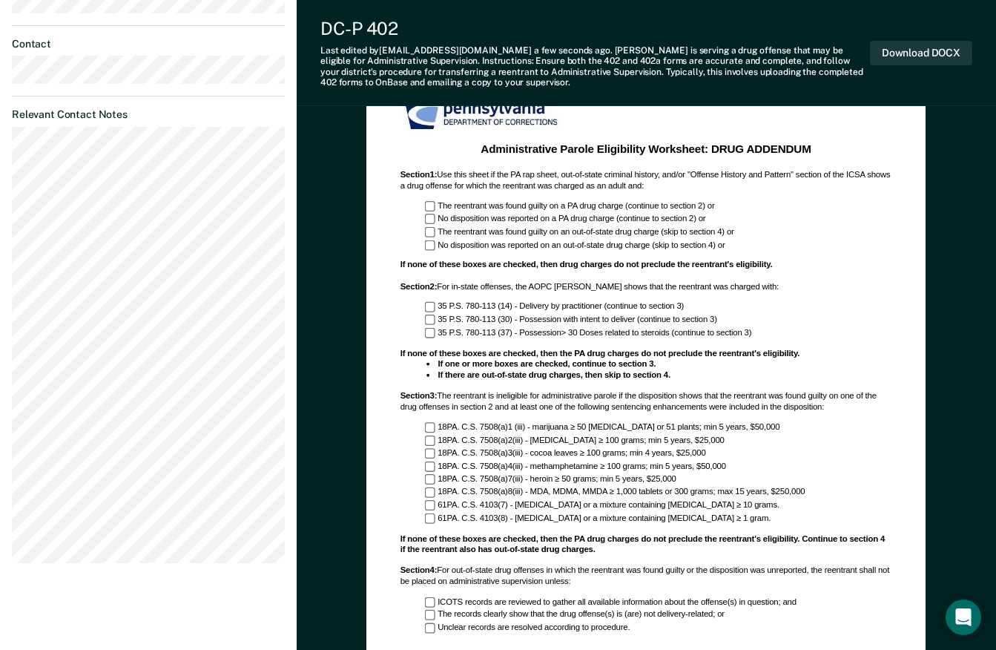
click at [401, 348] on div "If none of these boxes are checked, then the PA drug charges do not preclude th…" at bounding box center [647, 364] width 492 height 33
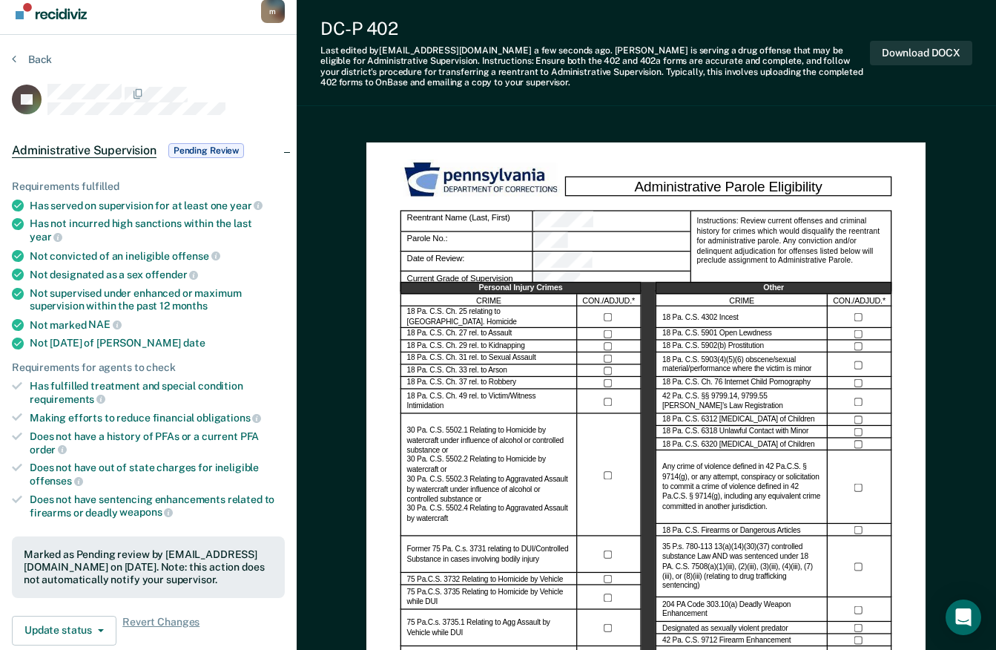
scroll to position [6, 0]
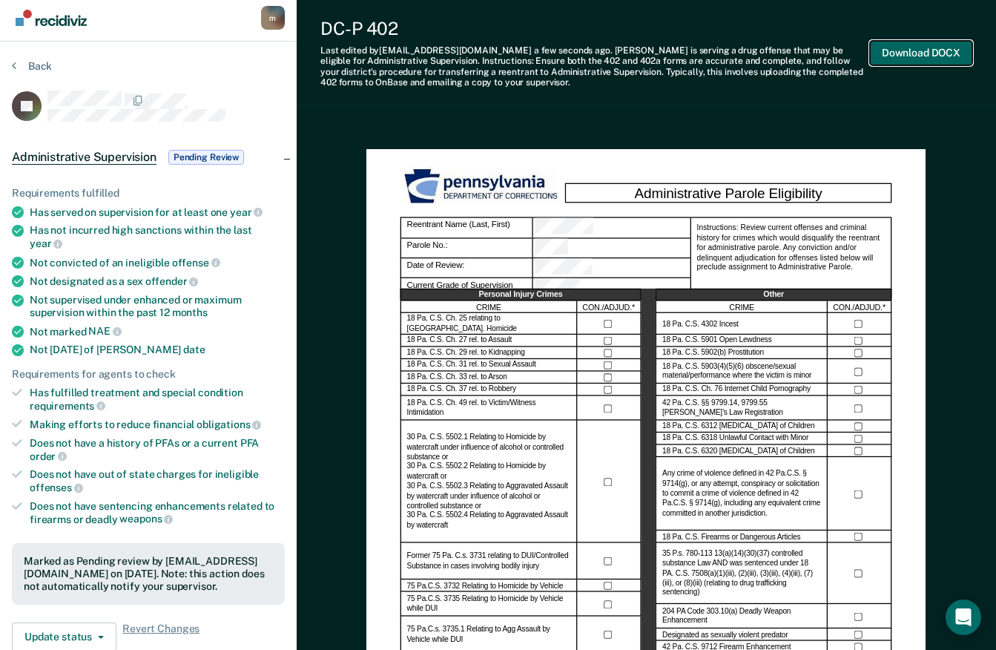
click at [924, 60] on button "Download DOCX" at bounding box center [921, 53] width 102 height 24
click at [33, 73] on div "Back" at bounding box center [148, 74] width 273 height 31
click at [34, 66] on button "Back" at bounding box center [32, 65] width 40 height 13
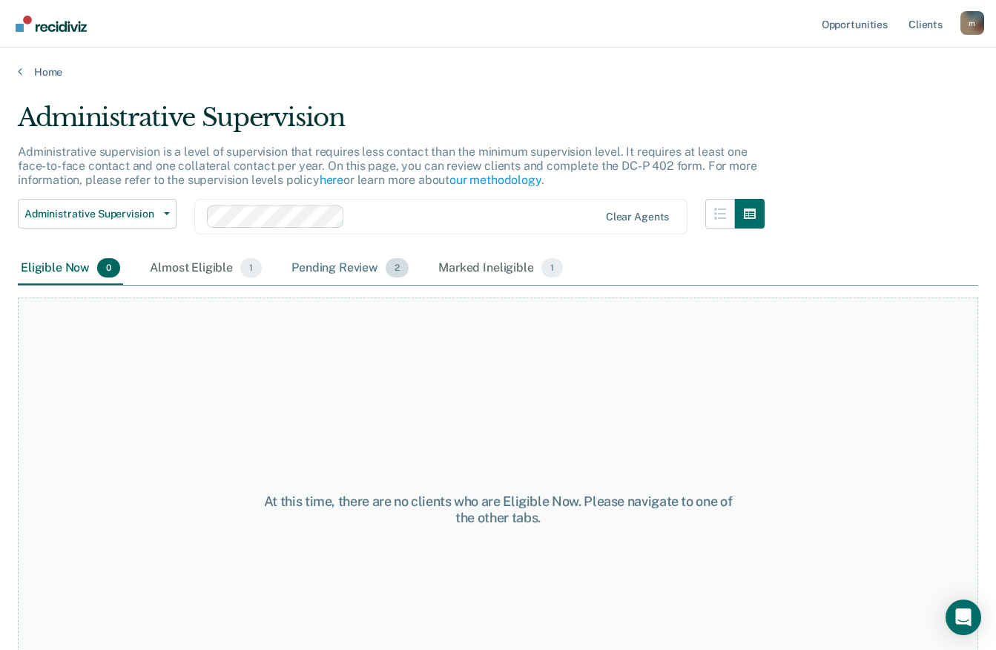
click at [355, 265] on div "Pending Review 2" at bounding box center [350, 268] width 123 height 33
